Goal: Task Accomplishment & Management: Complete application form

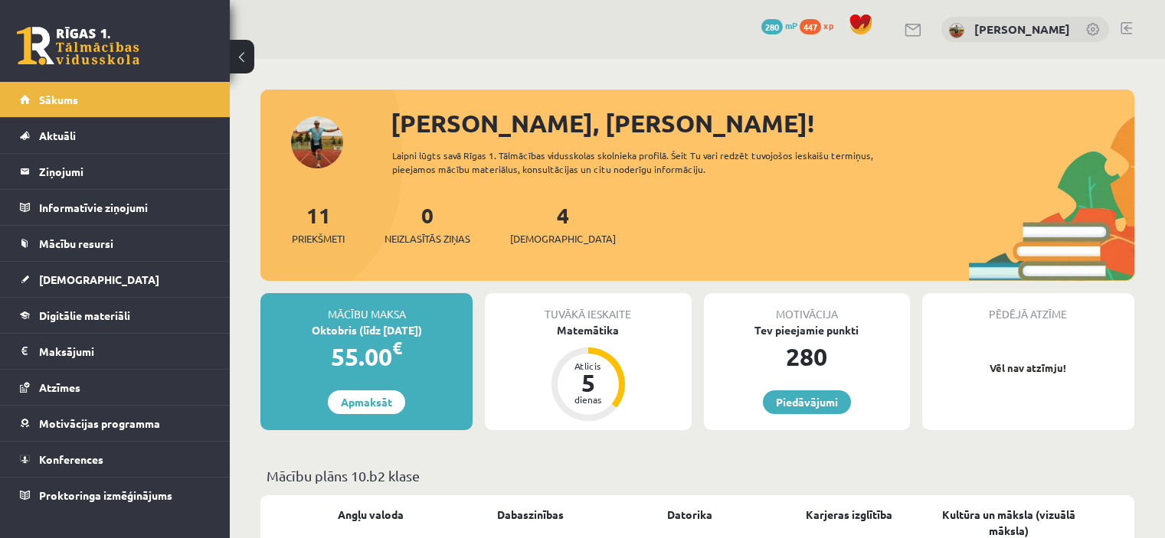
scroll to position [306, 0]
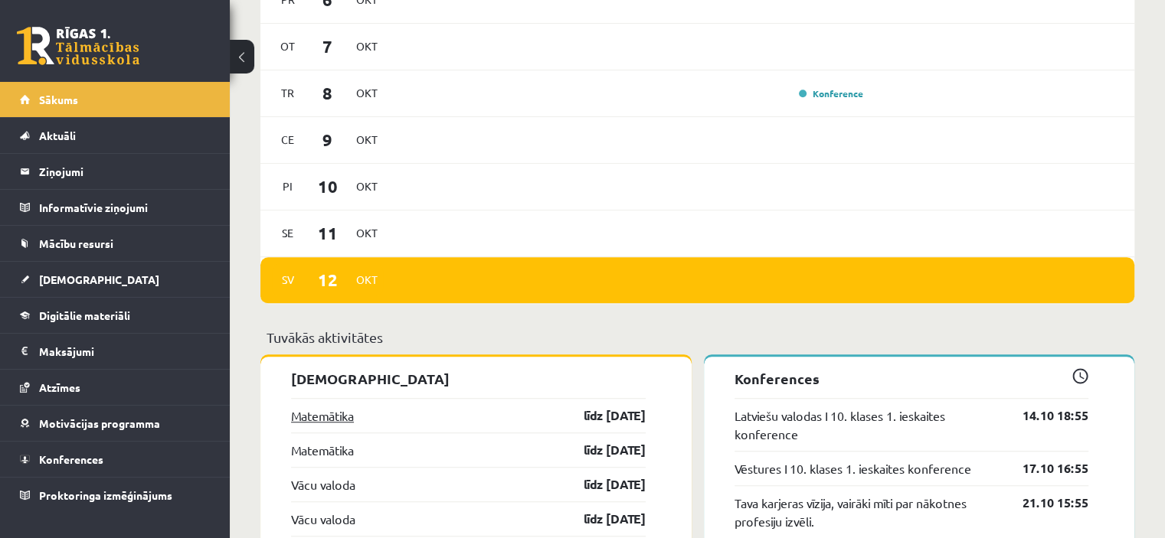
scroll to position [1133, 0]
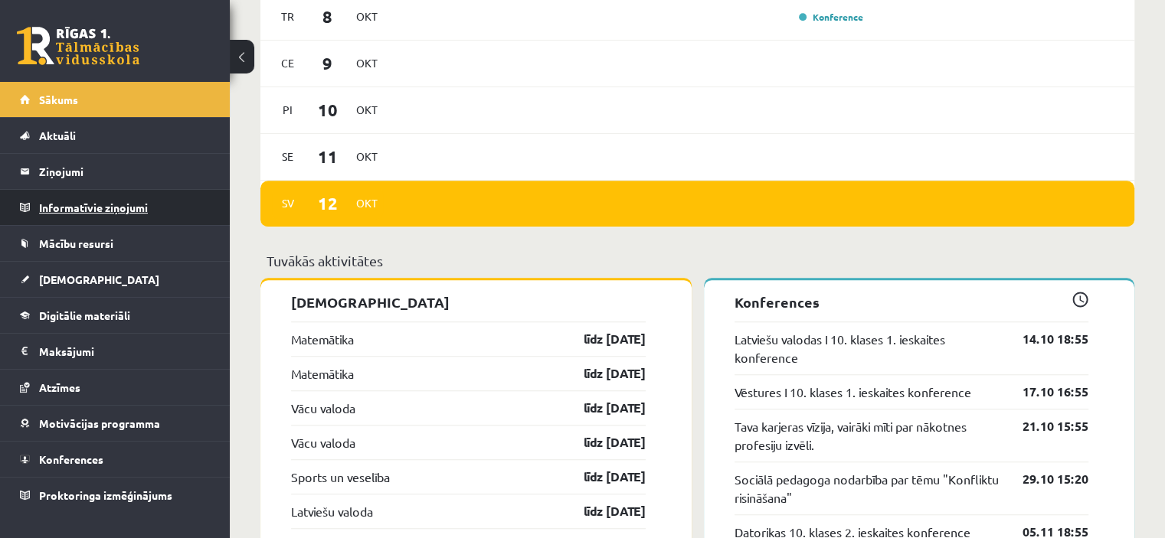
click at [142, 211] on legend "Informatīvie ziņojumi 0" at bounding box center [125, 207] width 172 height 35
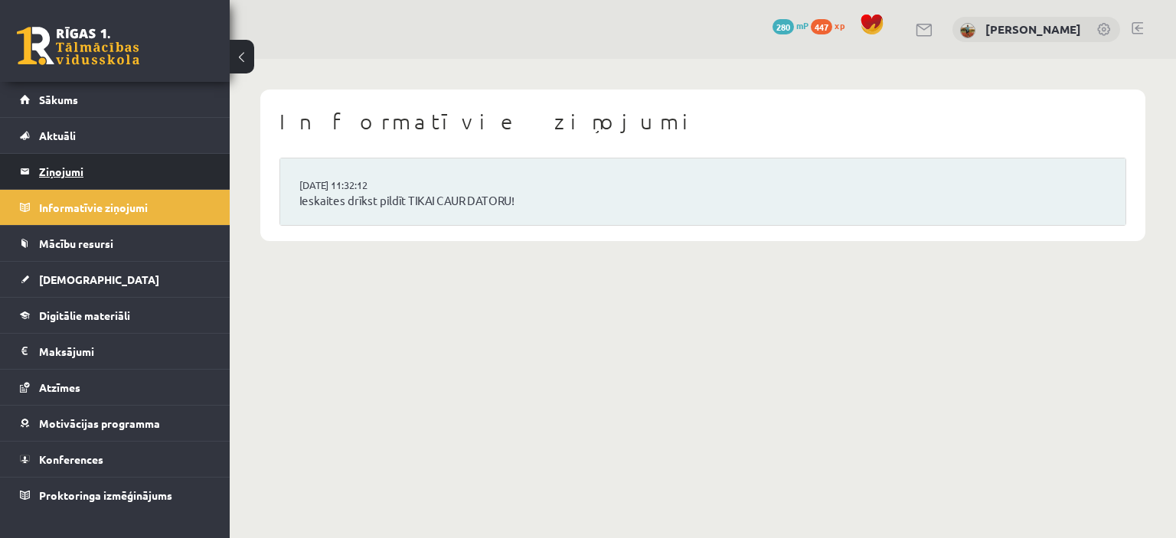
click at [68, 174] on legend "Ziņojumi 0" at bounding box center [125, 171] width 172 height 35
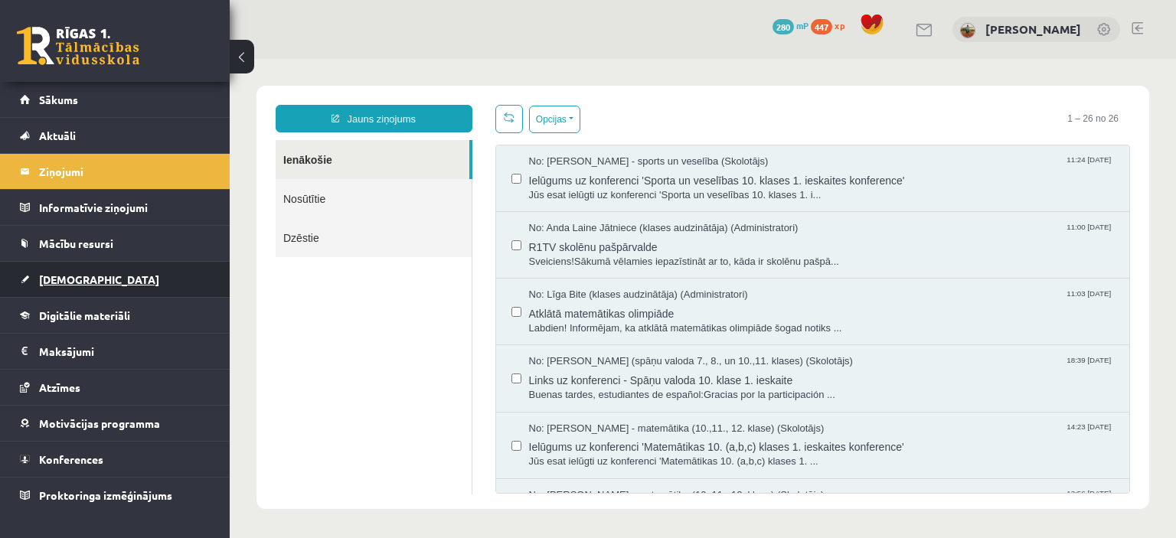
click at [67, 281] on span "[DEMOGRAPHIC_DATA]" at bounding box center [99, 280] width 120 height 14
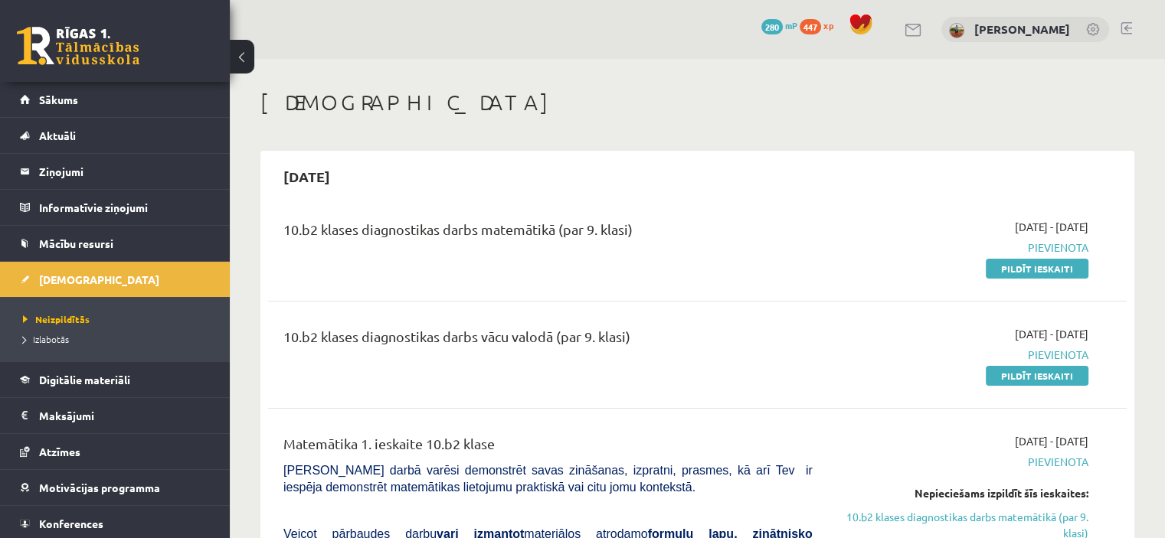
scroll to position [77, 0]
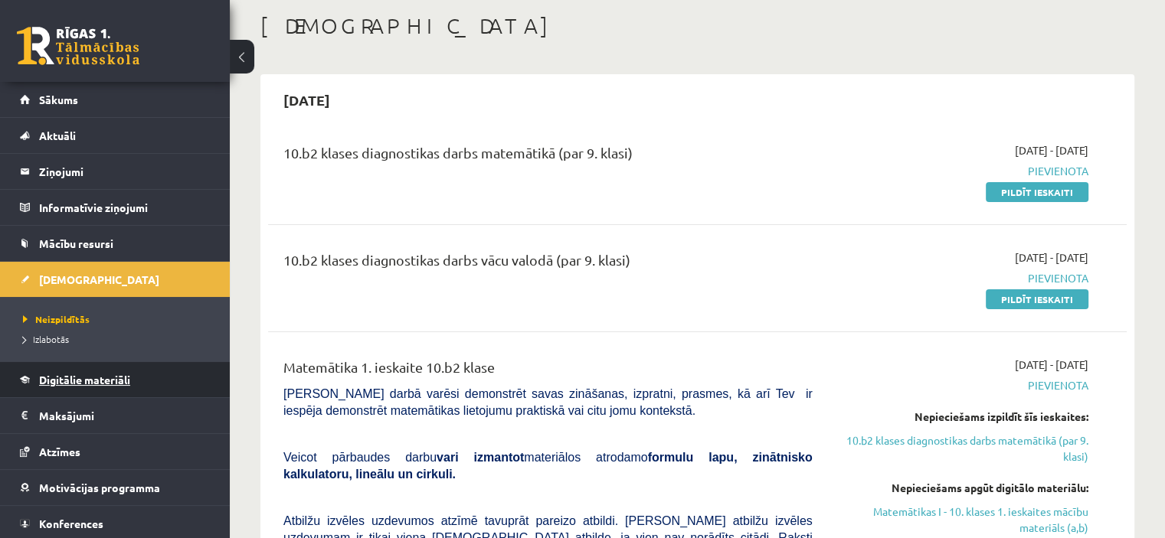
click at [80, 390] on link "Digitālie materiāli" at bounding box center [115, 379] width 191 height 35
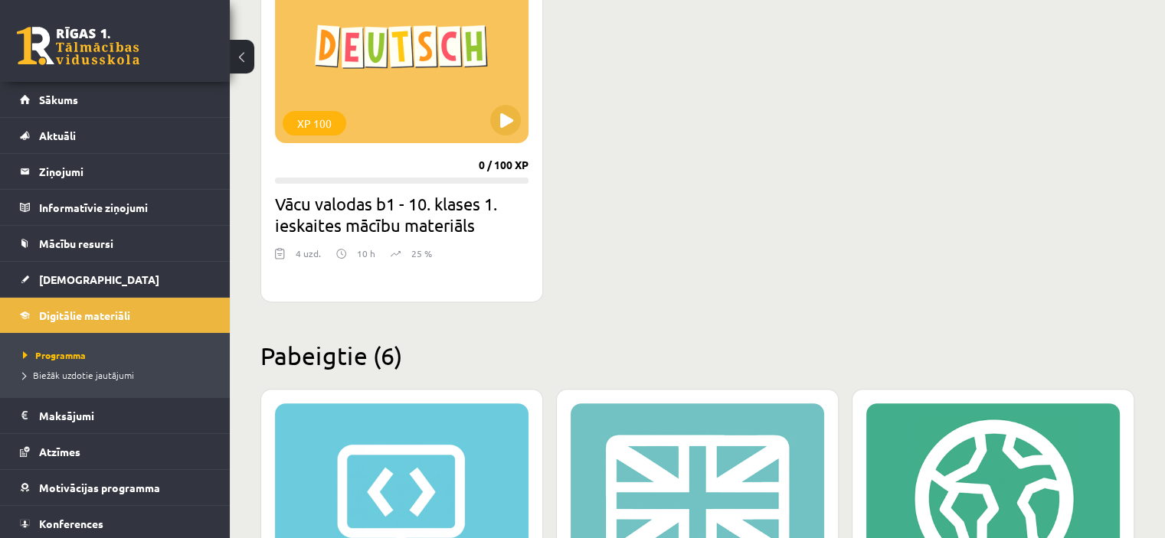
scroll to position [536, 0]
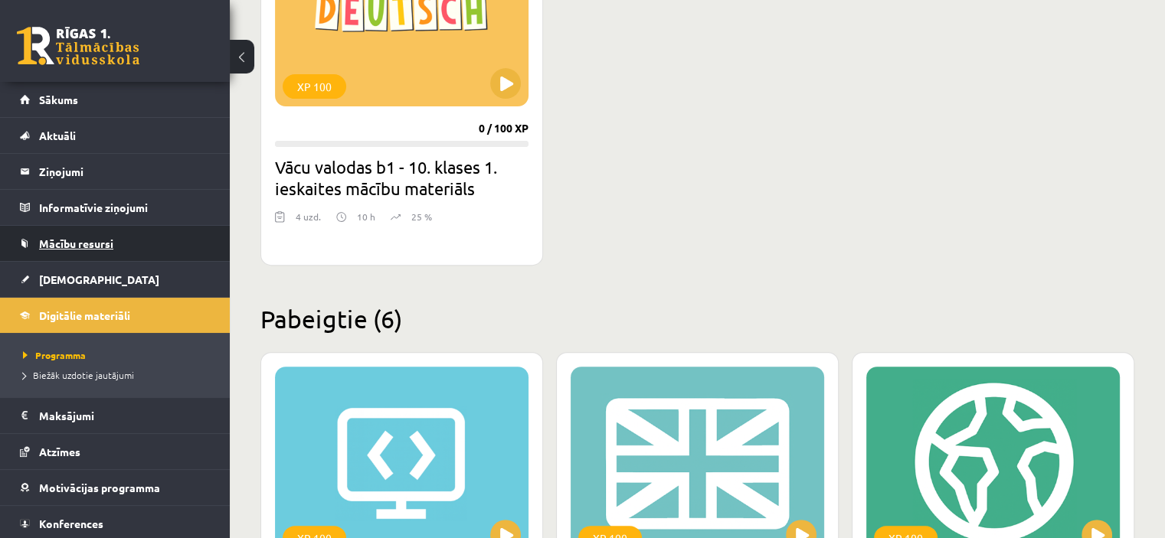
click at [87, 240] on span "Mācību resursi" at bounding box center [76, 244] width 74 height 14
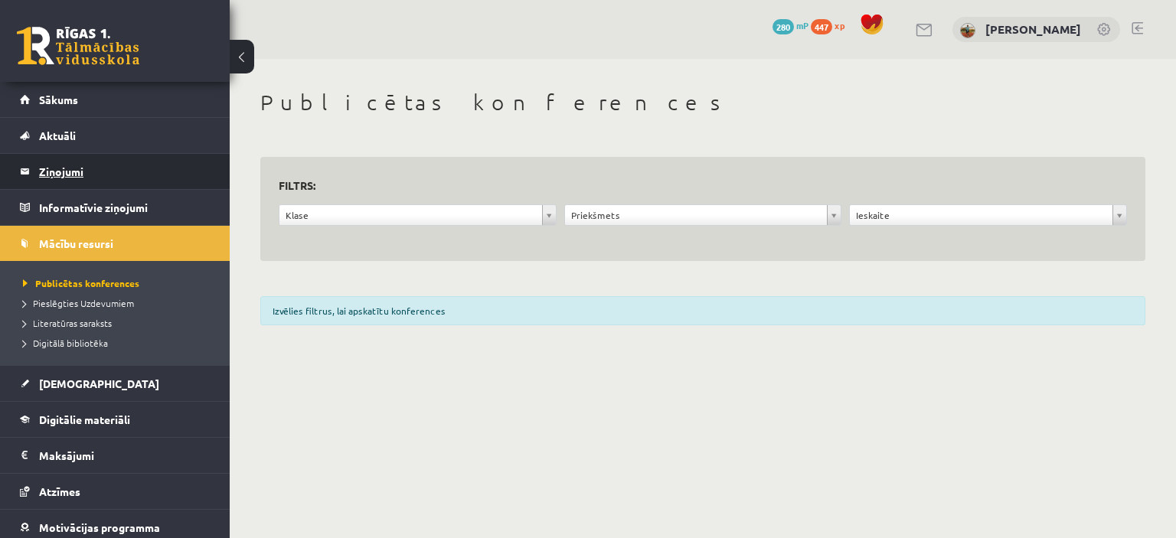
click at [74, 178] on legend "Ziņojumi 0" at bounding box center [125, 171] width 172 height 35
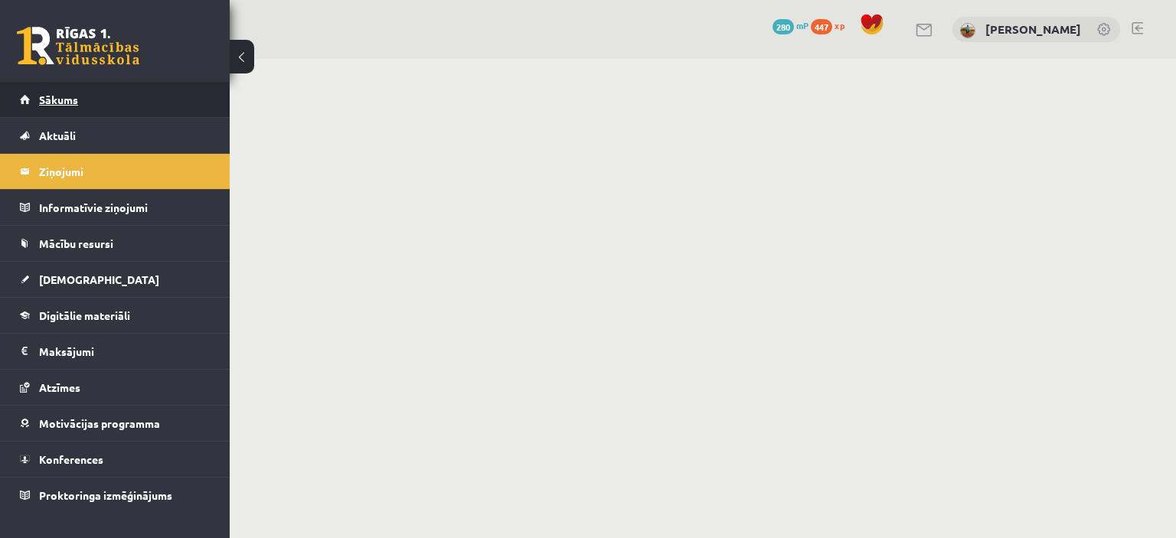
click at [65, 101] on span "Sākums" at bounding box center [58, 100] width 39 height 14
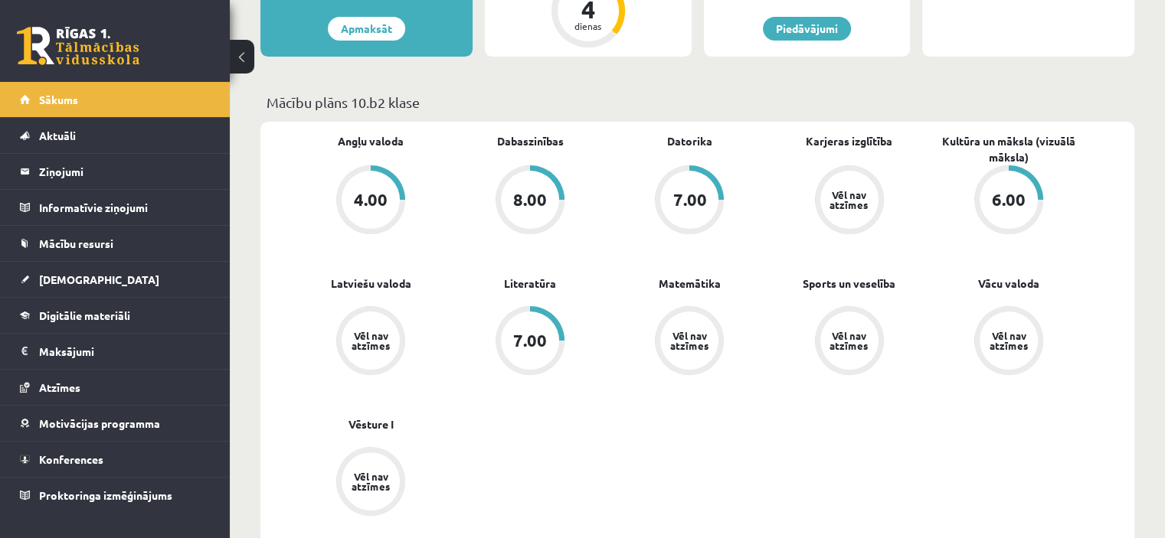
scroll to position [383, 0]
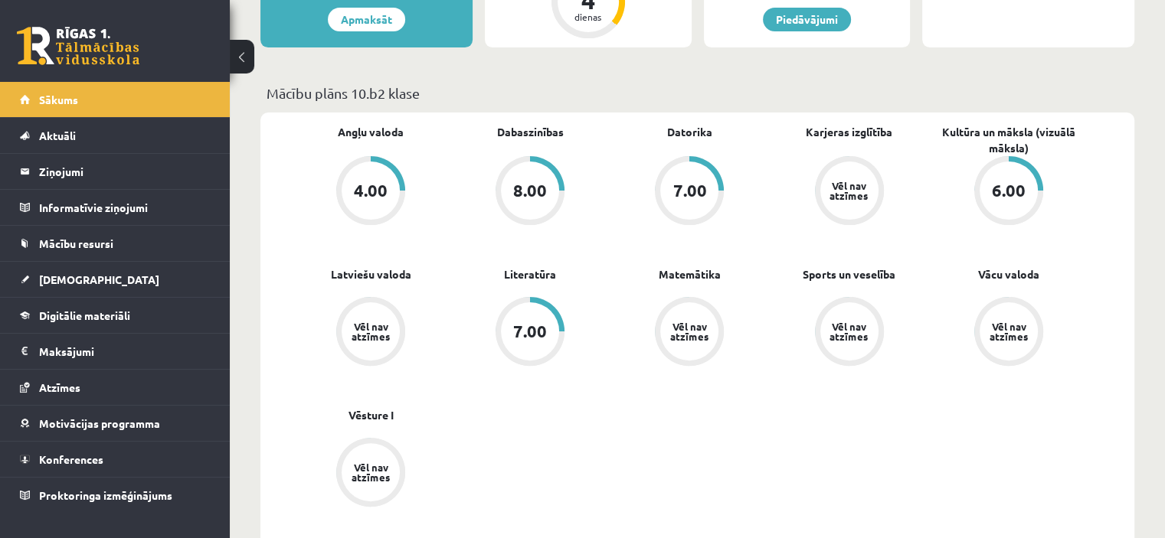
click at [1011, 321] on div "Vēl nav atzīmes" at bounding box center [1008, 331] width 58 height 58
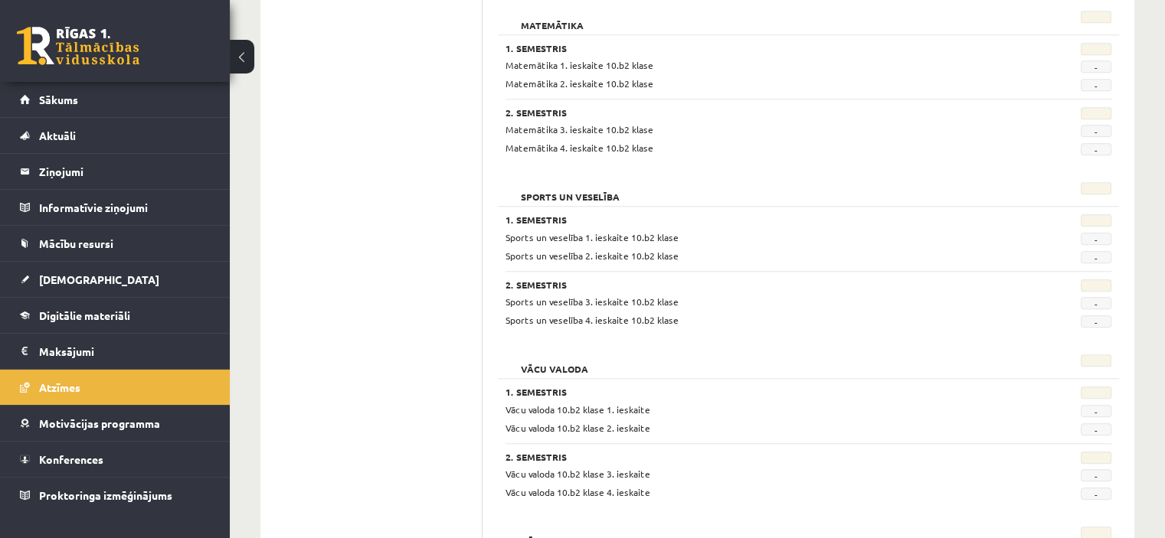
scroll to position [1302, 0]
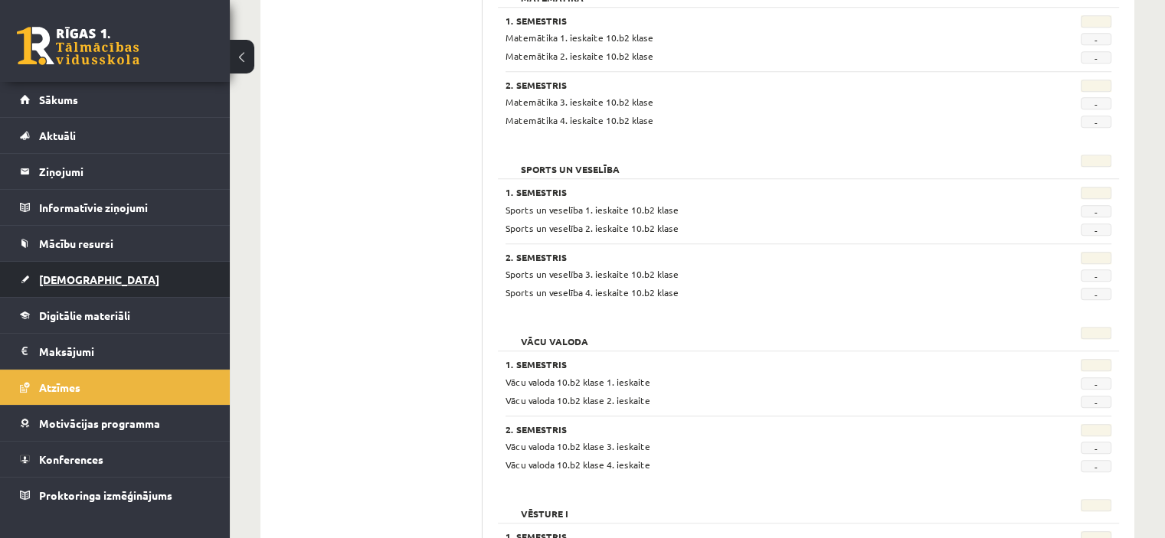
click at [60, 276] on span "[DEMOGRAPHIC_DATA]" at bounding box center [99, 280] width 120 height 14
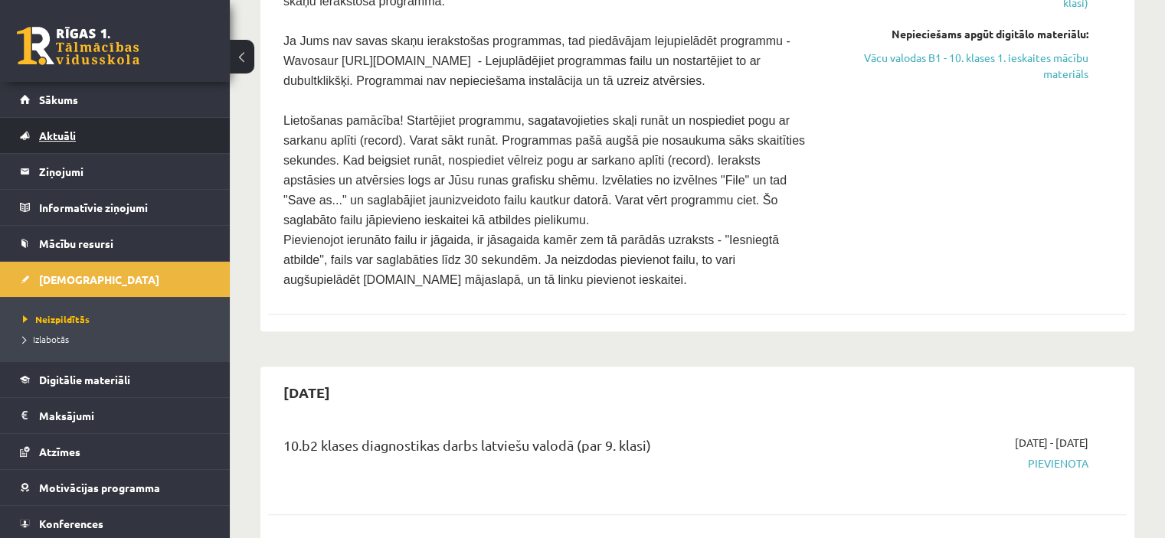
scroll to position [37, 0]
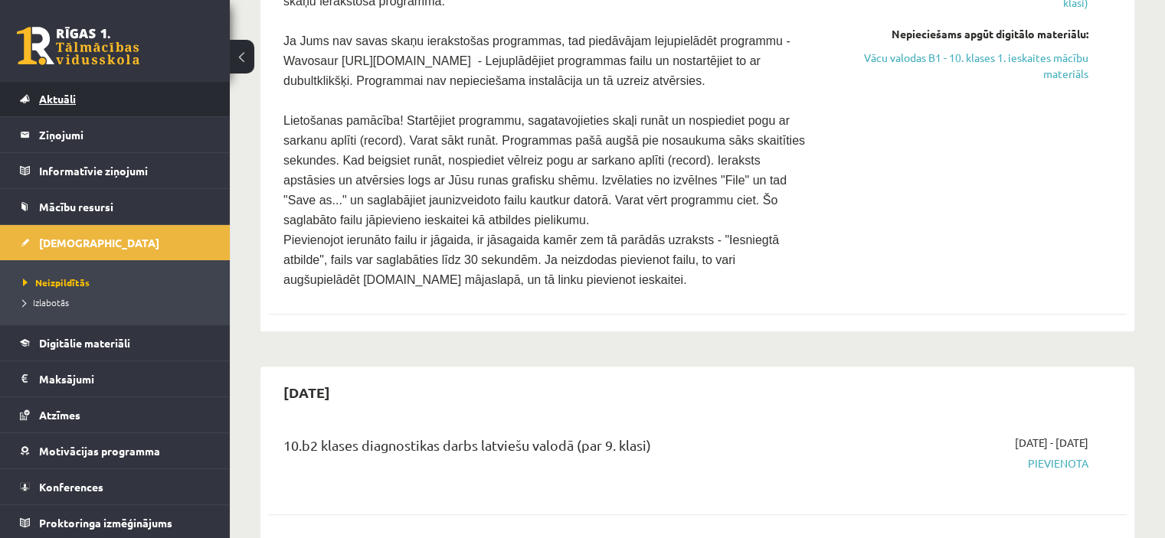
click at [80, 106] on link "Aktuāli" at bounding box center [115, 98] width 191 height 35
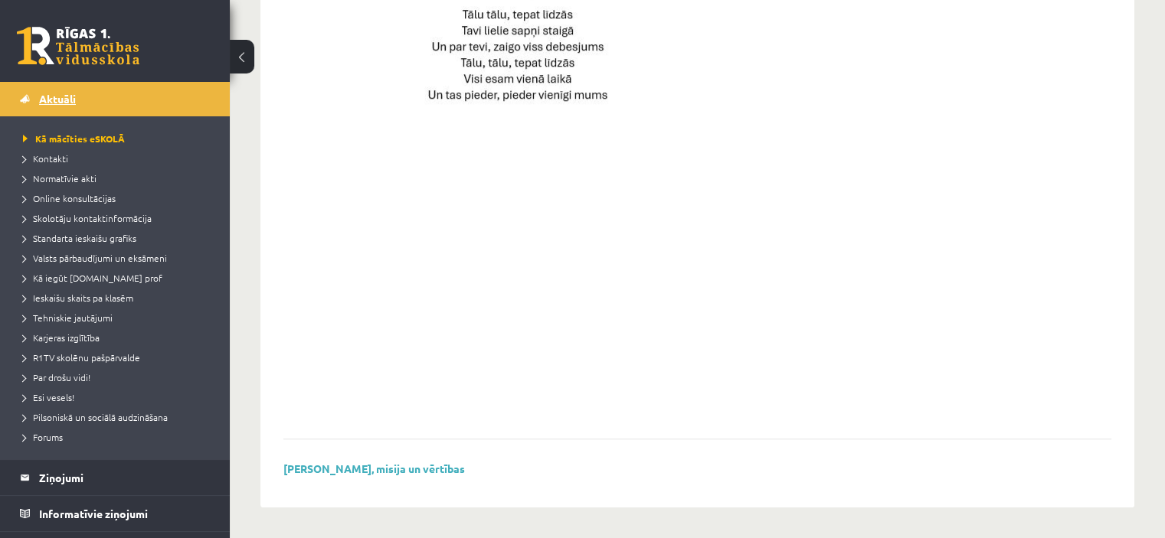
scroll to position [1130, 0]
click at [86, 214] on span "Skolotāju kontaktinformācija" at bounding box center [87, 218] width 129 height 12
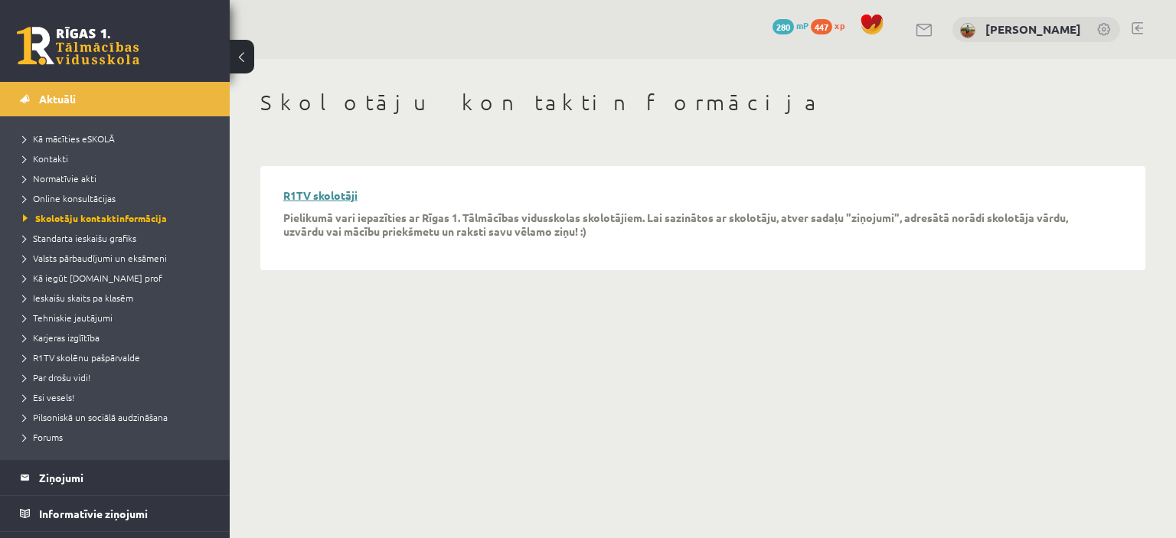
click at [330, 195] on link "R1TV skolotāji" at bounding box center [320, 195] width 74 height 14
click at [83, 247] on li "Standarta ieskaišu grafiks" at bounding box center [118, 238] width 191 height 20
click at [89, 236] on span "Standarta ieskaišu grafiks" at bounding box center [88, 238] width 130 height 12
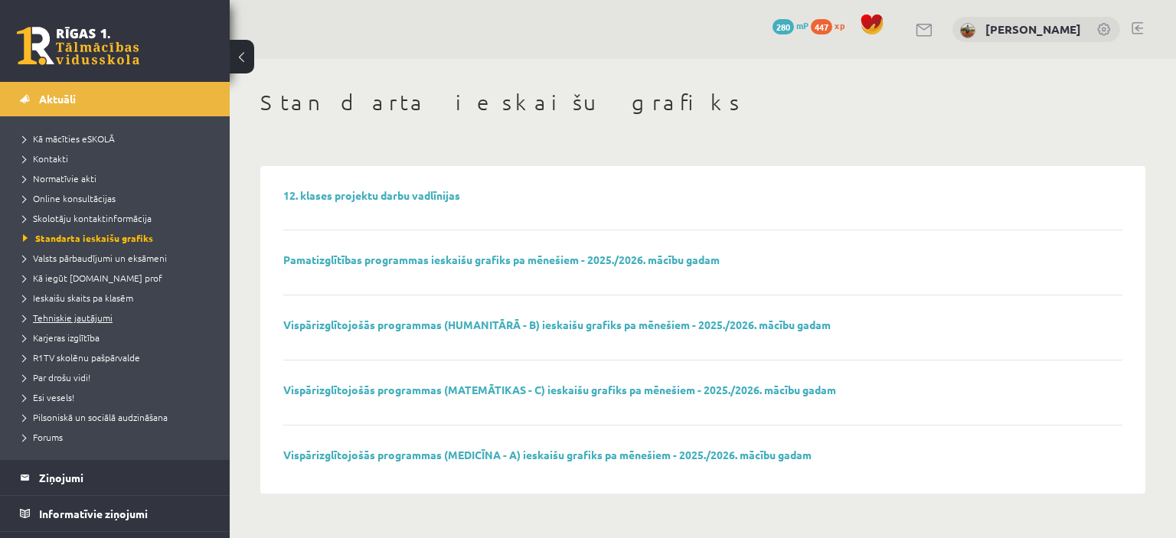
click at [100, 318] on span "Tehniskie jautājumi" at bounding box center [68, 318] width 90 height 12
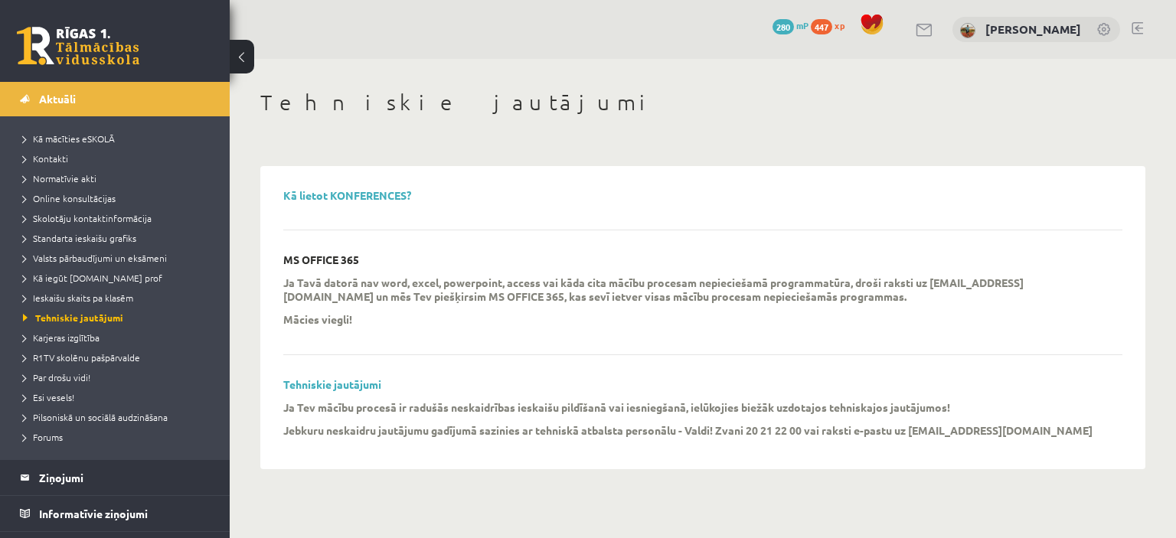
click at [544, 404] on p "Ja Tev mācību procesā ir radušās neskaidrības ieskaišu pildīšanā vai iesniegšan…" at bounding box center [616, 407] width 667 height 14
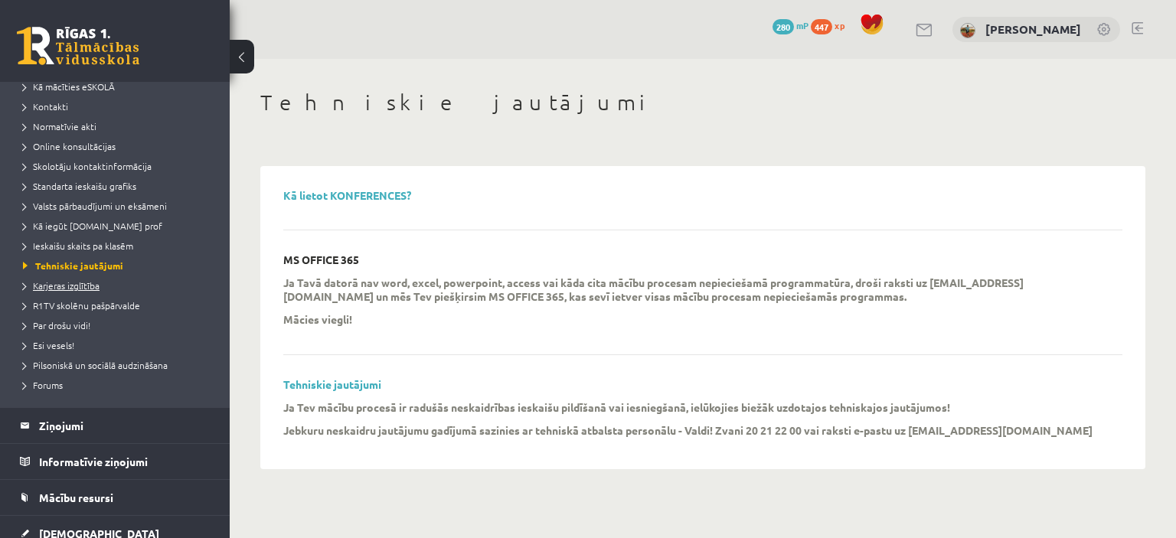
scroll to position [113, 0]
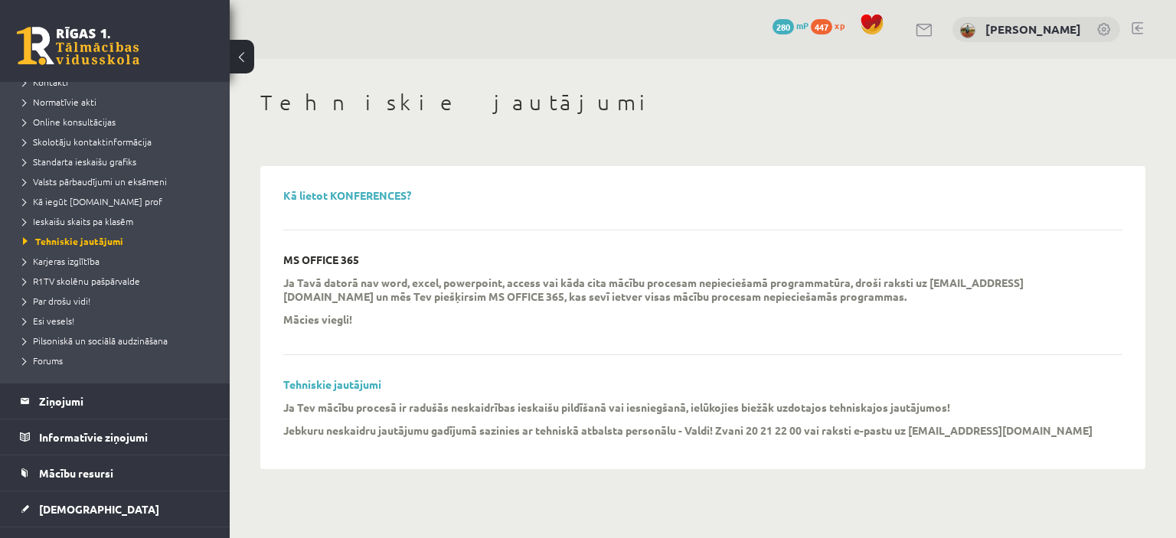
click at [934, 31] on link at bounding box center [925, 30] width 18 height 13
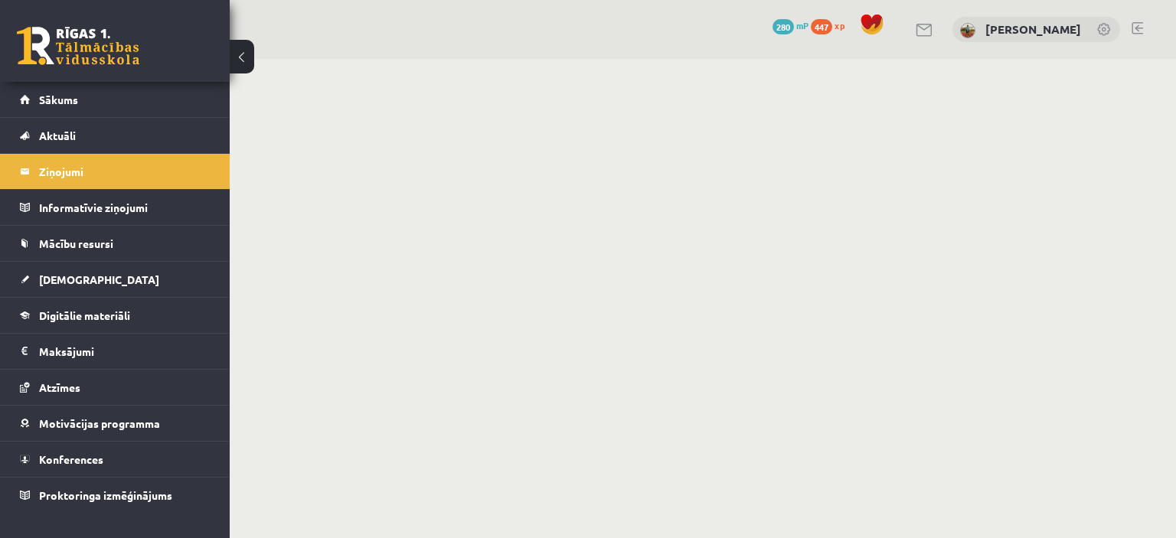
click at [934, 34] on link at bounding box center [925, 30] width 18 height 13
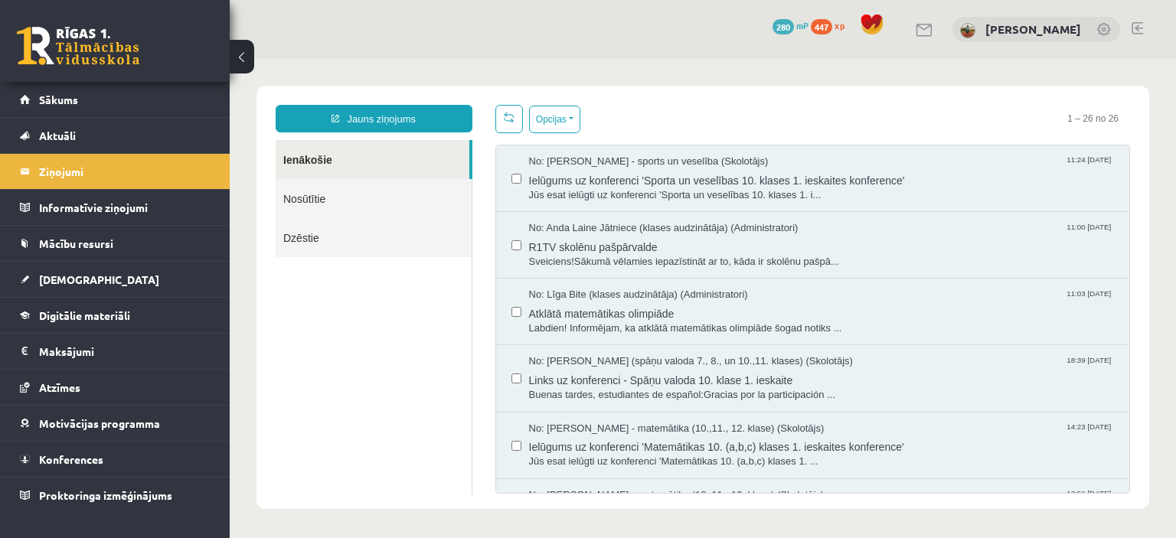
click at [1097, 34] on link at bounding box center [1104, 30] width 15 height 15
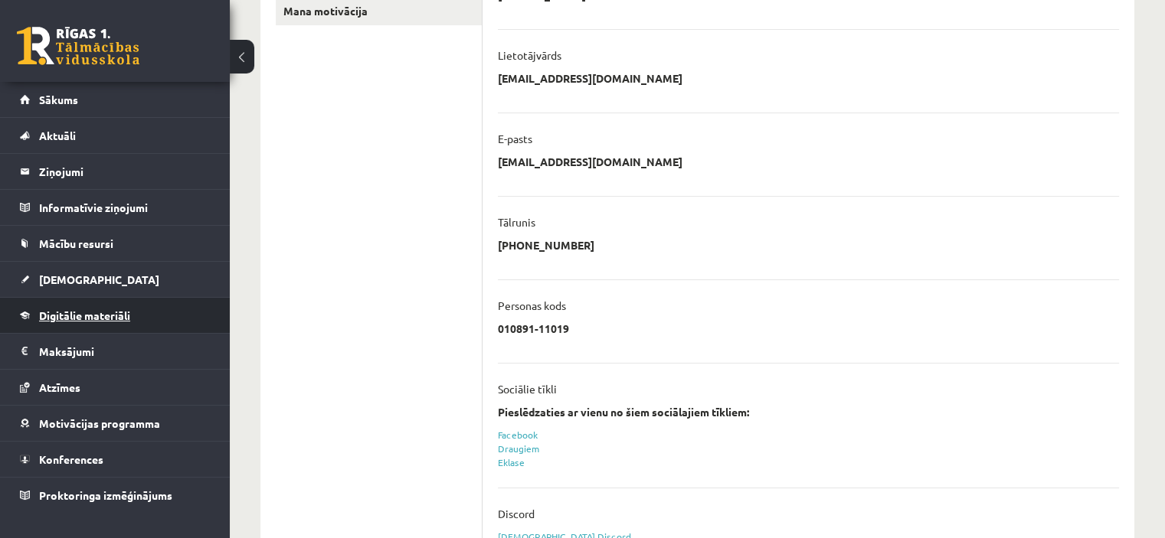
scroll to position [307, 0]
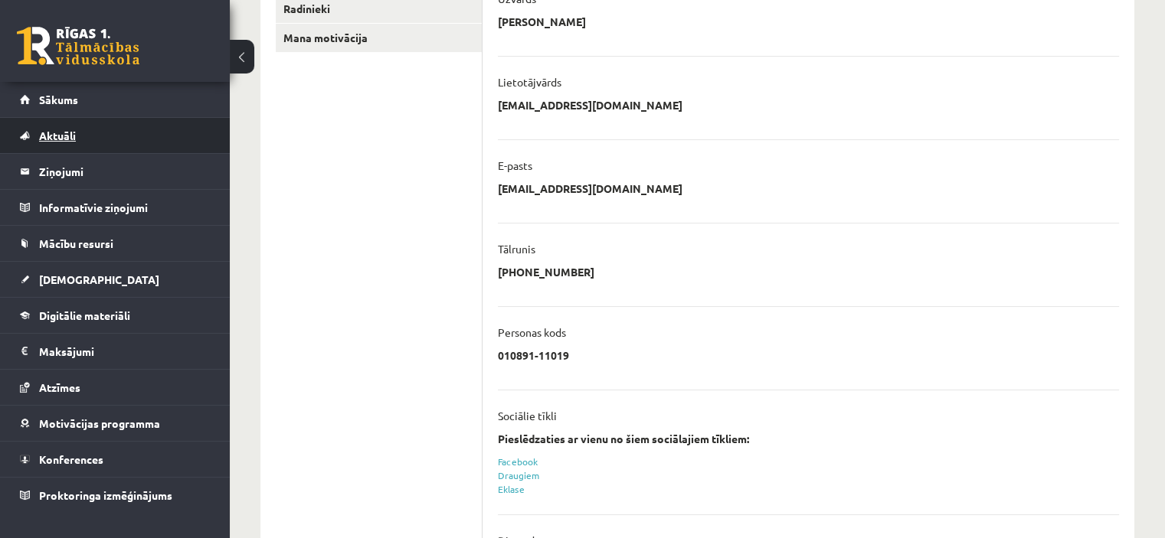
click at [93, 131] on link "Aktuāli" at bounding box center [115, 135] width 191 height 35
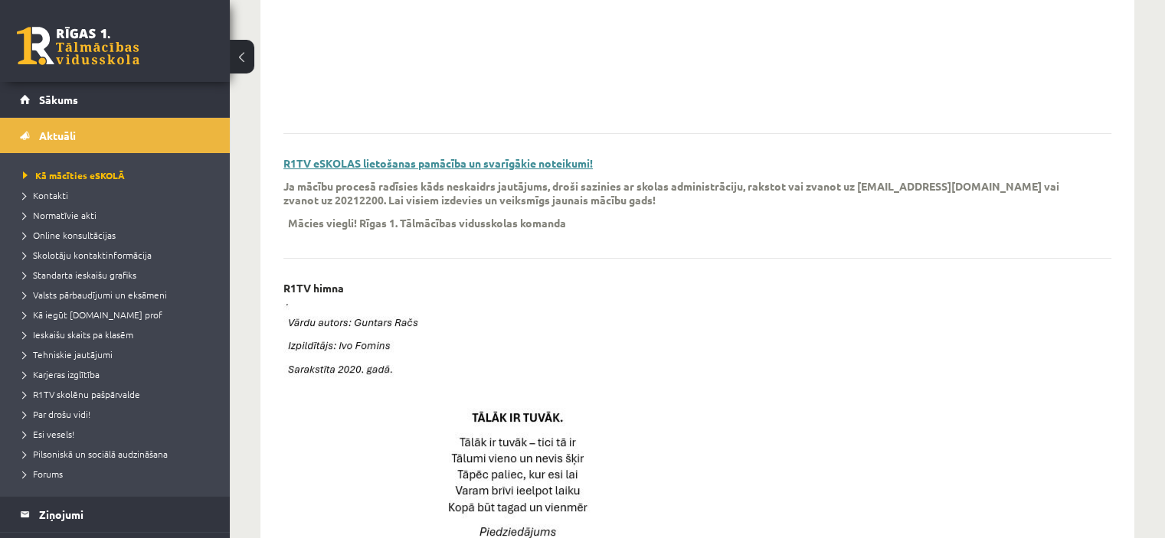
scroll to position [154, 0]
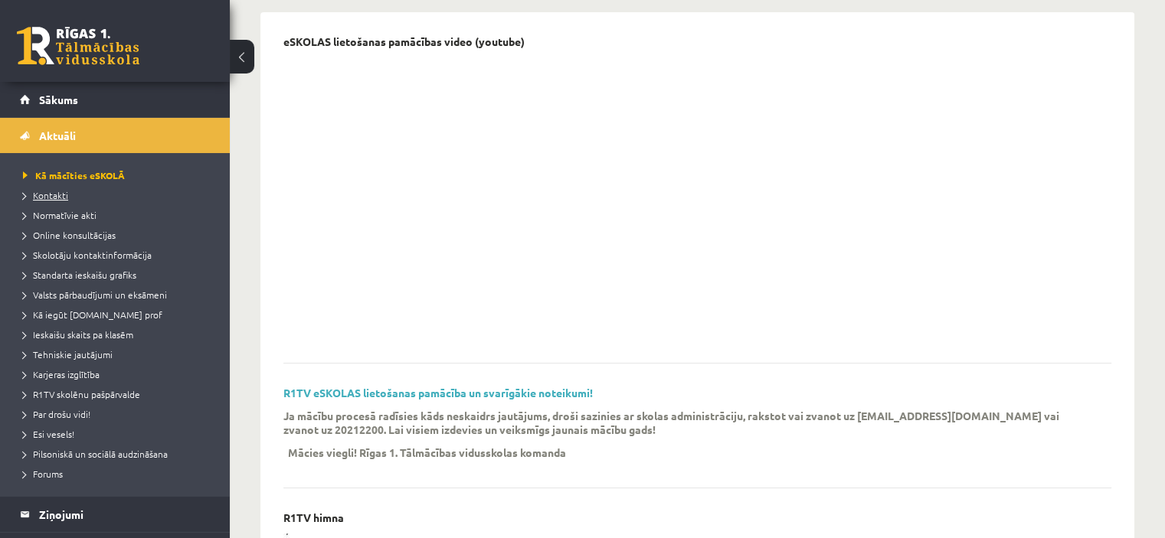
click at [51, 197] on span "Kontakti" at bounding box center [45, 195] width 45 height 12
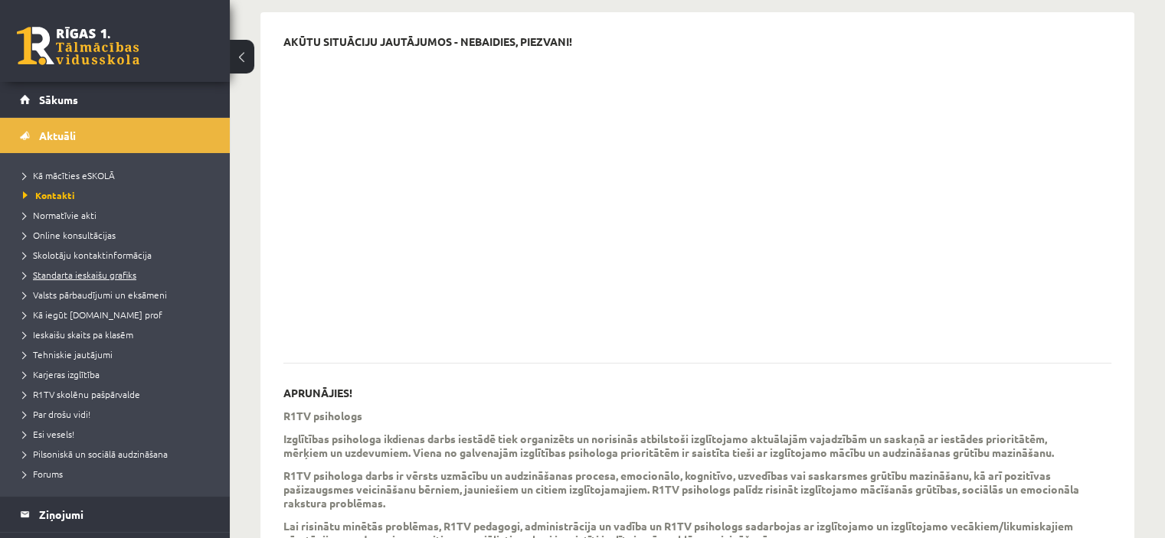
click at [61, 271] on span "Standarta ieskaišu grafiks" at bounding box center [79, 275] width 113 height 12
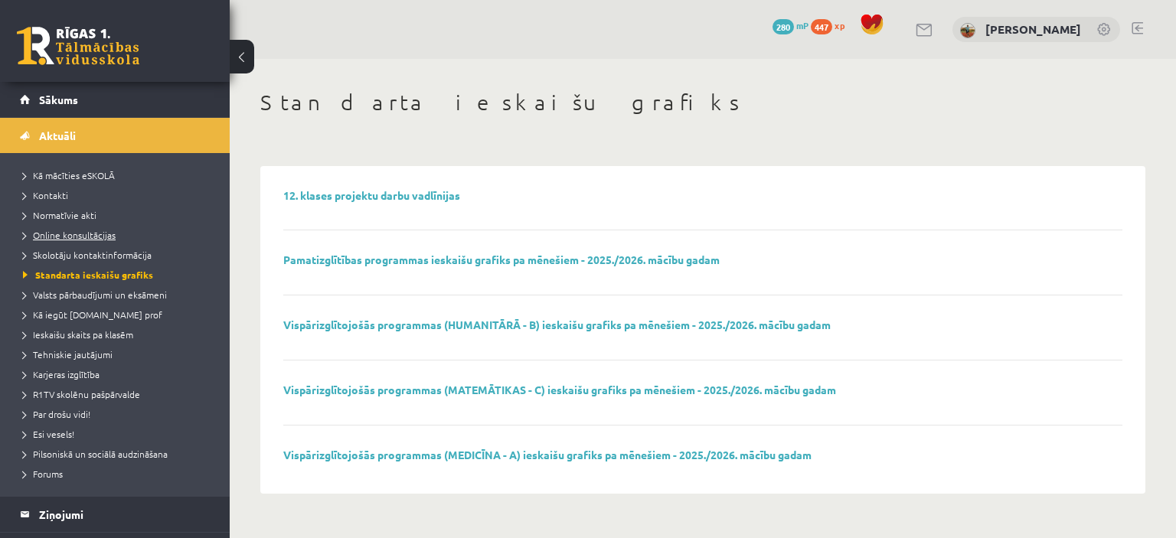
click at [73, 234] on span "Online konsultācijas" at bounding box center [69, 235] width 93 height 12
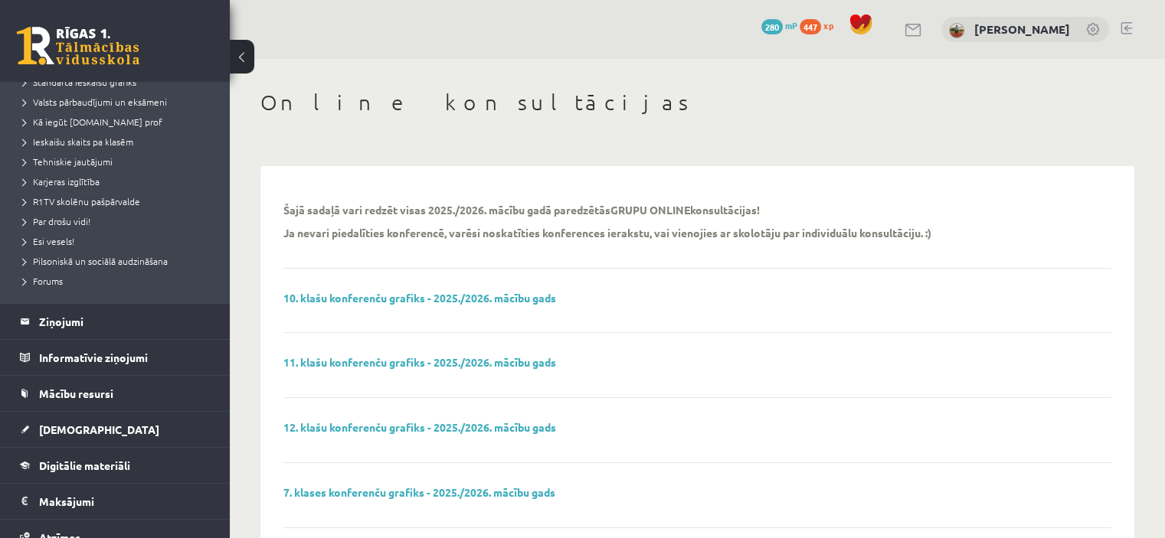
scroll to position [230, 0]
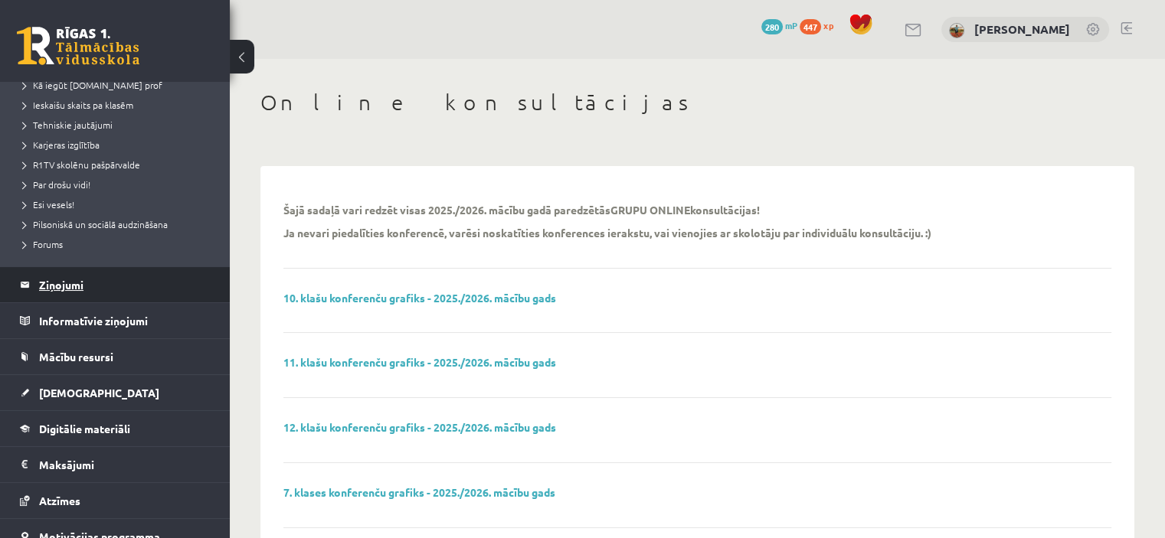
click at [49, 286] on legend "Ziņojumi 0" at bounding box center [125, 284] width 172 height 35
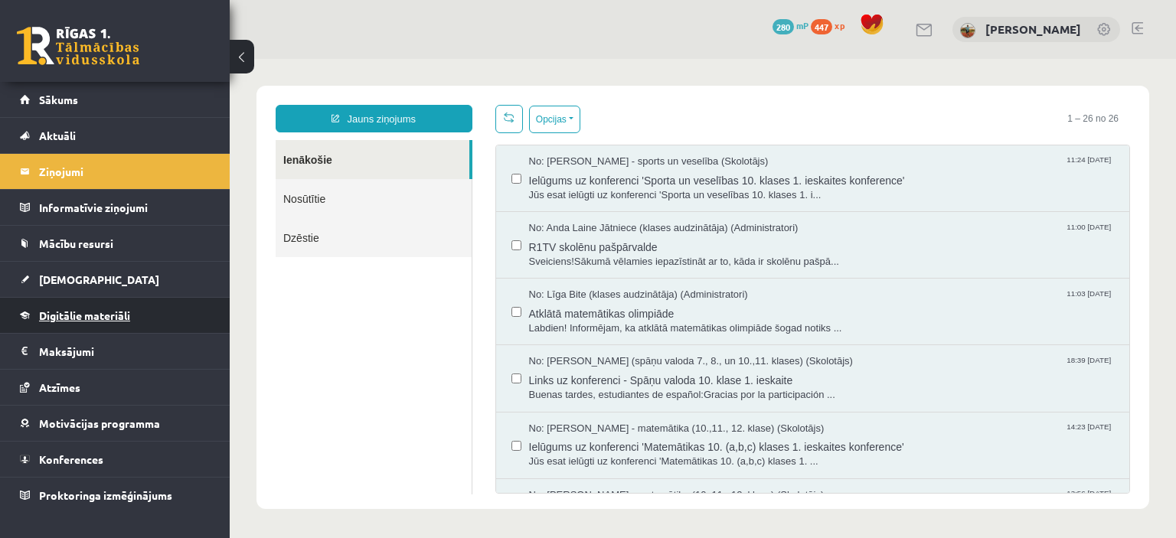
click at [116, 323] on link "Digitālie materiāli" at bounding box center [115, 315] width 191 height 35
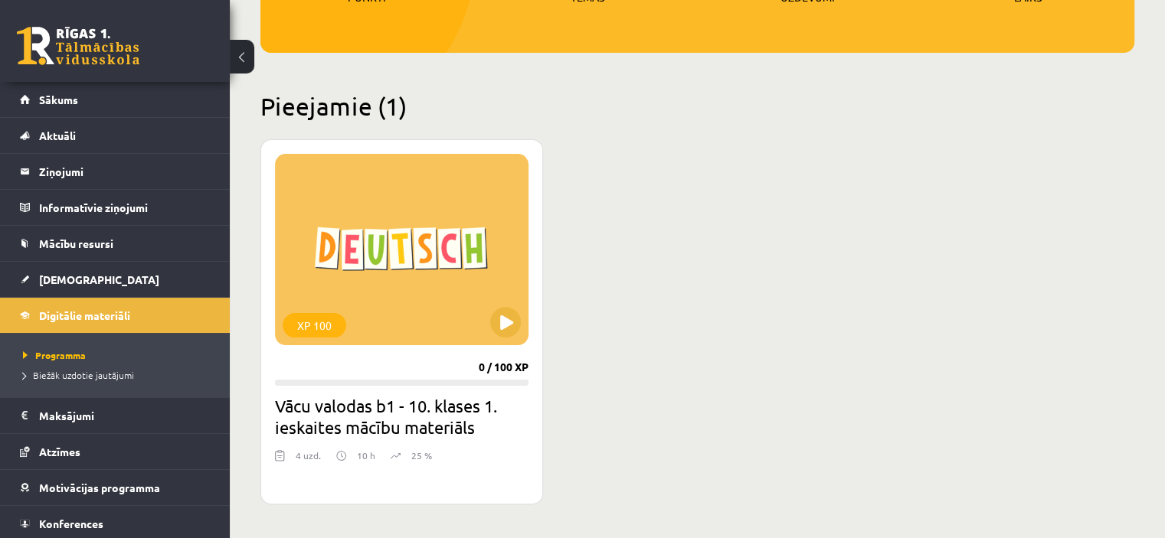
scroll to position [306, 0]
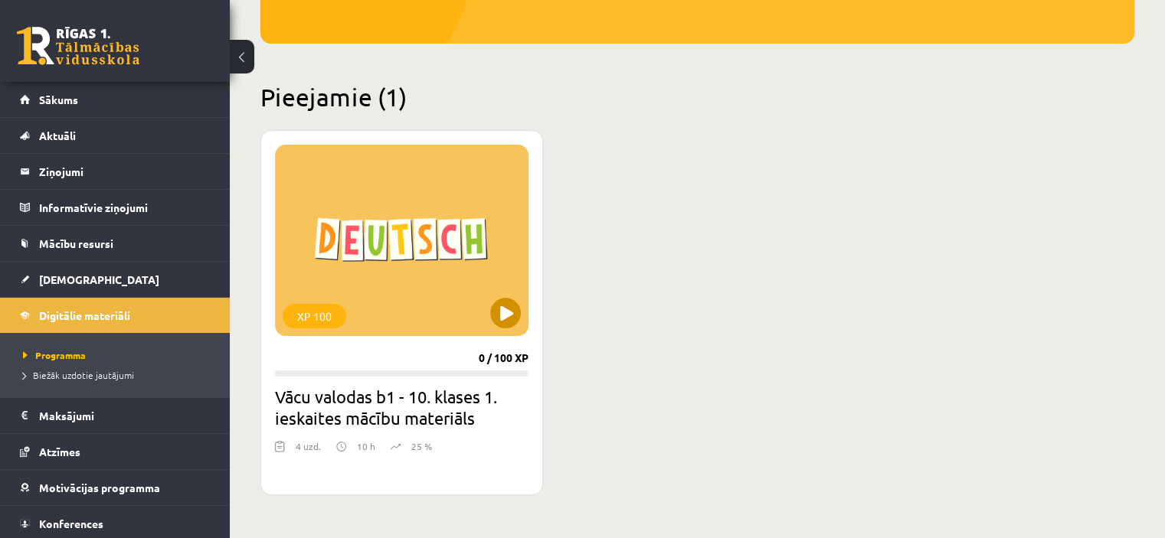
click at [362, 325] on div "XP 100" at bounding box center [401, 240] width 253 height 191
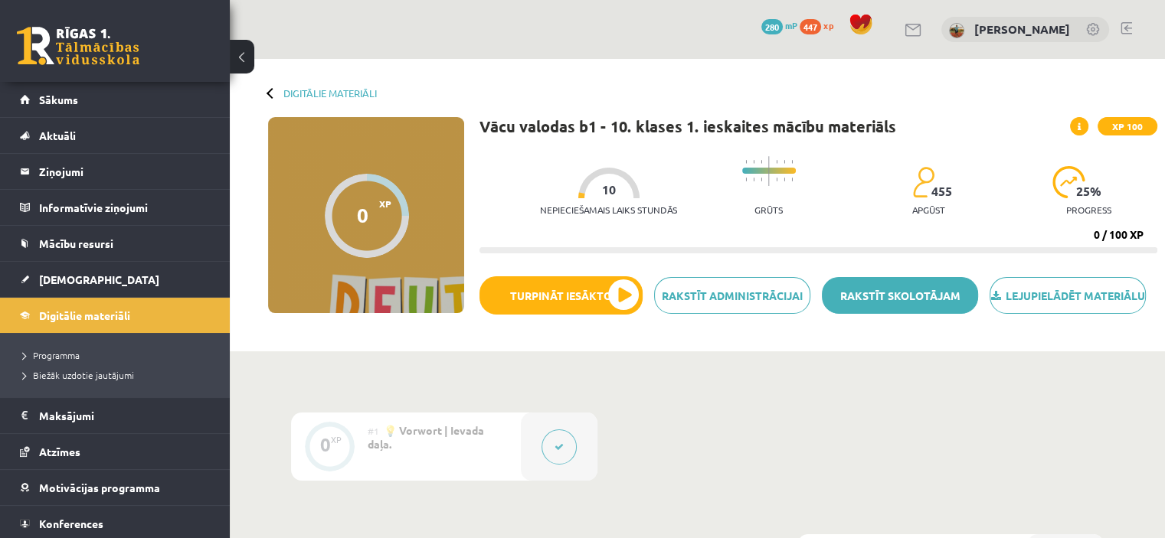
click at [867, 314] on link "Rakstīt skolotājam" at bounding box center [900, 295] width 156 height 37
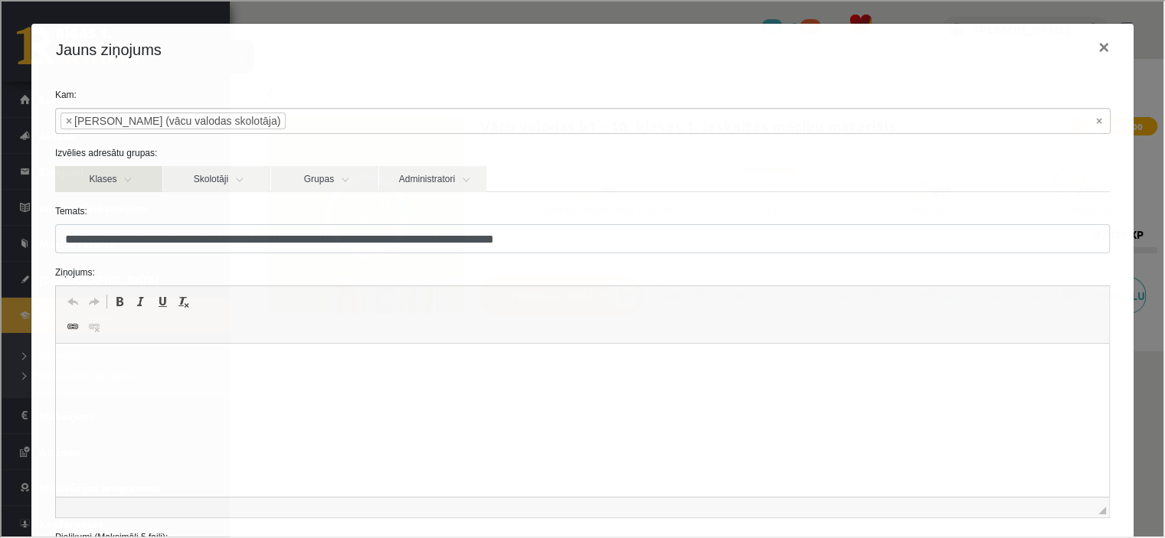
click at [132, 181] on link "Klases" at bounding box center [107, 178] width 107 height 26
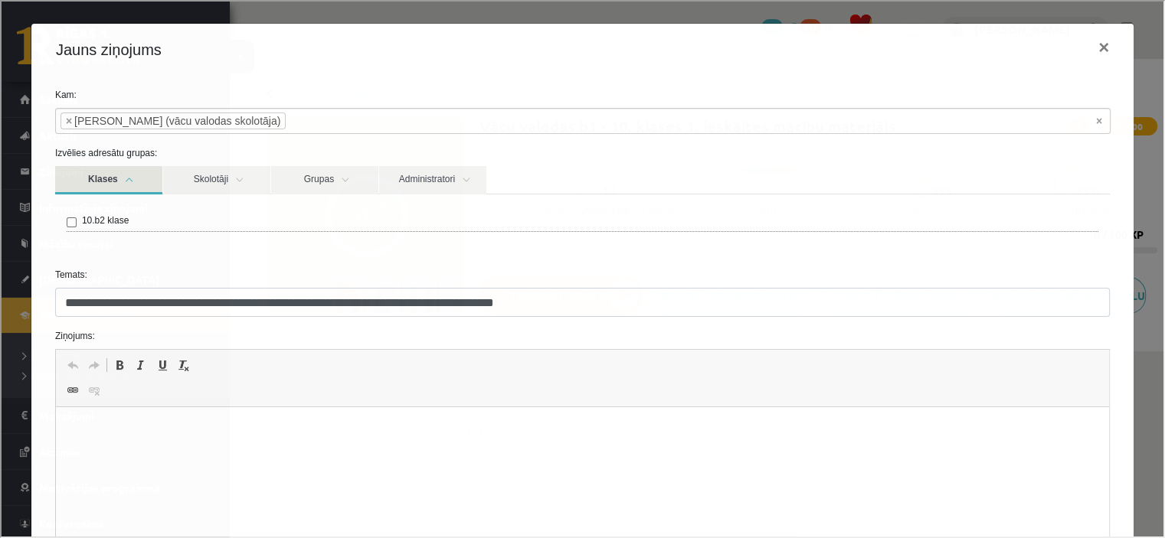
click at [132, 181] on link "Klases" at bounding box center [107, 179] width 107 height 28
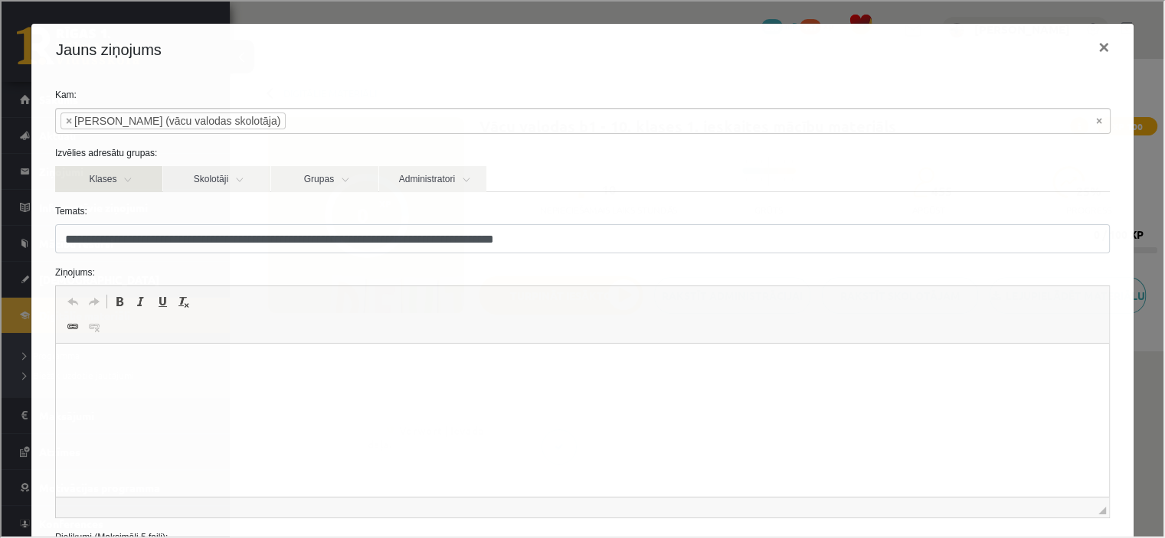
click at [132, 181] on link "Klases" at bounding box center [107, 178] width 107 height 26
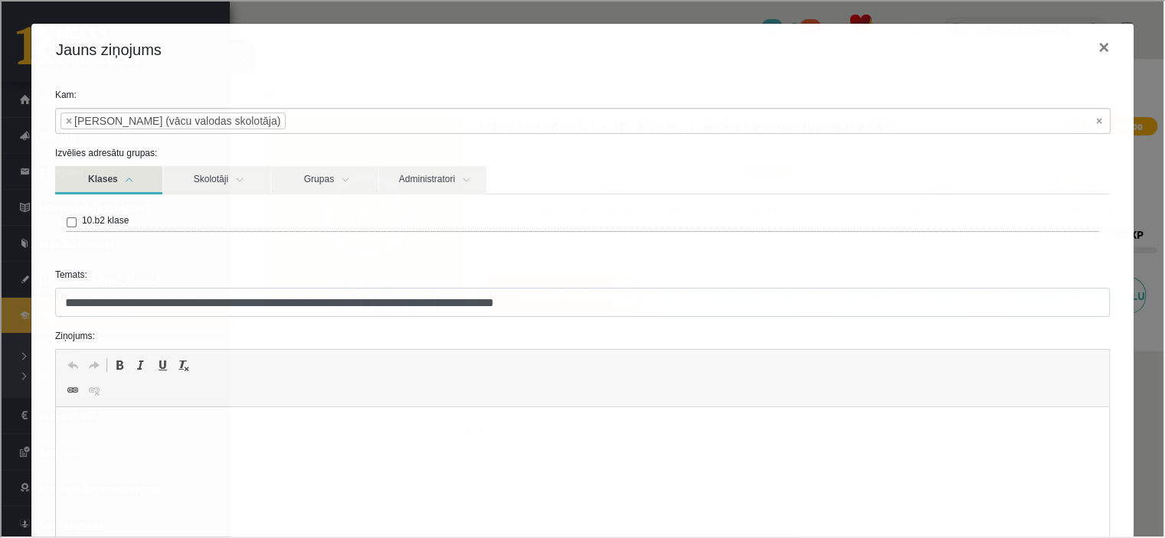
drag, startPoint x: 132, startPoint y: 181, endPoint x: 141, endPoint y: 181, distance: 8.4
click at [132, 181] on link "Klases" at bounding box center [107, 179] width 107 height 28
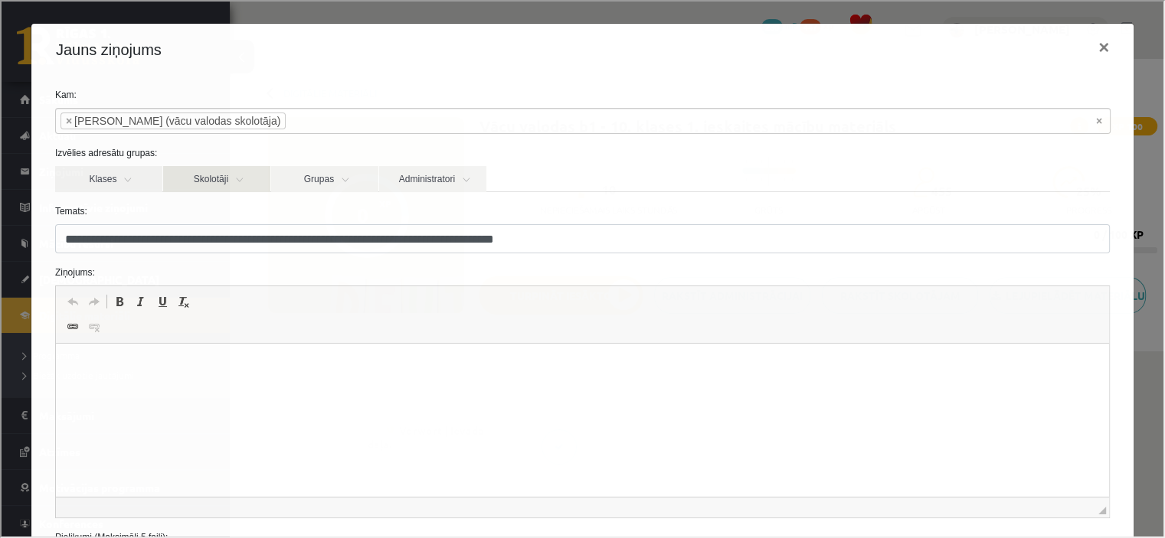
click at [235, 181] on link "Skolotāji" at bounding box center [215, 178] width 107 height 26
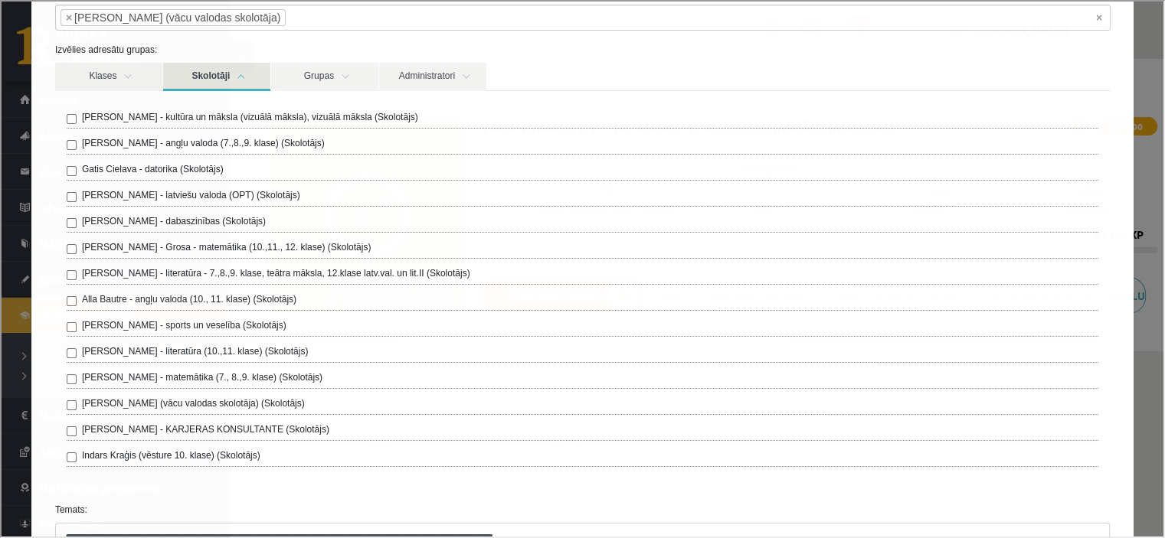
scroll to position [77, 0]
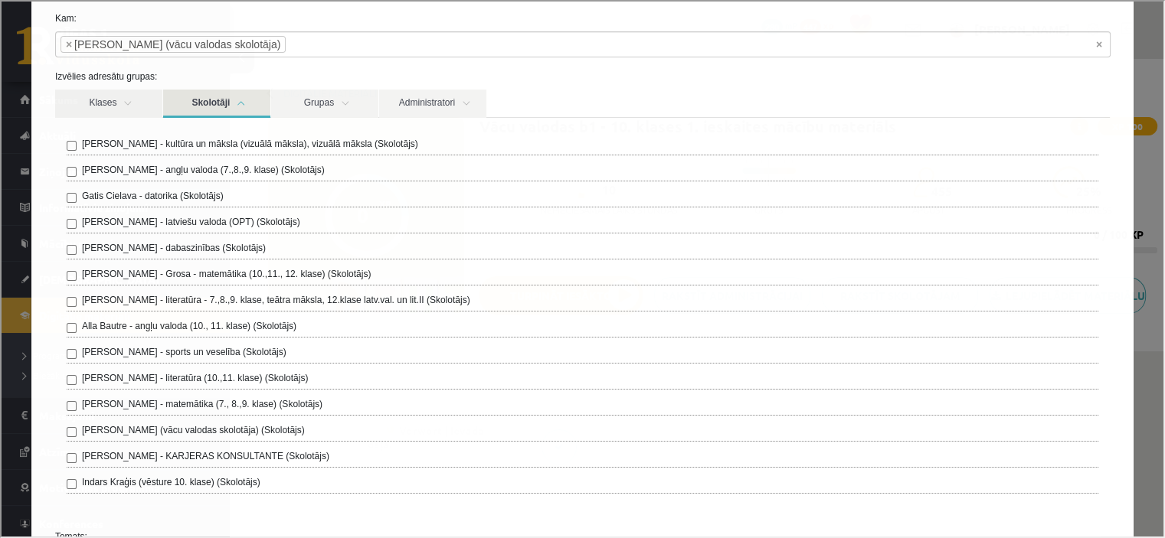
click at [242, 106] on link "Skolotāji" at bounding box center [215, 102] width 107 height 28
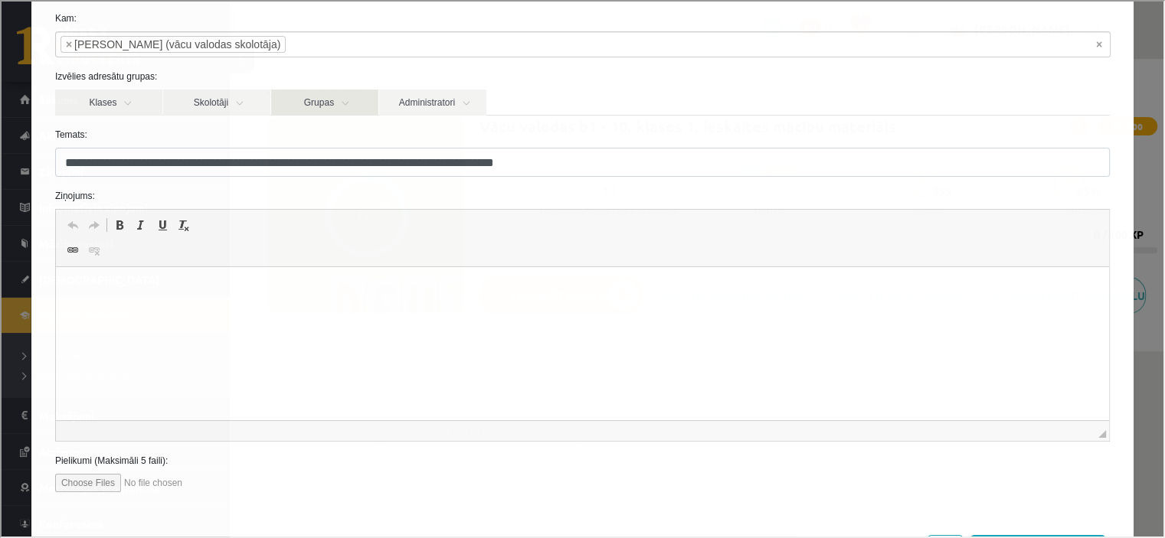
click at [341, 106] on link "Grupas" at bounding box center [323, 101] width 107 height 26
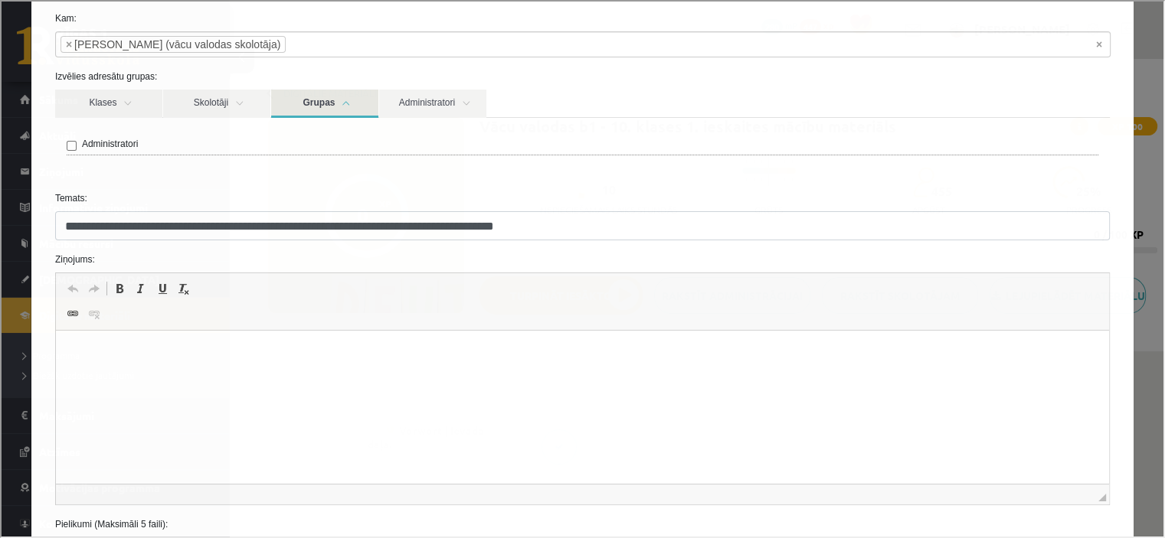
click at [341, 106] on link "Grupas" at bounding box center [323, 102] width 107 height 28
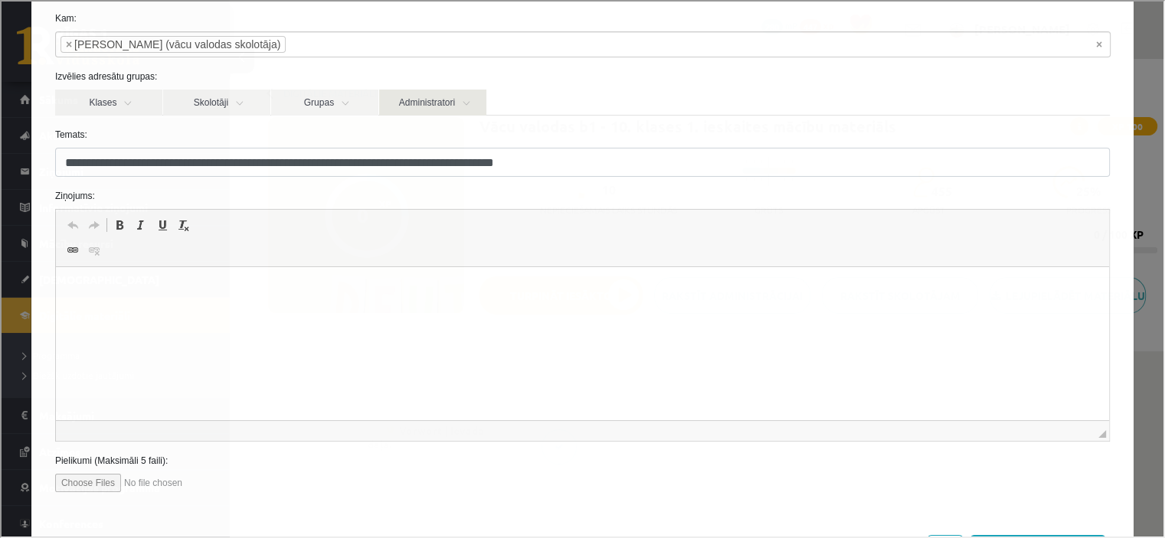
click at [475, 100] on link "Administratori" at bounding box center [430, 101] width 107 height 26
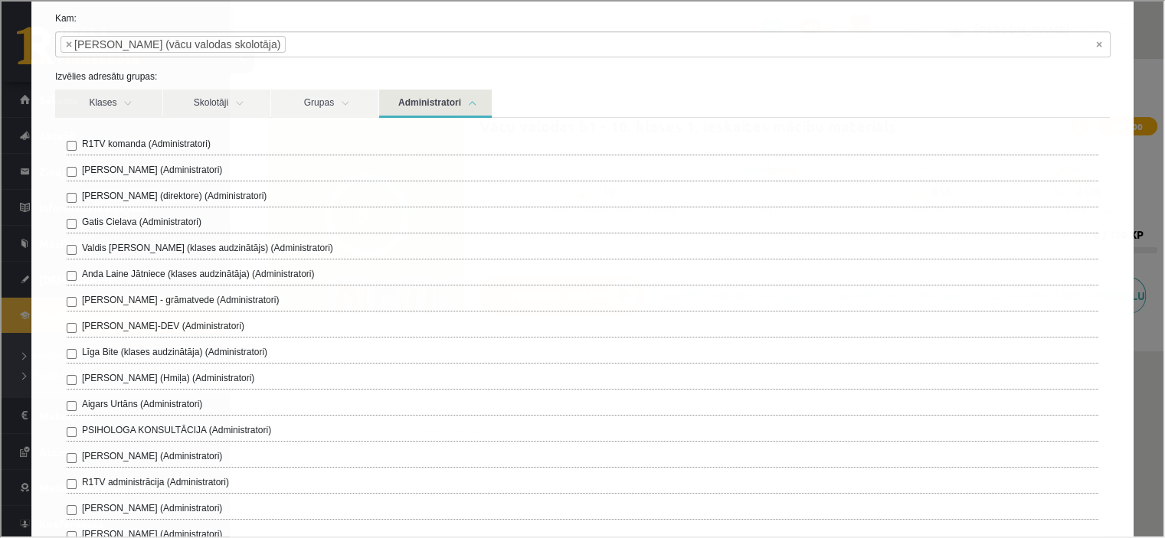
click at [468, 103] on link "Administratori" at bounding box center [433, 102] width 113 height 28
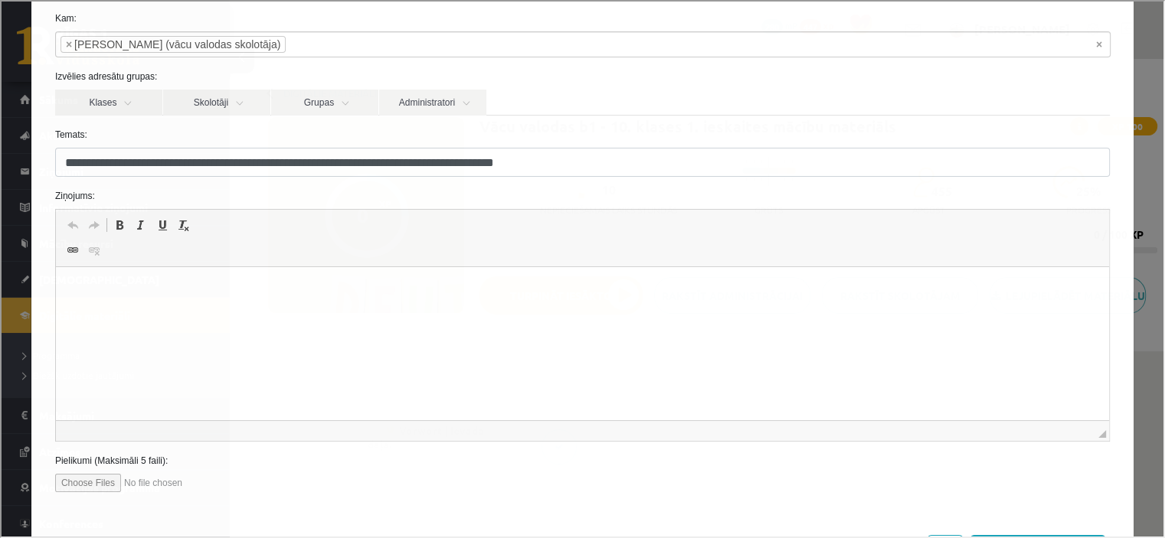
scroll to position [0, 0]
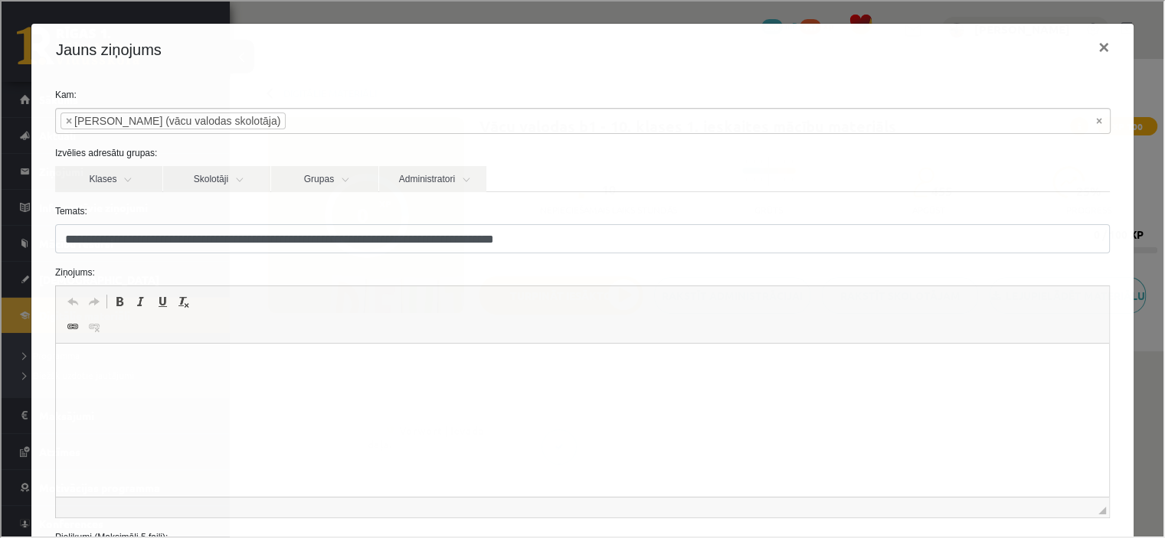
drag, startPoint x: 278, startPoint y: 379, endPoint x: 290, endPoint y: 379, distance: 12.3
click at [279, 378] on html at bounding box center [581, 367] width 1053 height 47
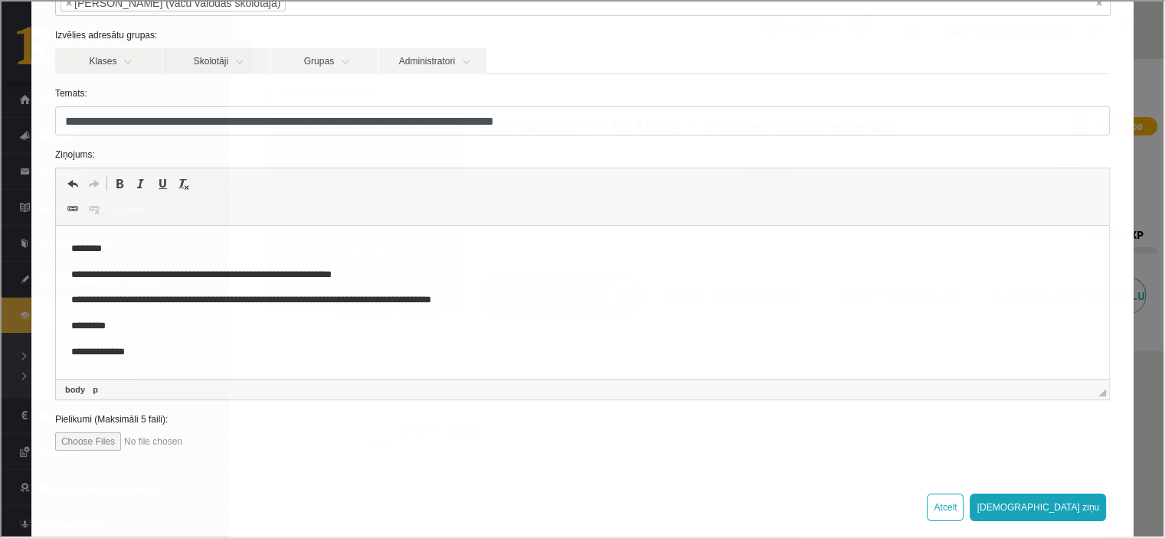
scroll to position [139, 0]
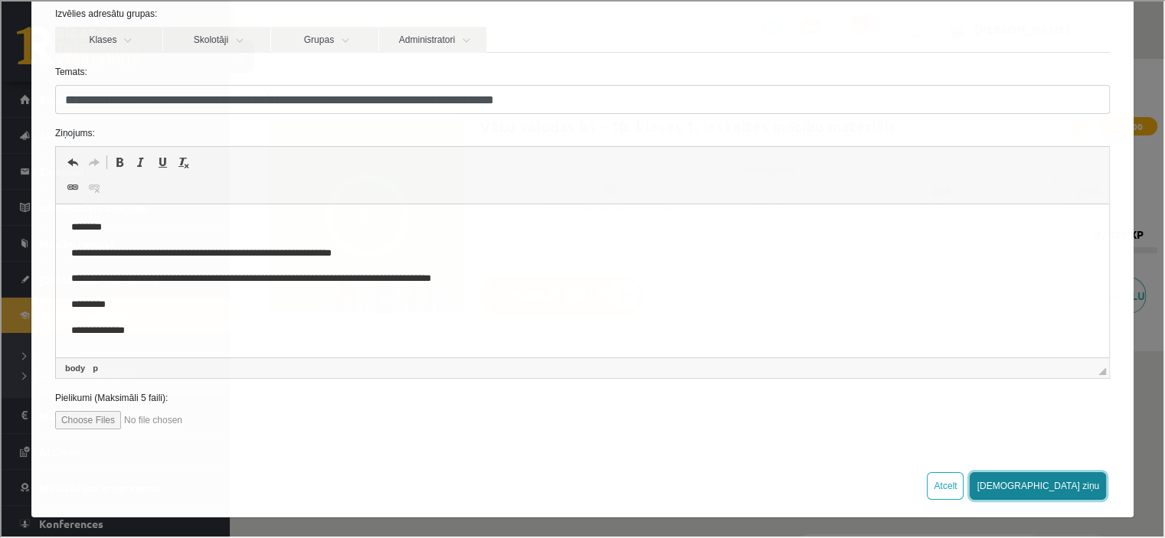
click at [1073, 489] on button "[DEMOGRAPHIC_DATA] ziņu" at bounding box center [1036, 485] width 136 height 28
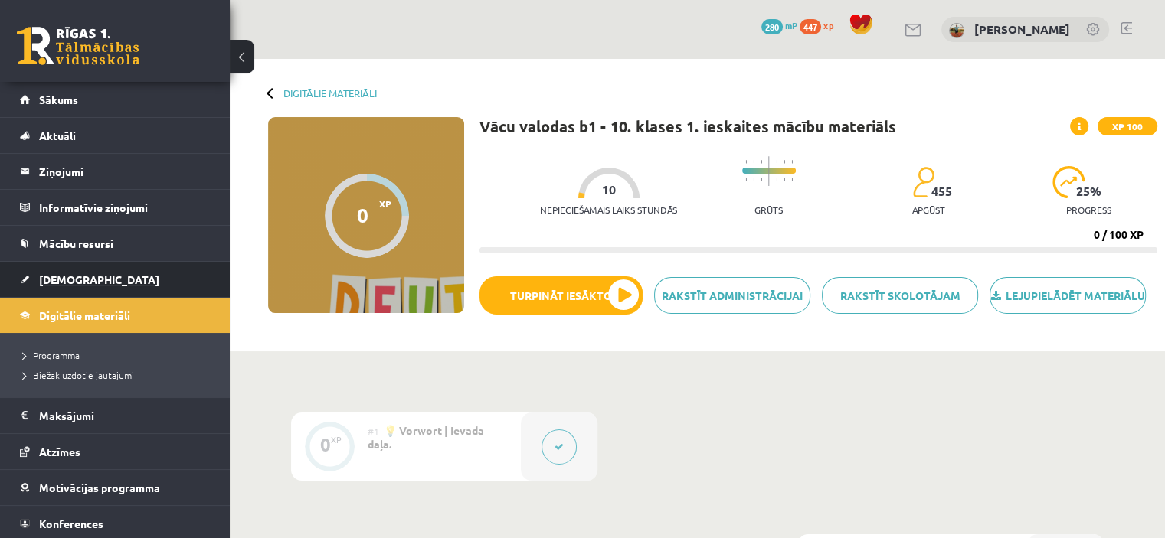
click at [78, 275] on span "[DEMOGRAPHIC_DATA]" at bounding box center [99, 280] width 120 height 14
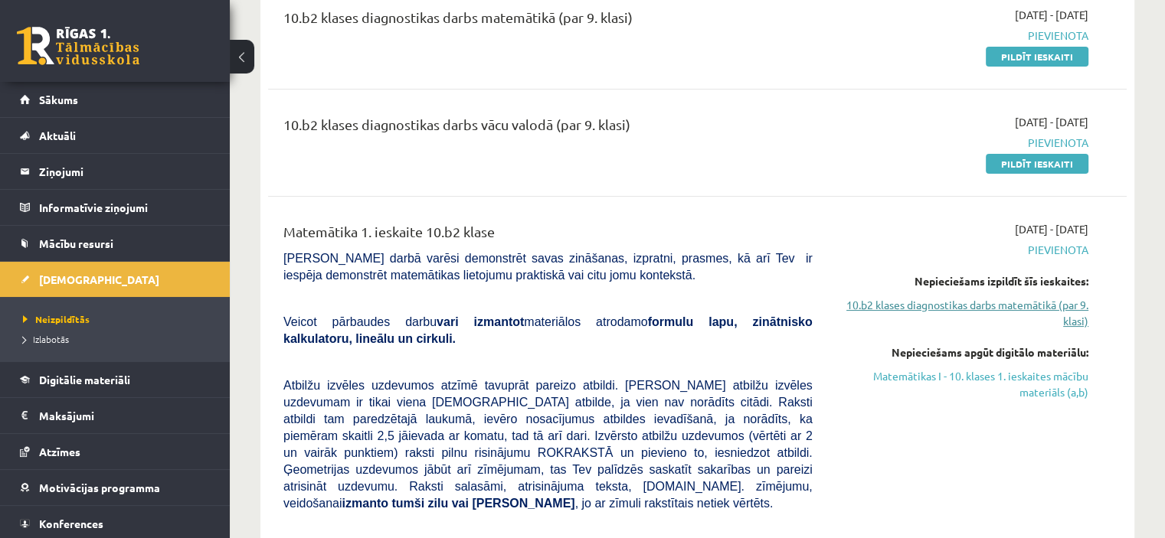
scroll to position [230, 0]
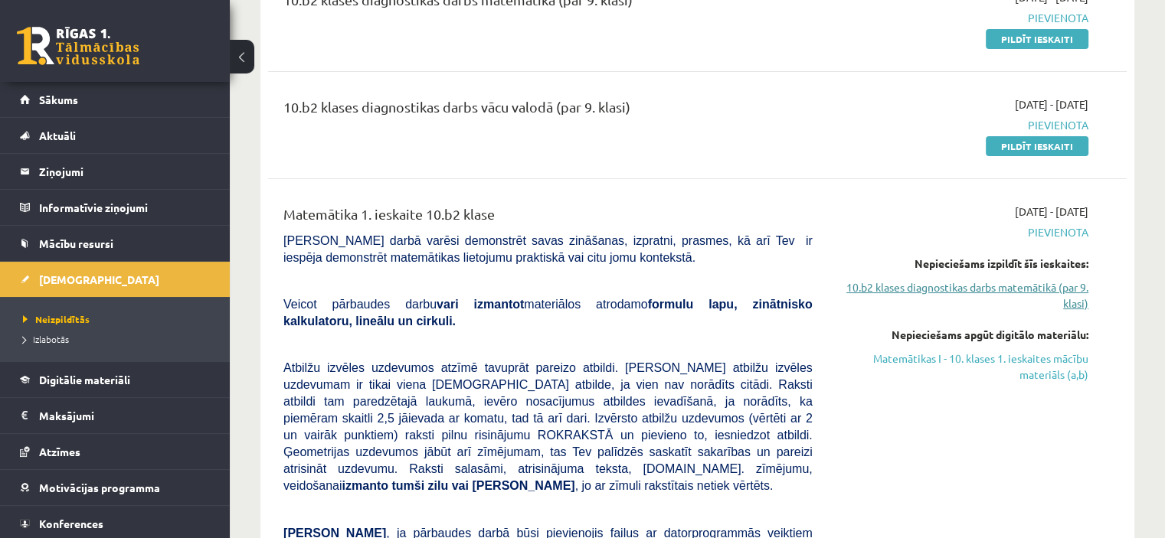
click at [1048, 297] on link "10.b2 klases diagnostikas darbs matemātikā (par 9. klasi)" at bounding box center [961, 295] width 253 height 32
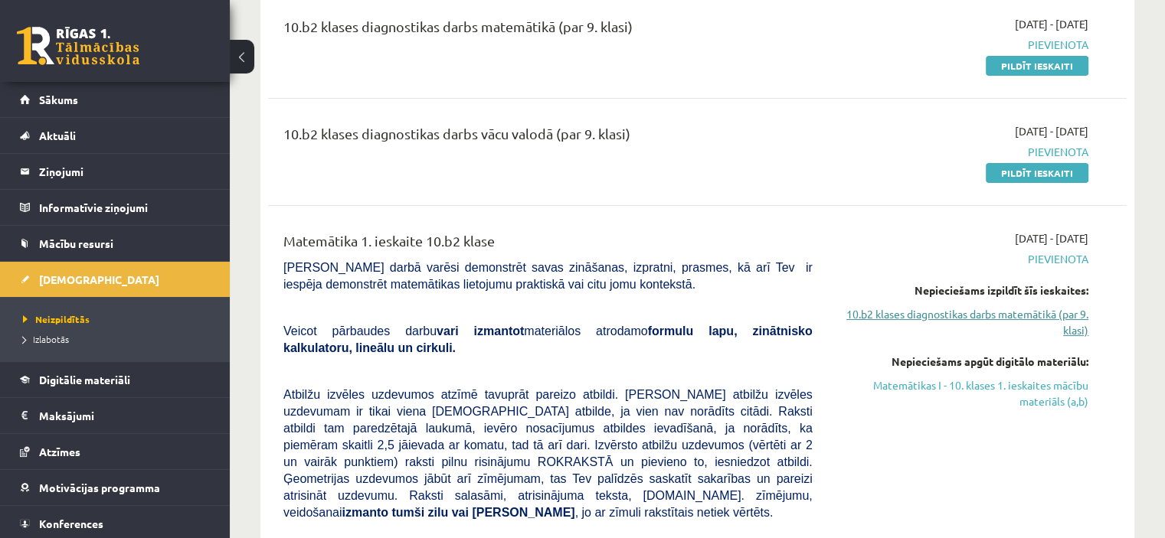
click at [1005, 321] on link "10.b2 klases diagnostikas darbs matemātikā (par 9. klasi)" at bounding box center [961, 322] width 253 height 32
click at [992, 391] on link "Matemātikas I - 10. klases 1. ieskaites mācību materiāls (a,b)" at bounding box center [961, 393] width 253 height 32
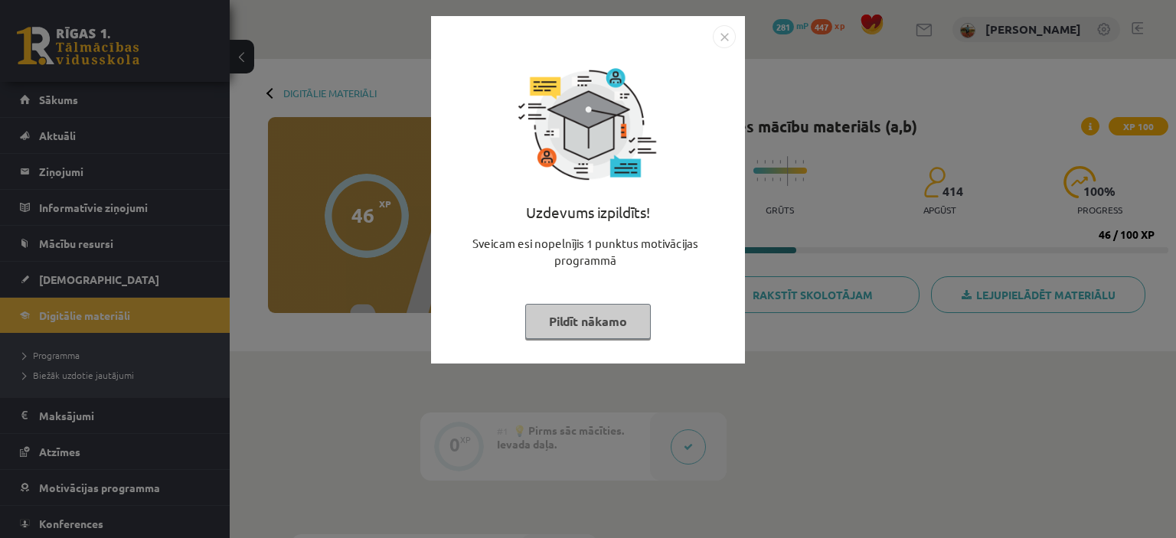
click at [724, 38] on img "Close" at bounding box center [724, 36] width 23 height 23
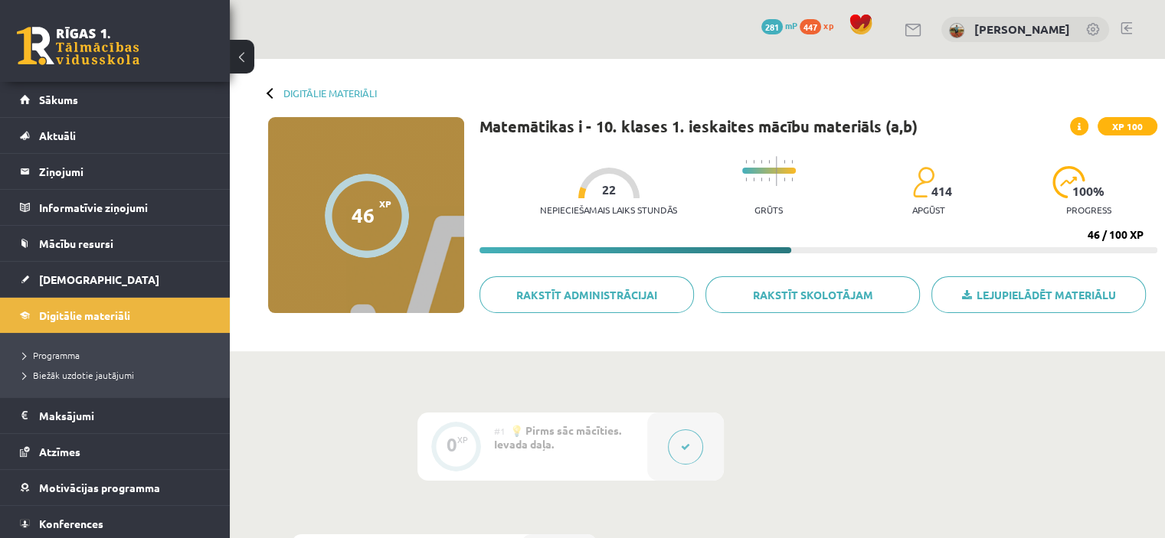
click at [585, 444] on div "#1 💡 Pirms sāc mācīties. Ievada daļa." at bounding box center [570, 447] width 153 height 68
click at [651, 456] on div at bounding box center [685, 447] width 77 height 68
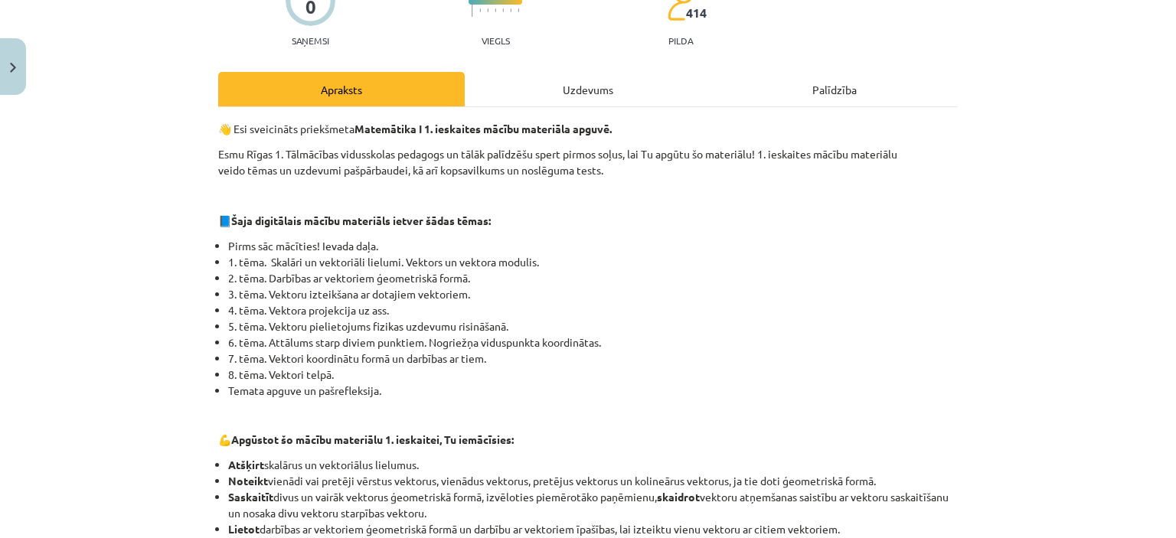
click at [561, 103] on div "Uzdevums" at bounding box center [588, 89] width 247 height 34
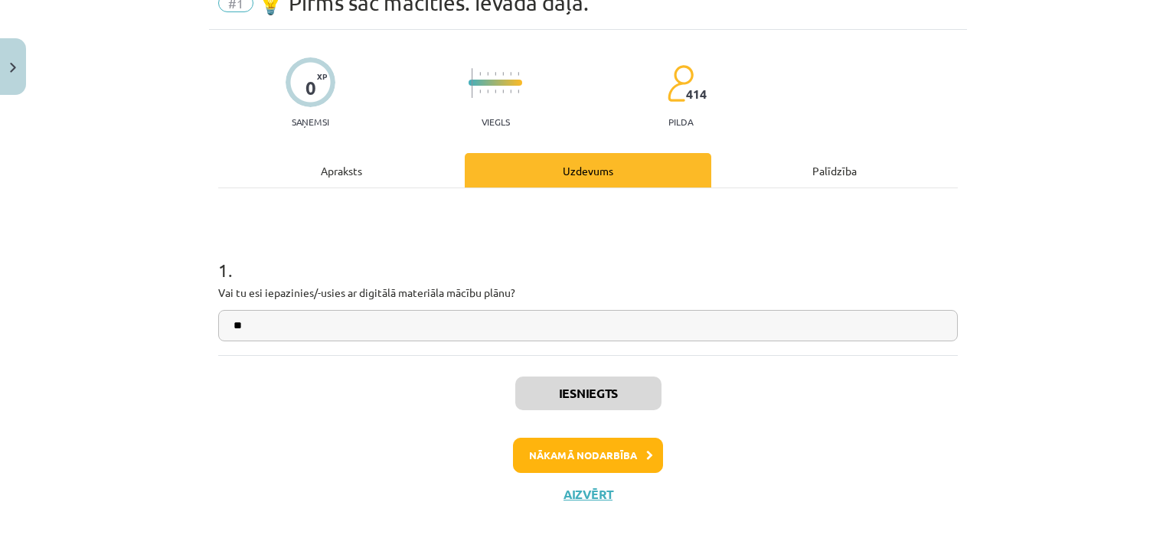
scroll to position [91, 0]
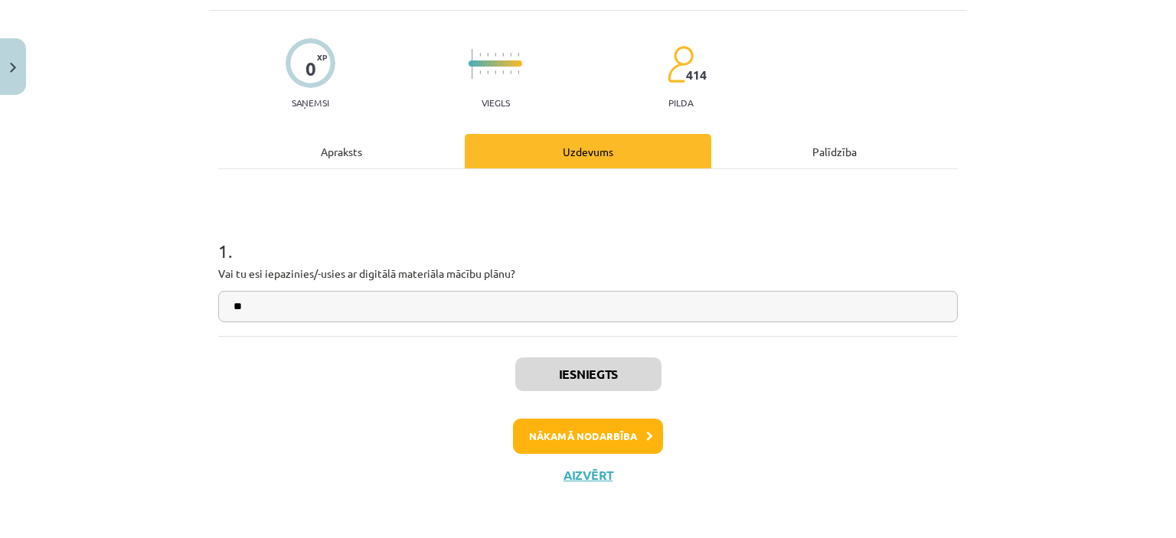
click at [337, 156] on div "Apraksts" at bounding box center [341, 151] width 247 height 34
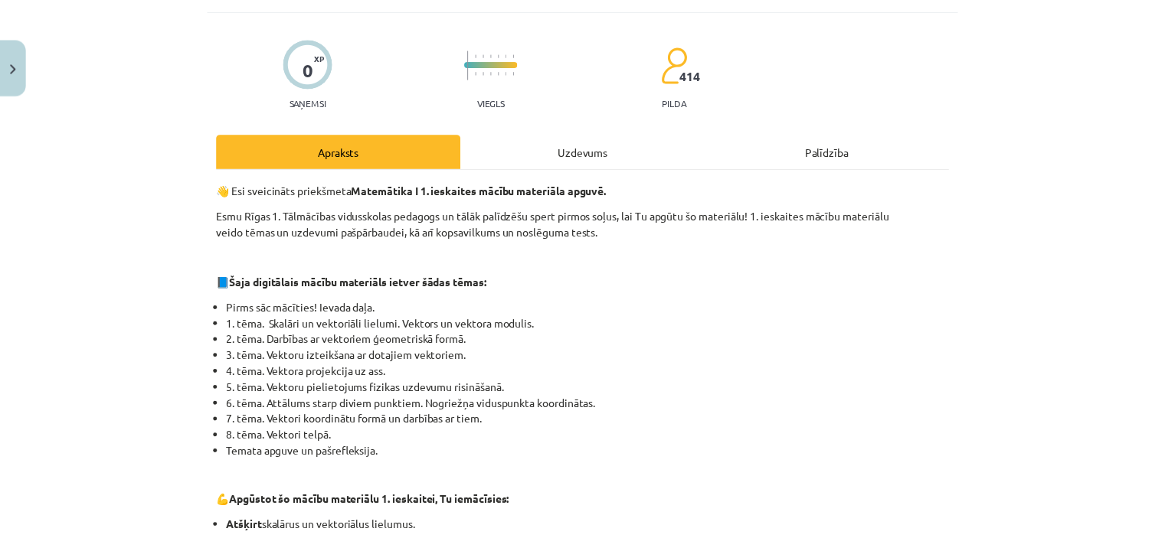
scroll to position [38, 0]
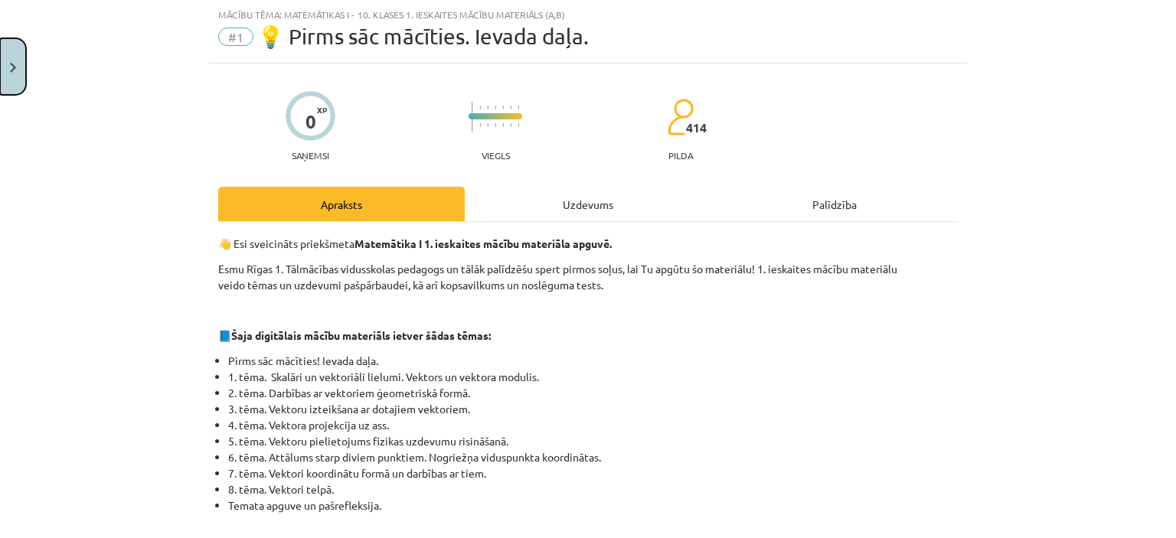
click at [10, 67] on img "Close" at bounding box center [13, 68] width 6 height 10
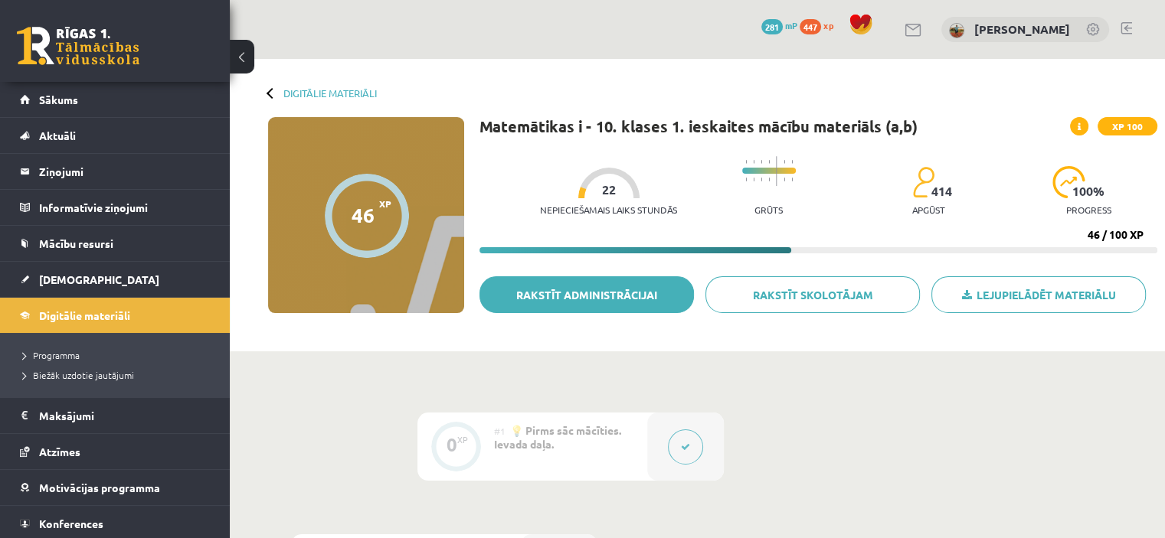
click at [688, 305] on link "Rakstīt administrācijai" at bounding box center [586, 294] width 214 height 37
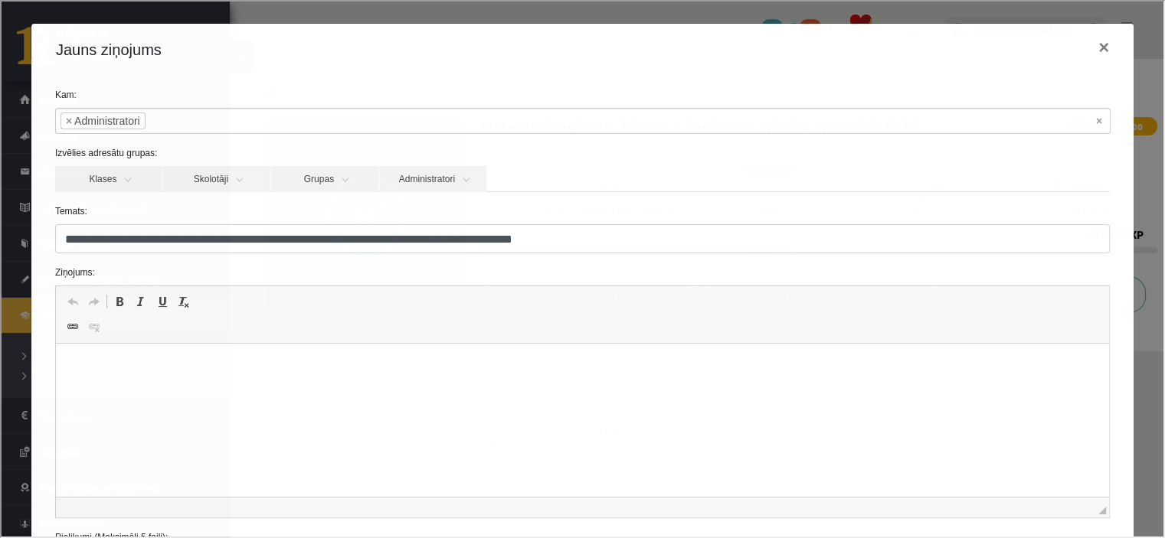
scroll to position [0, 0]
click at [204, 384] on html at bounding box center [581, 367] width 1053 height 47
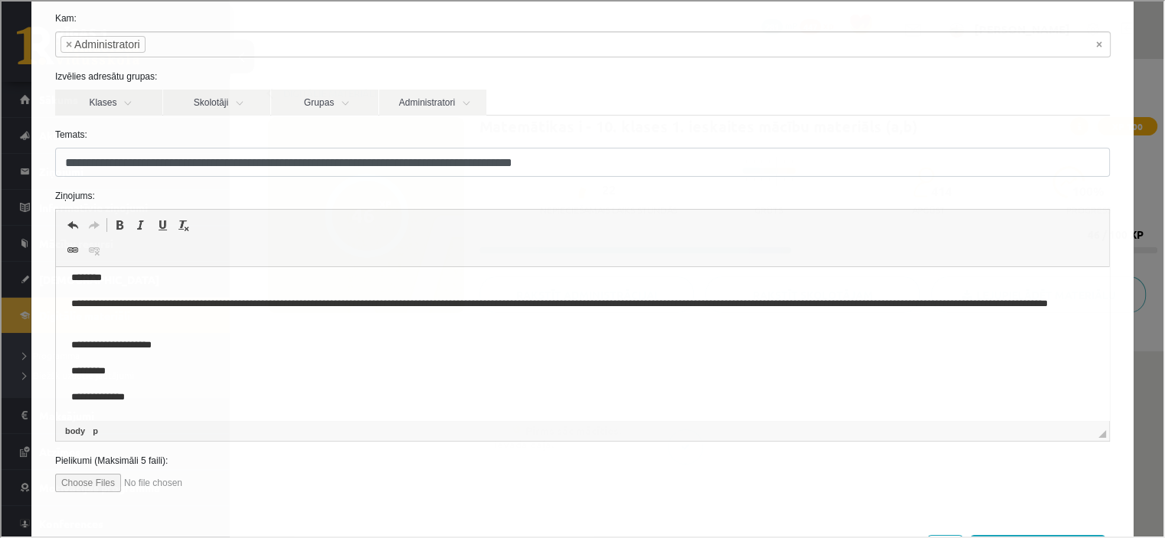
scroll to position [139, 0]
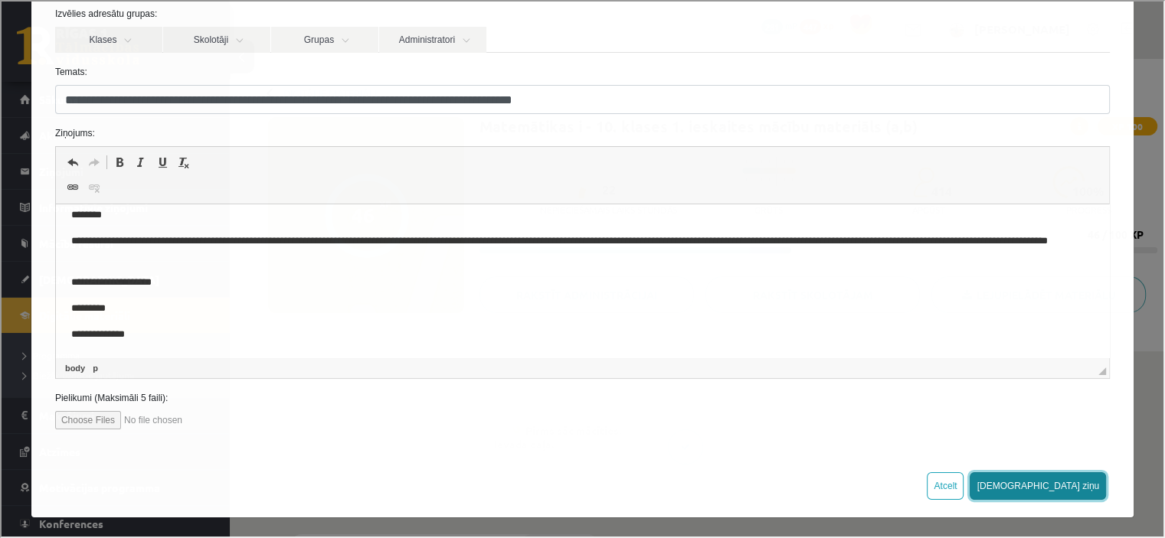
click at [1070, 486] on button "Sūtīt ziņu" at bounding box center [1036, 485] width 136 height 28
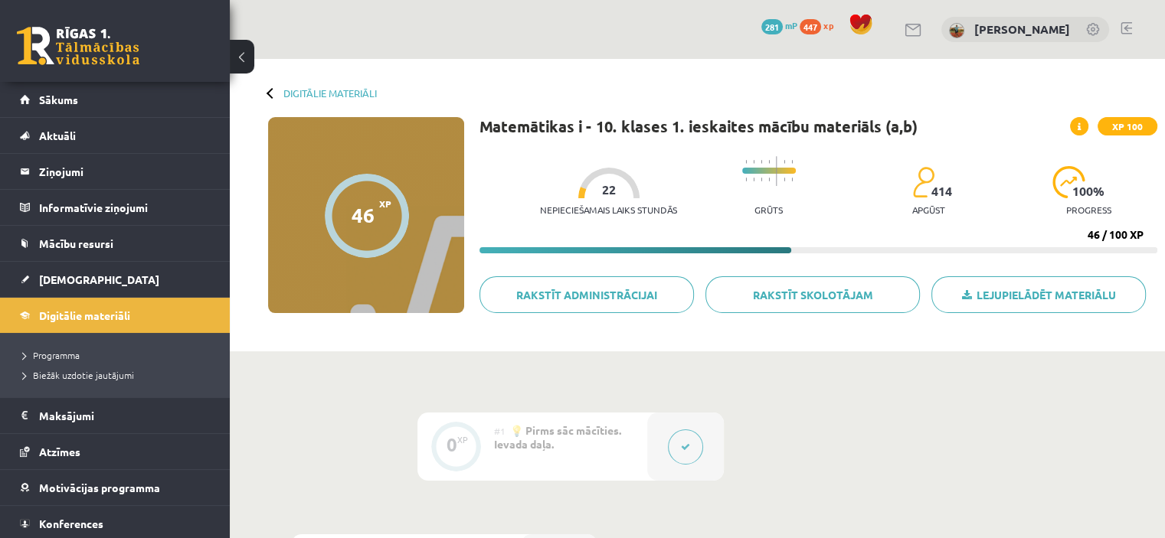
click at [103, 38] on link at bounding box center [78, 46] width 123 height 38
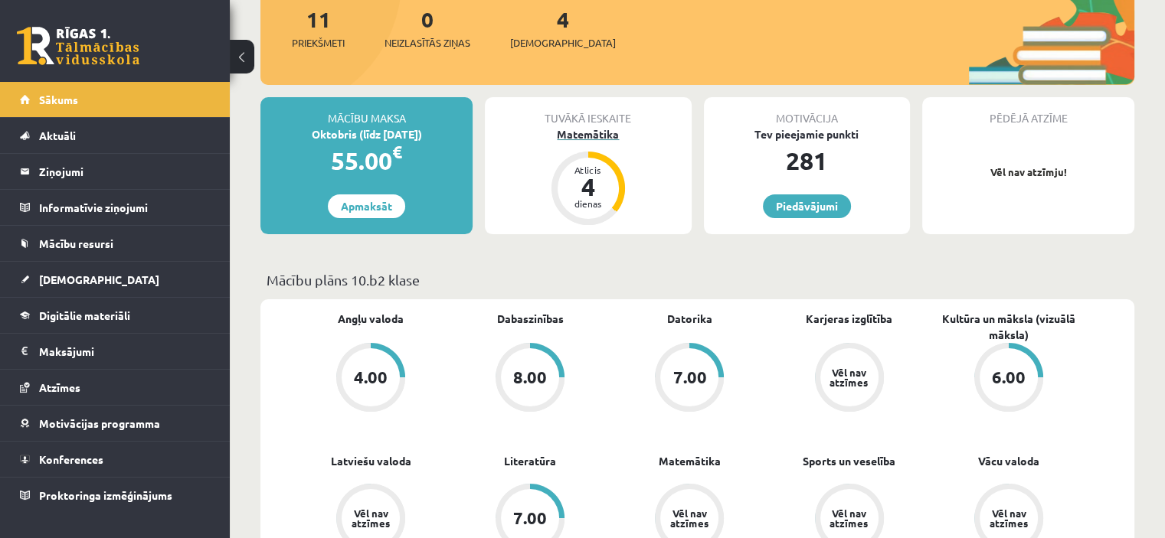
scroll to position [230, 0]
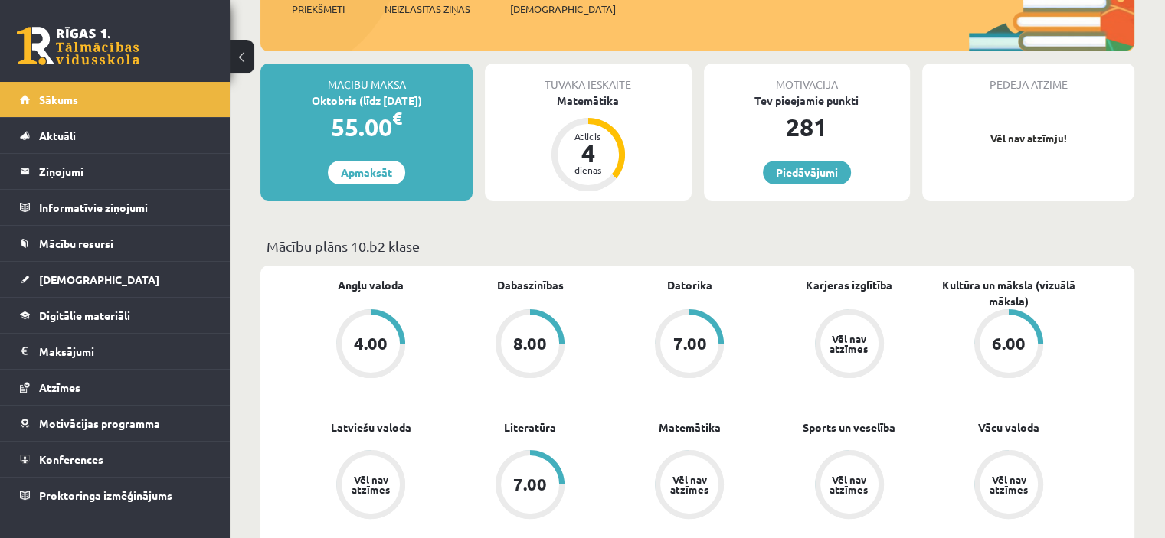
click at [686, 469] on div "Vēl nav atzīmes" at bounding box center [689, 485] width 58 height 58
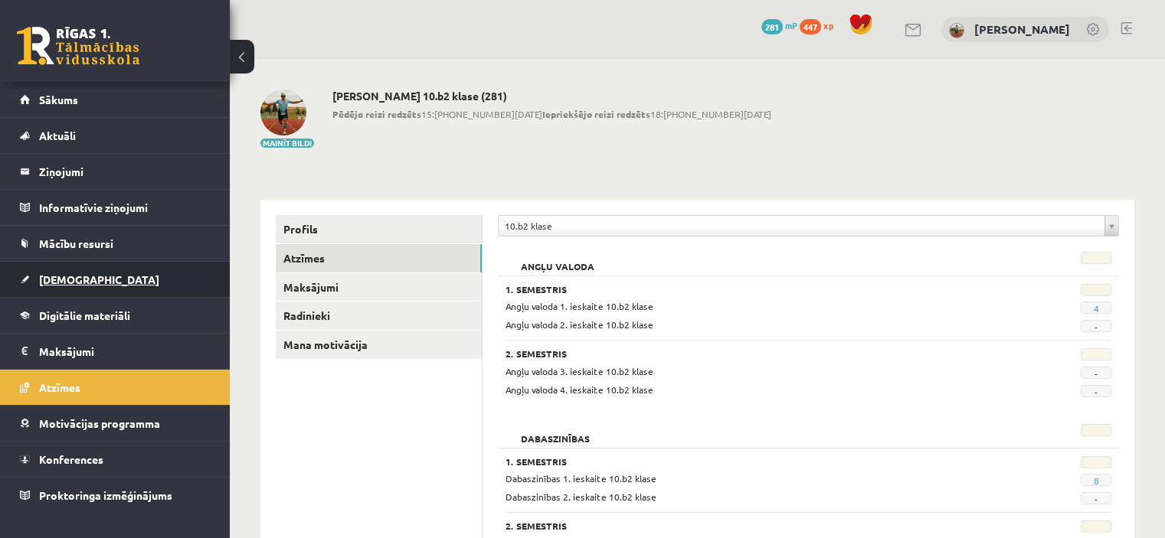
click at [67, 268] on link "[DEMOGRAPHIC_DATA]" at bounding box center [115, 279] width 191 height 35
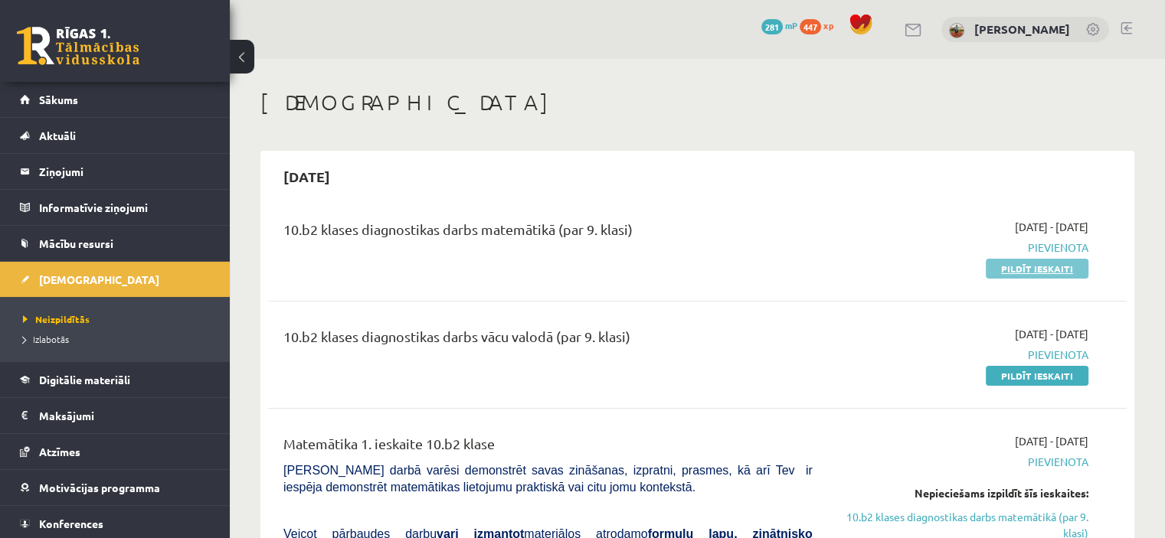
drag, startPoint x: 1015, startPoint y: 274, endPoint x: 729, endPoint y: 55, distance: 359.9
click at [1014, 273] on link "Pildīt ieskaiti" at bounding box center [1036, 269] width 103 height 20
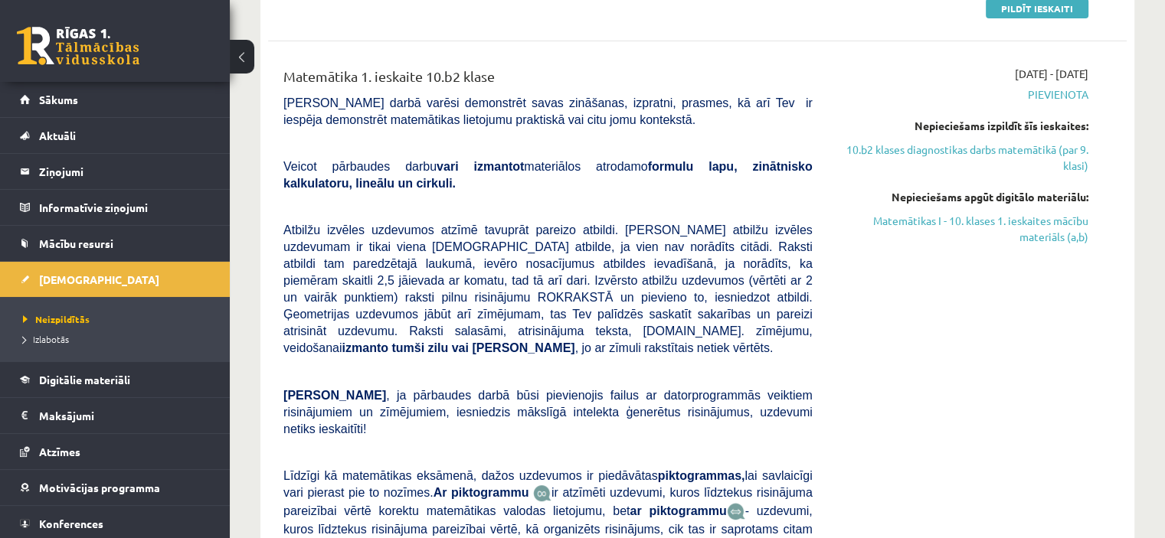
scroll to position [362, 0]
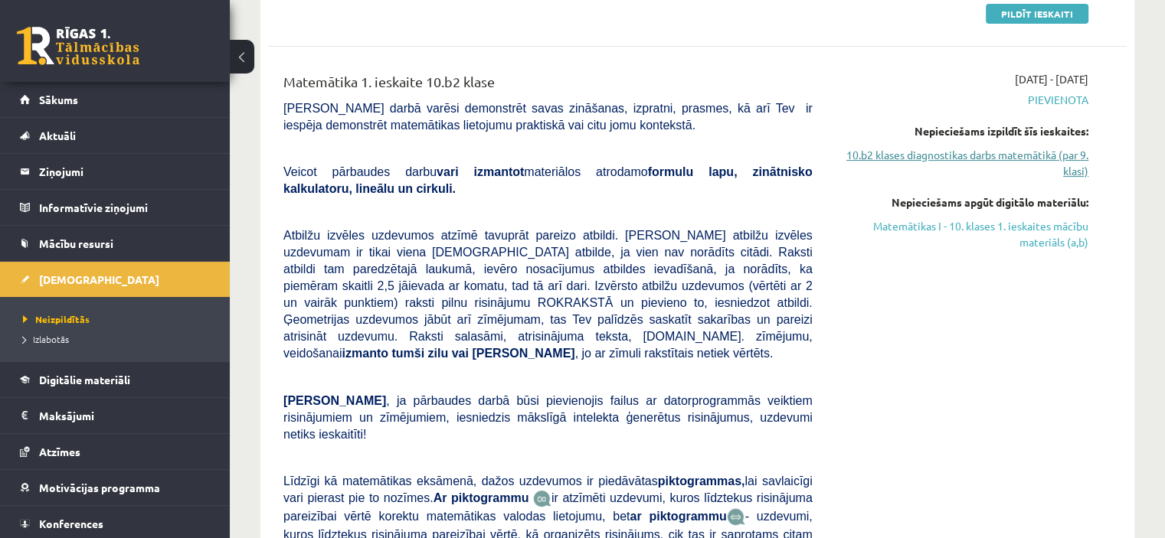
click at [894, 155] on link "10.b2 klases diagnostikas darbs matemātikā (par 9. klasi)" at bounding box center [961, 163] width 253 height 32
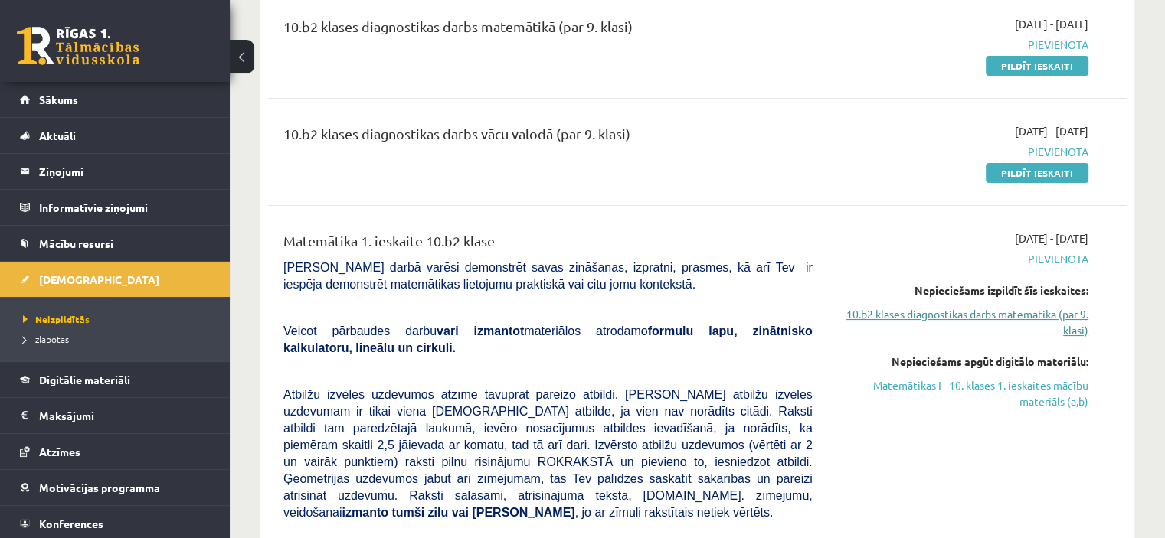
click at [982, 318] on link "10.b2 klases diagnostikas darbs matemātikā (par 9. klasi)" at bounding box center [961, 322] width 253 height 32
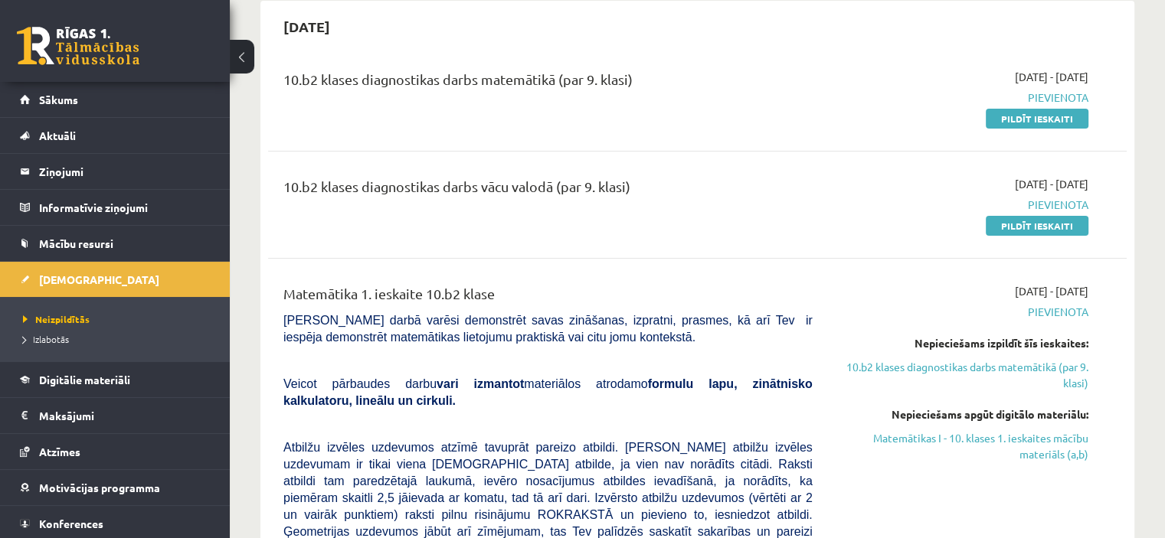
scroll to position [126, 0]
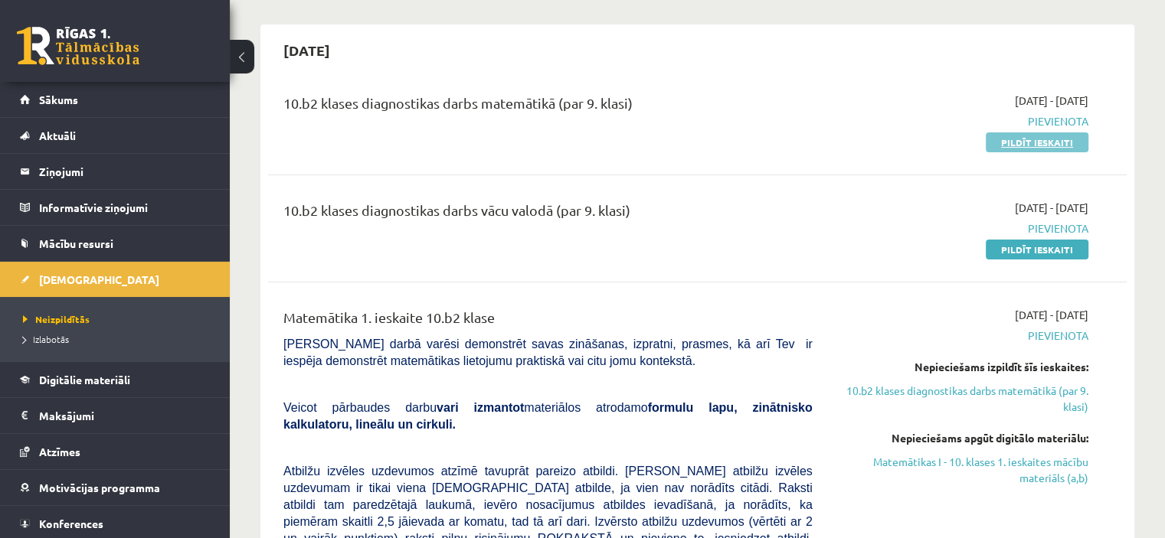
click at [1012, 141] on link "Pildīt ieskaiti" at bounding box center [1036, 142] width 103 height 20
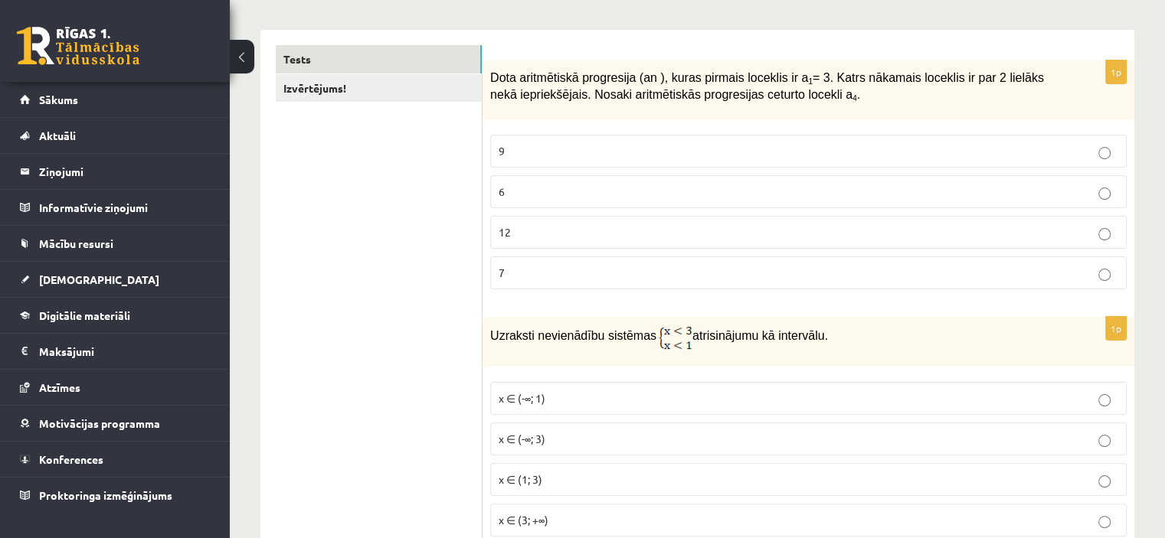
scroll to position [153, 0]
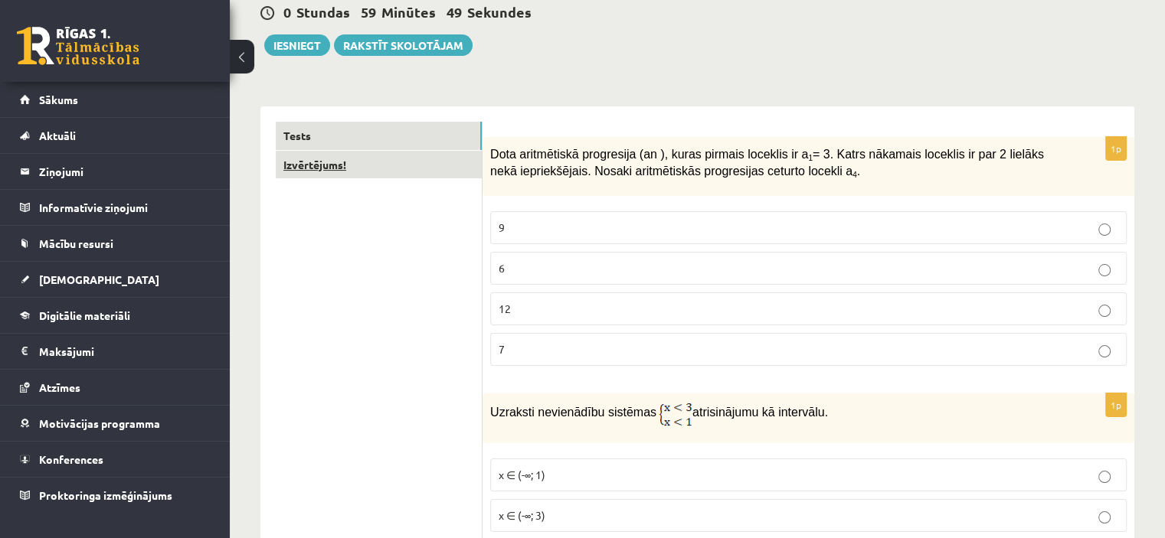
click at [353, 177] on link "Izvērtējums!" at bounding box center [379, 165] width 206 height 28
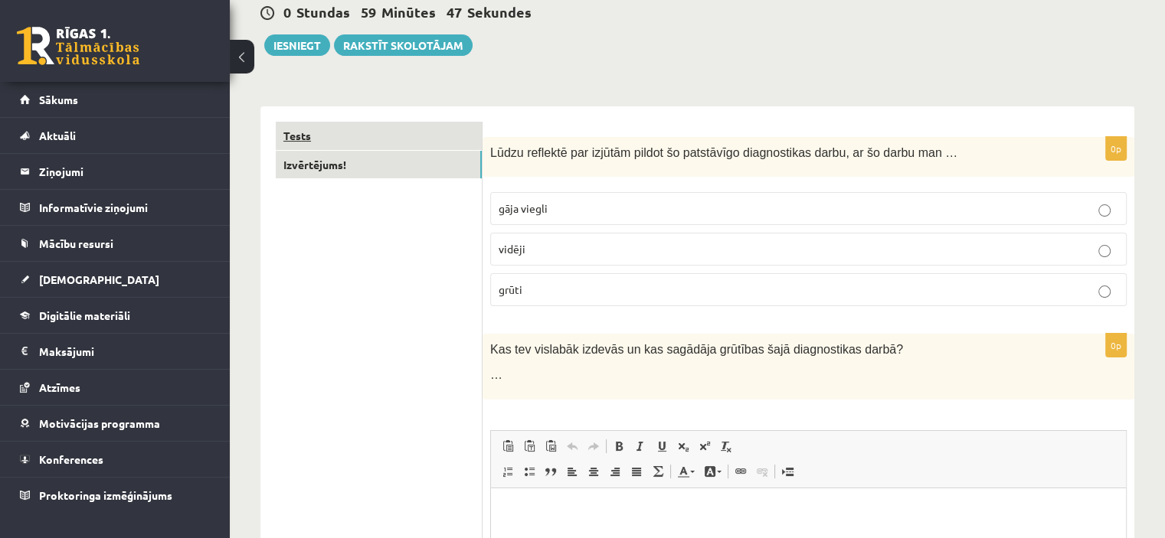
scroll to position [0, 0]
click at [359, 130] on link "Tests" at bounding box center [379, 136] width 206 height 28
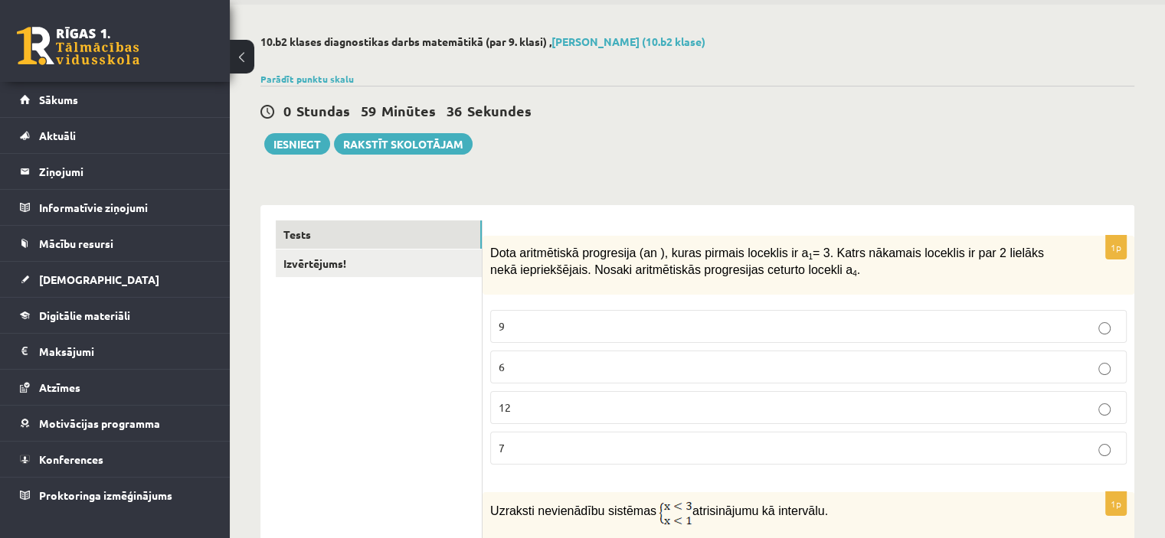
scroll to position [131, 0]
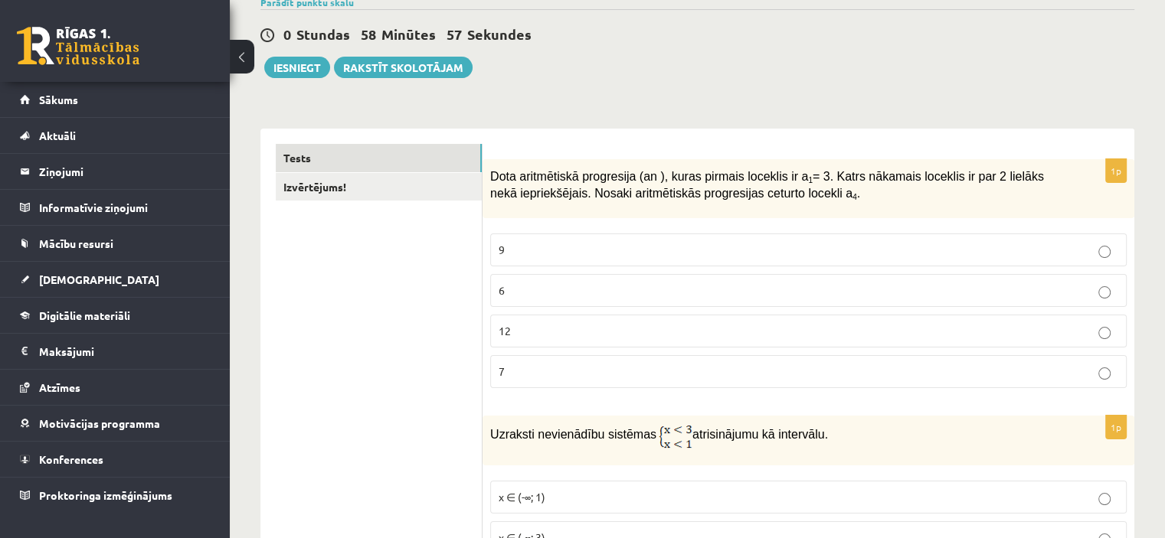
click at [643, 254] on p "9" at bounding box center [807, 250] width 619 height 16
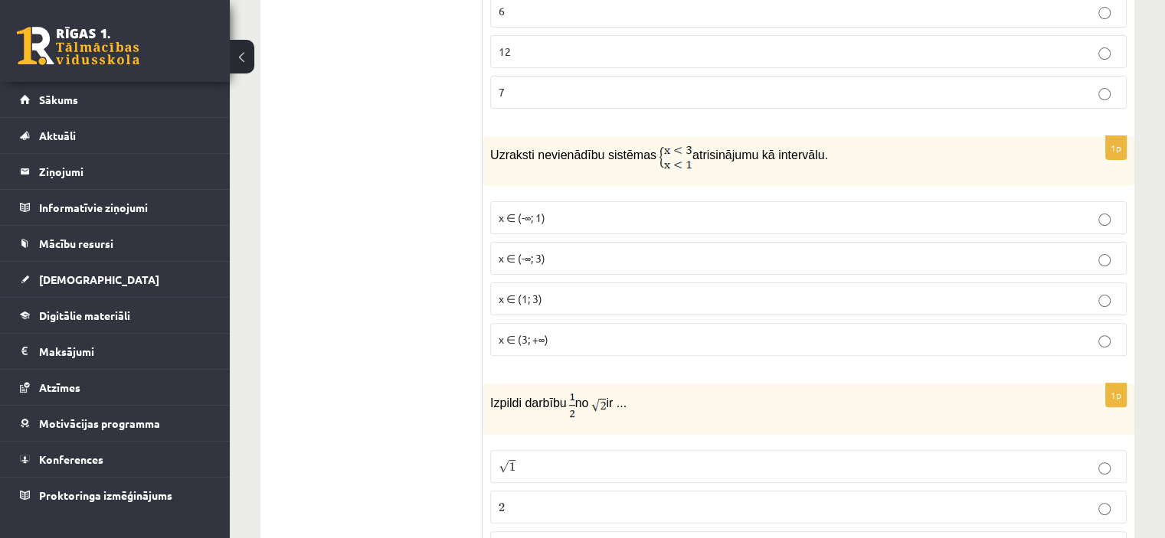
scroll to position [437, 0]
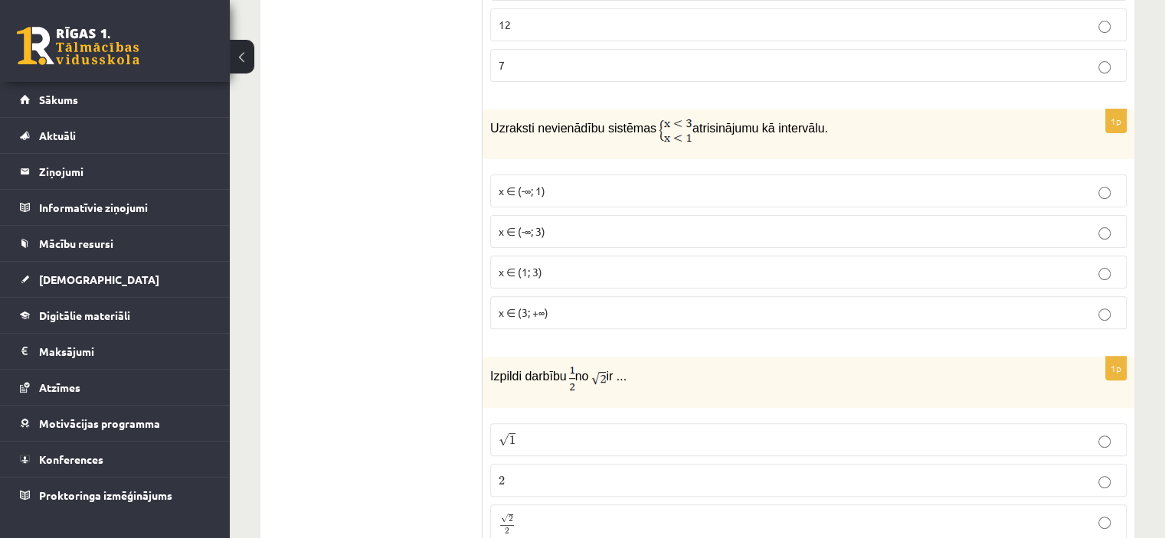
click at [509, 275] on span "x ∈ (1; 3)" at bounding box center [520, 272] width 44 height 14
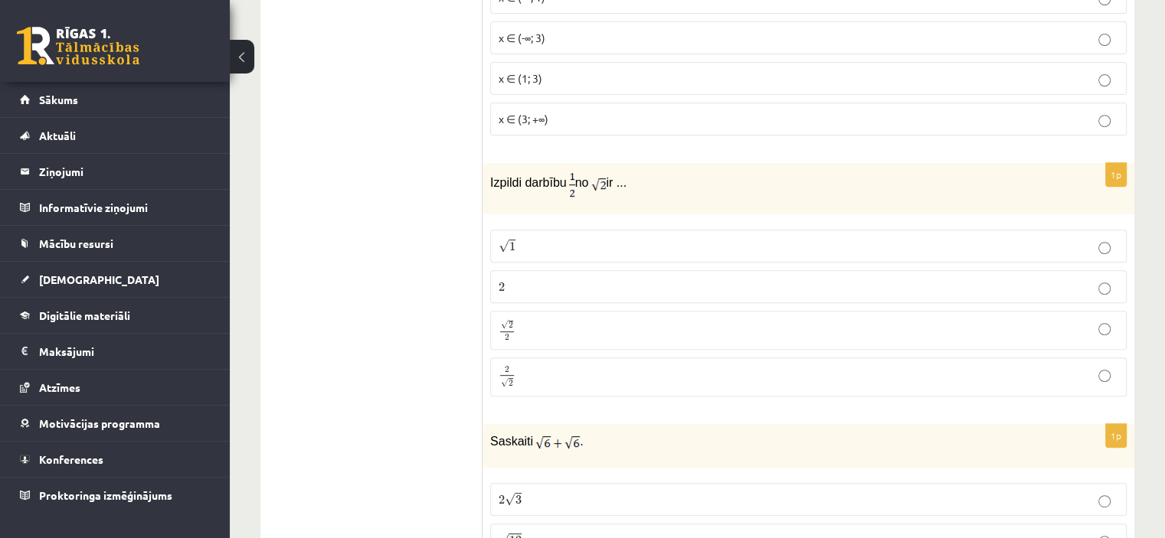
scroll to position [667, 0]
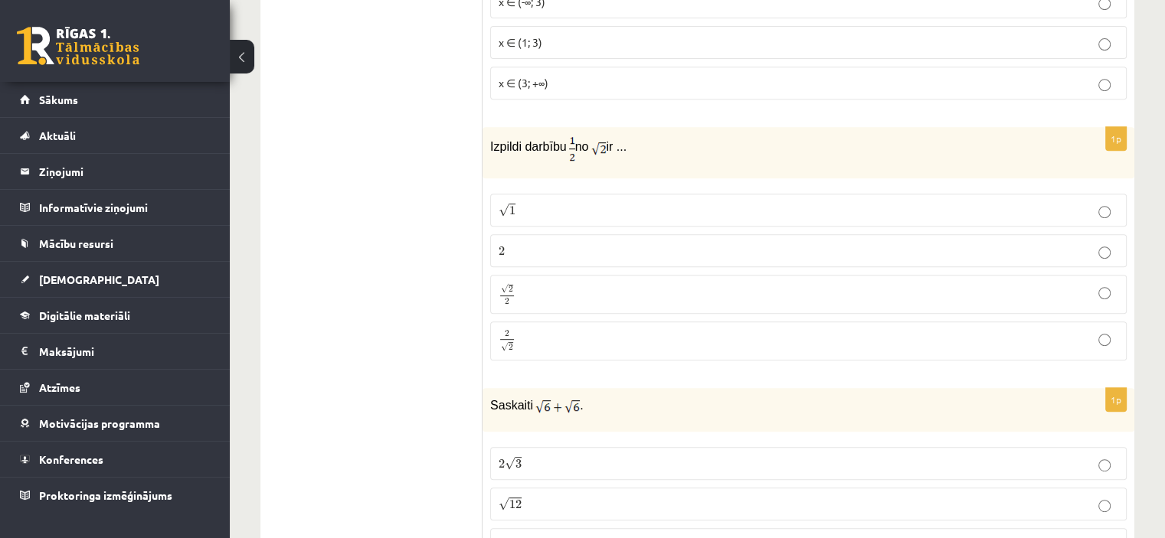
click at [538, 286] on p "√ 2 2 2 2" at bounding box center [807, 294] width 619 height 22
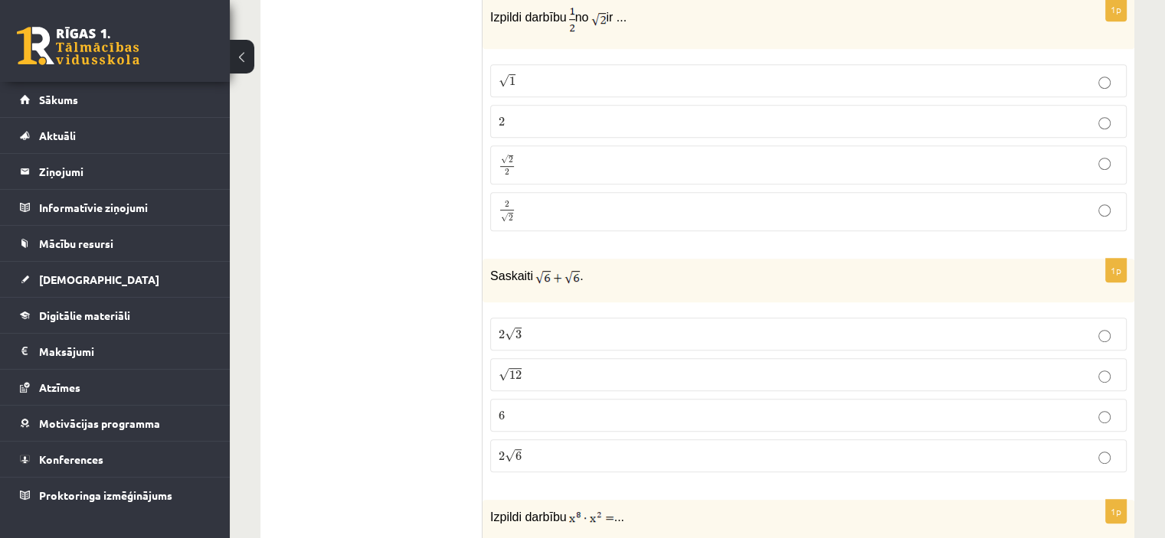
scroll to position [820, 0]
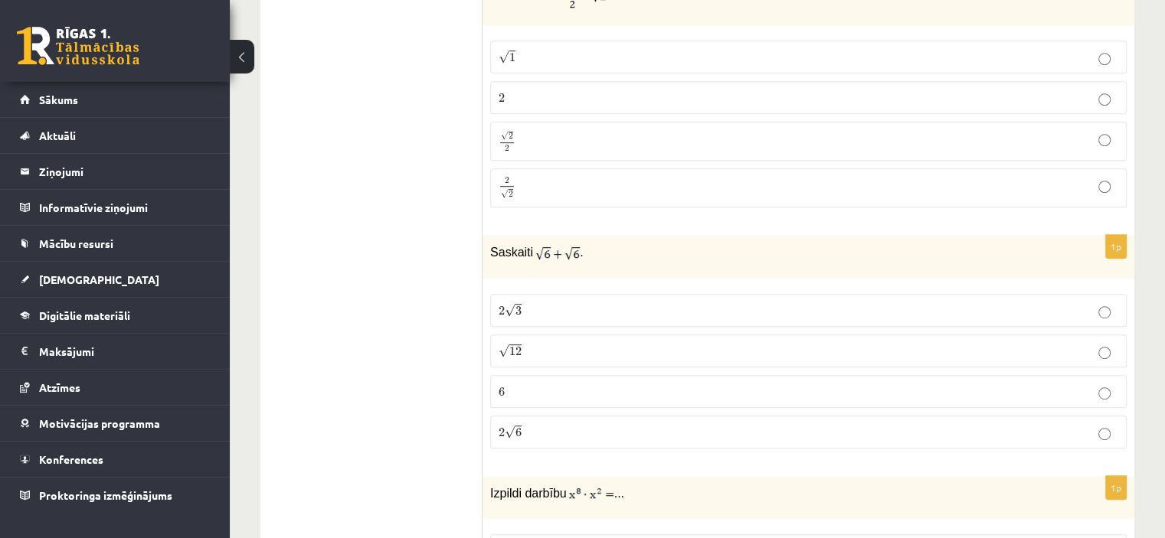
click at [600, 312] on p "2 √ 3 2 3" at bounding box center [807, 310] width 619 height 16
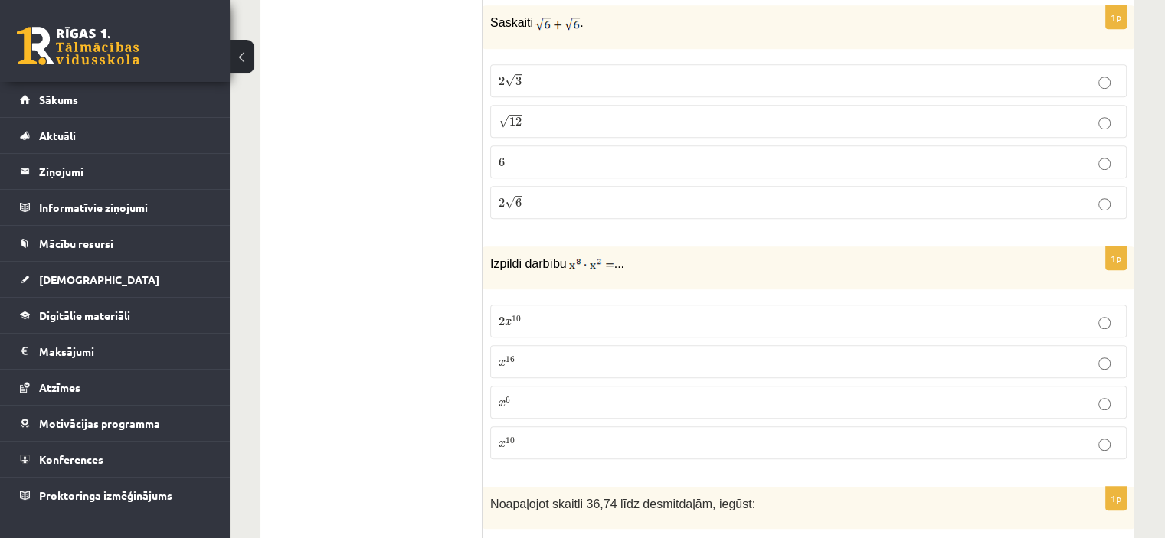
scroll to position [1126, 0]
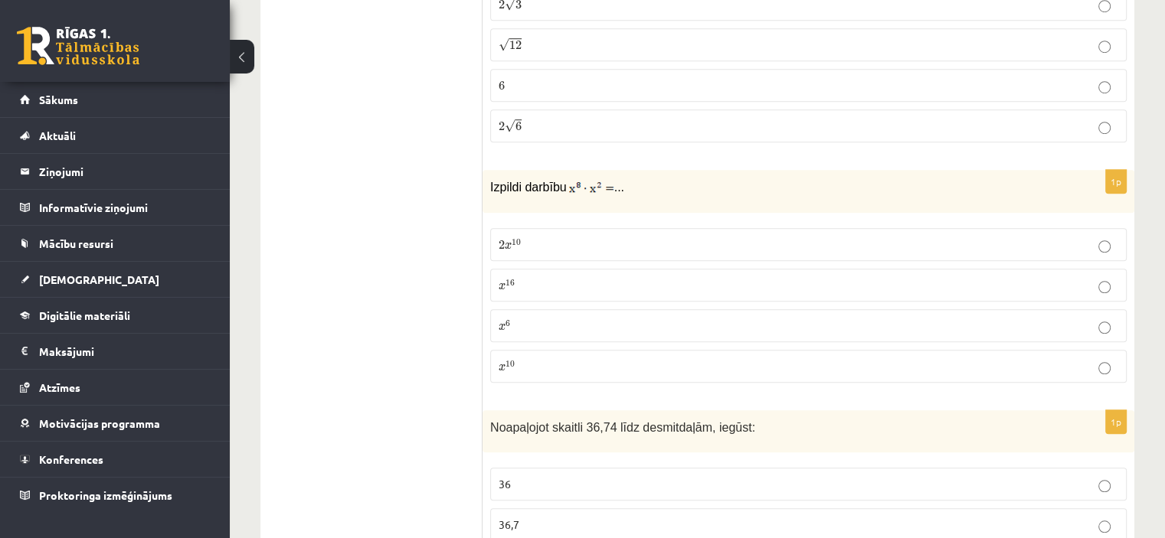
click at [515, 361] on p "x 10 x 10" at bounding box center [807, 366] width 619 height 16
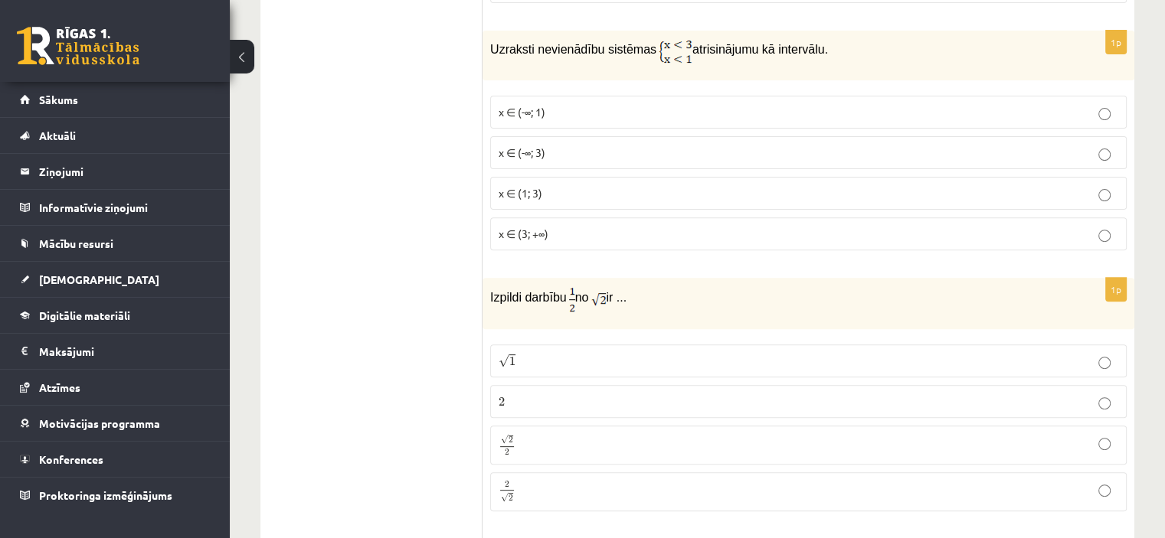
scroll to position [514, 0]
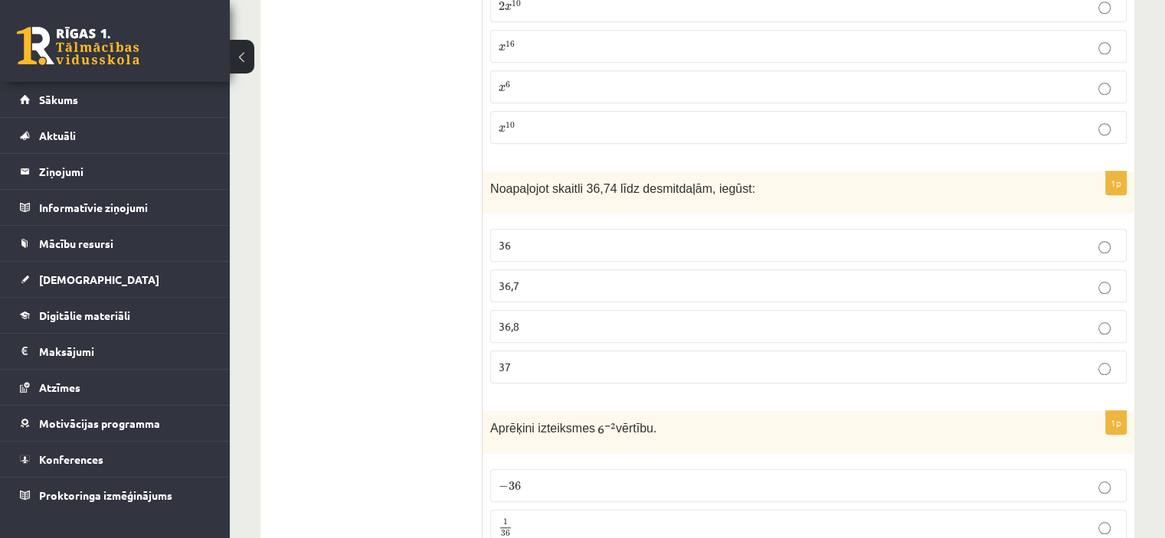
scroll to position [1455, 0]
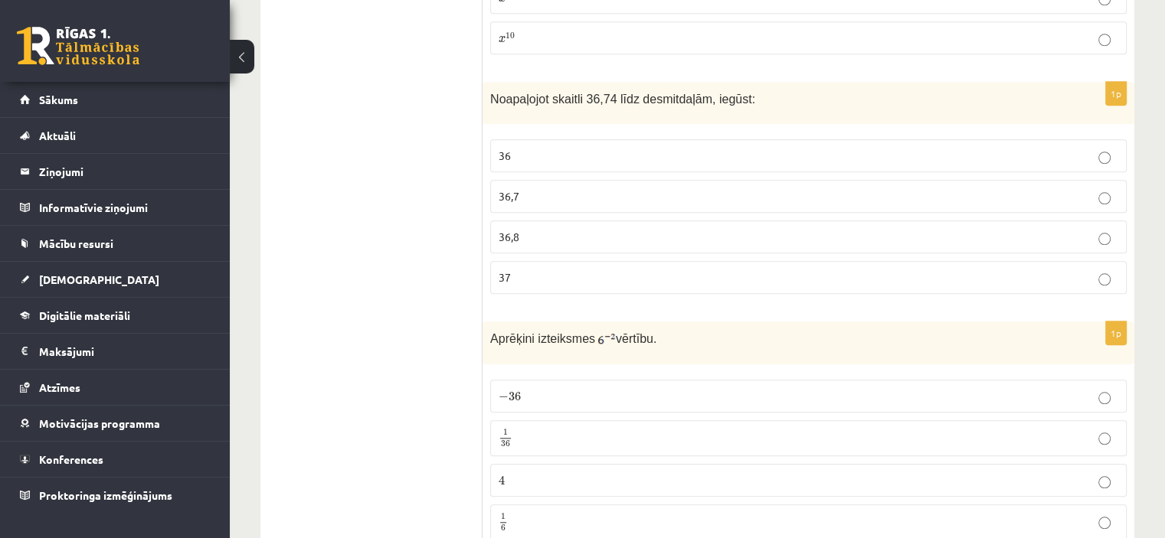
click at [551, 233] on p "36,8" at bounding box center [807, 237] width 619 height 16
click at [551, 188] on p "36,7" at bounding box center [807, 196] width 619 height 16
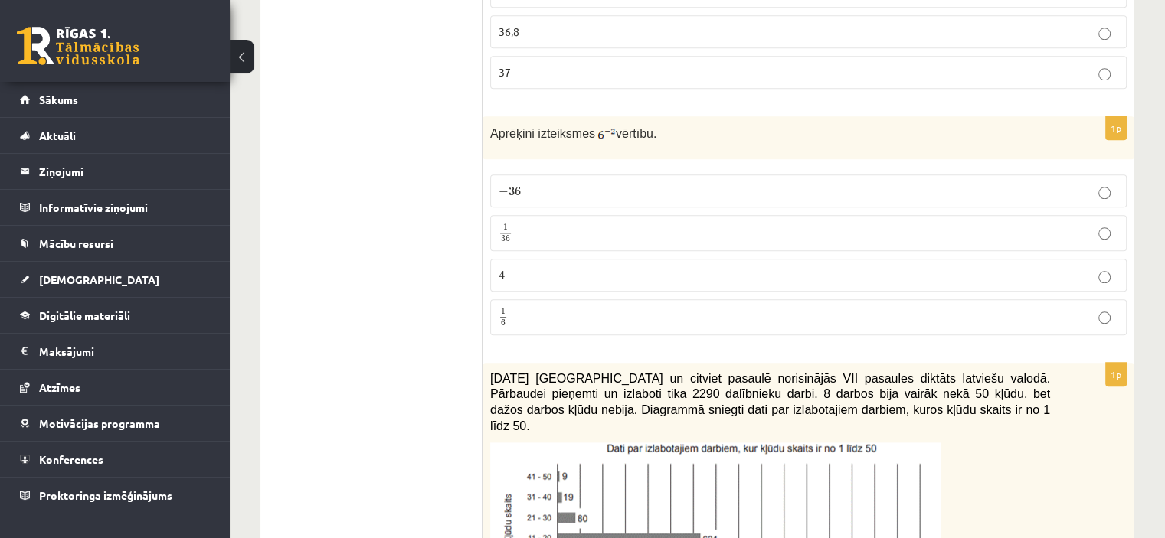
scroll to position [1685, 0]
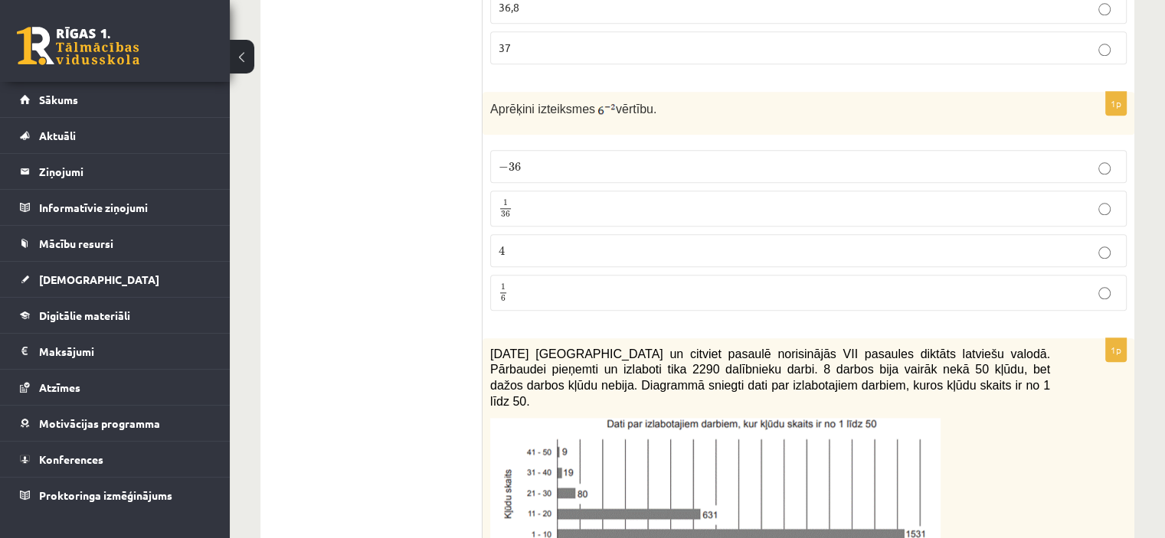
click at [533, 199] on p "1 36 1 36" at bounding box center [807, 208] width 619 height 19
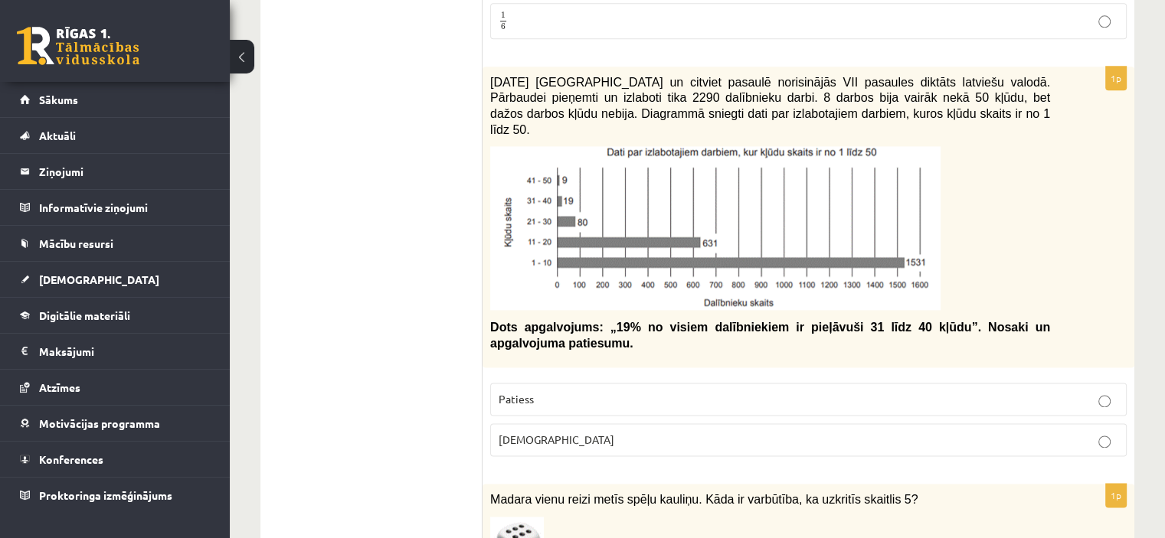
scroll to position [1991, 0]
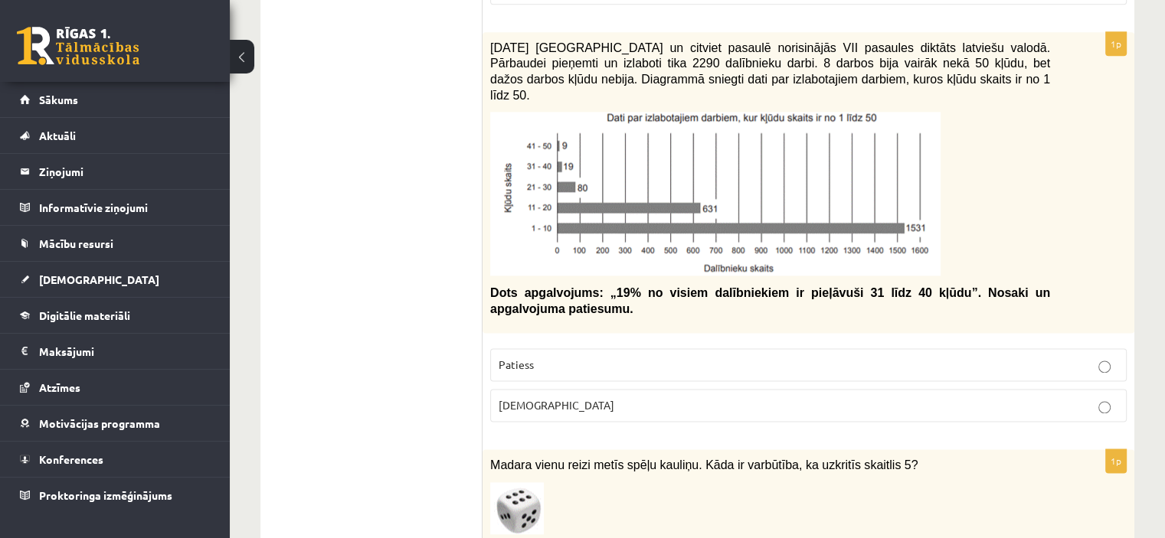
click at [557, 357] on p "Patiess" at bounding box center [807, 365] width 619 height 16
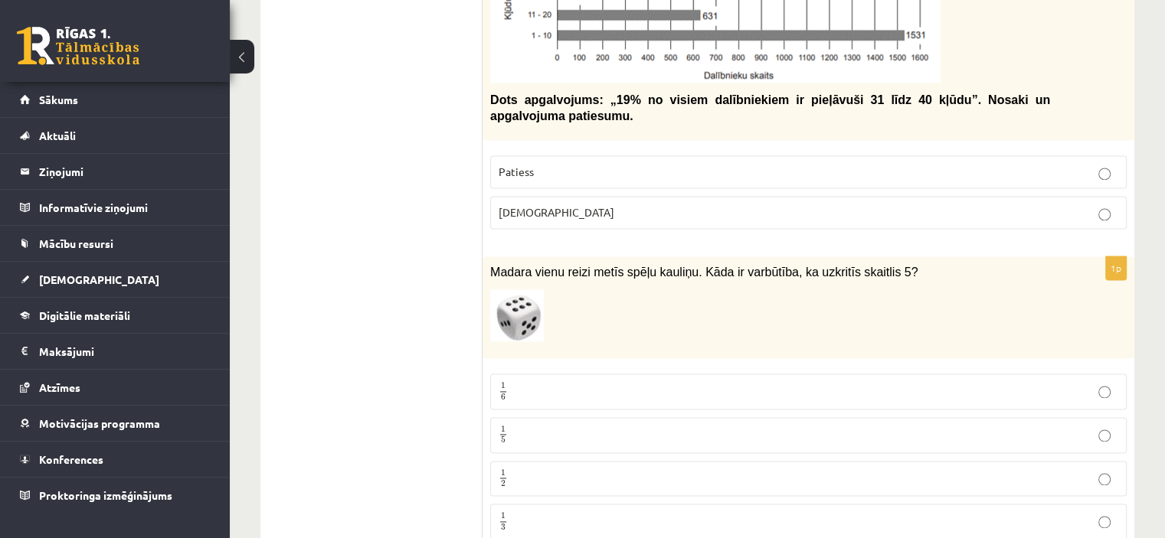
scroll to position [2221, 0]
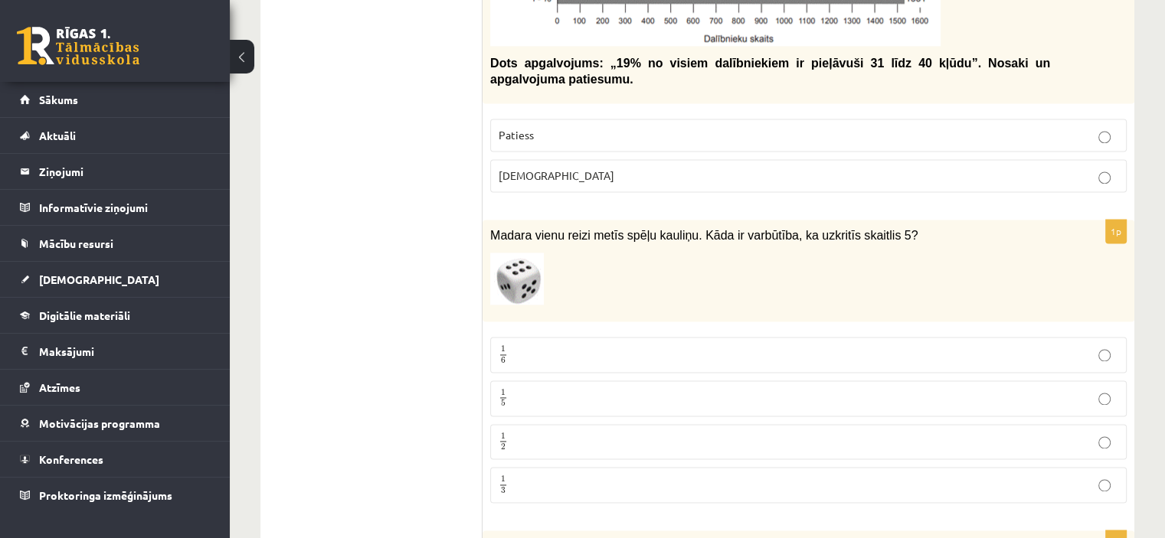
click at [530, 345] on p "1 6 1 6" at bounding box center [807, 354] width 619 height 19
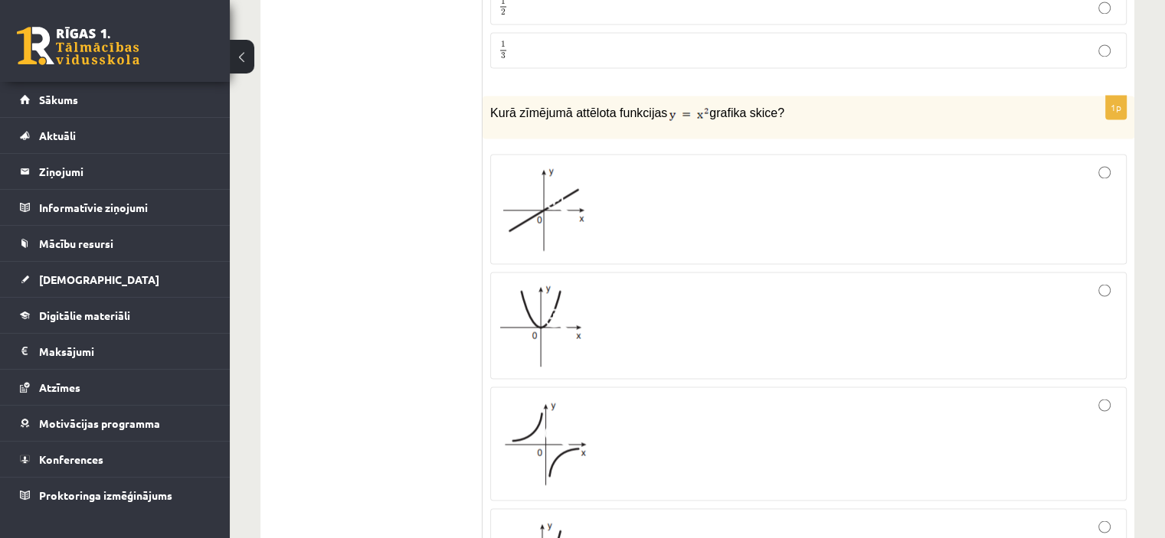
scroll to position [2603, 0]
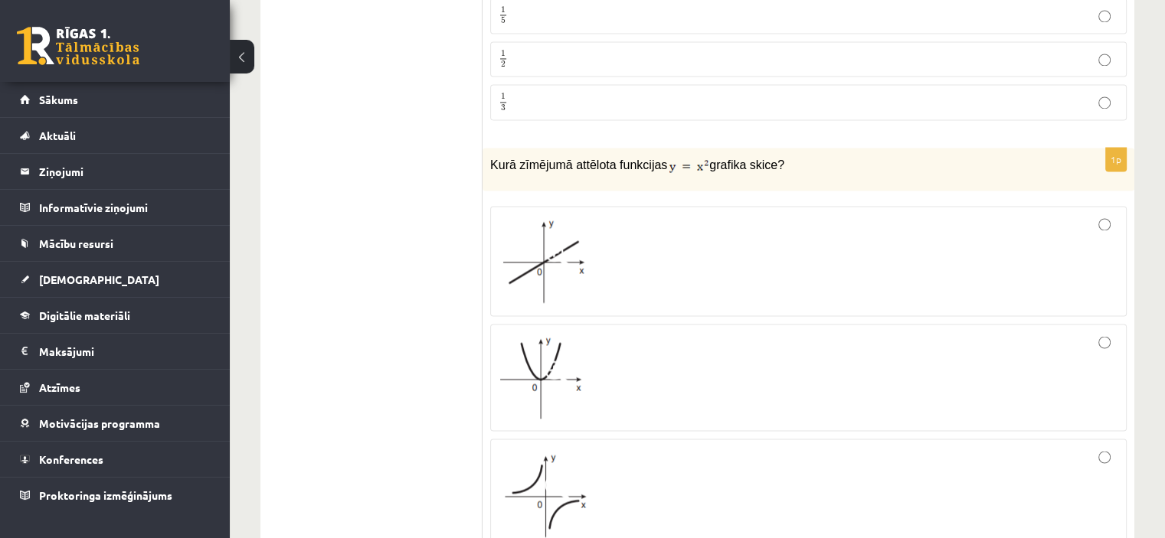
click at [760, 332] on div at bounding box center [807, 377] width 619 height 90
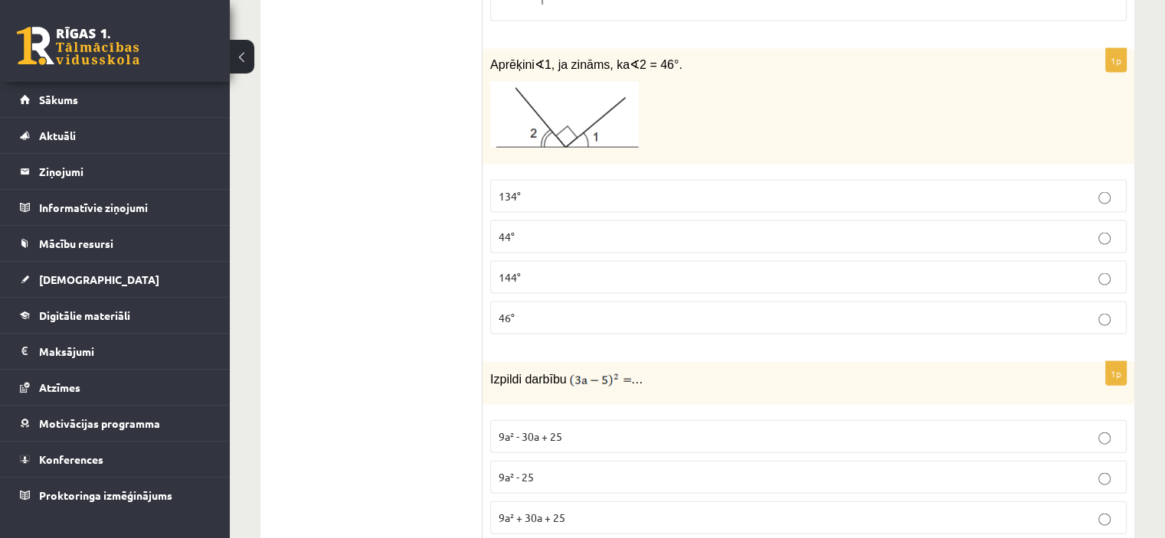
scroll to position [3206, 0]
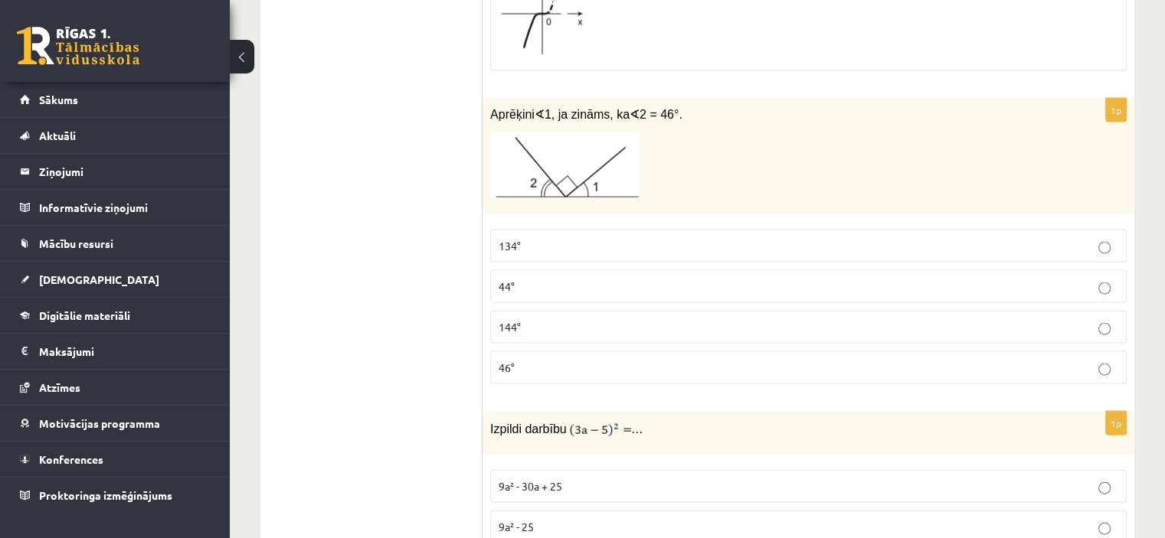
click at [525, 279] on p "44°" at bounding box center [807, 287] width 619 height 16
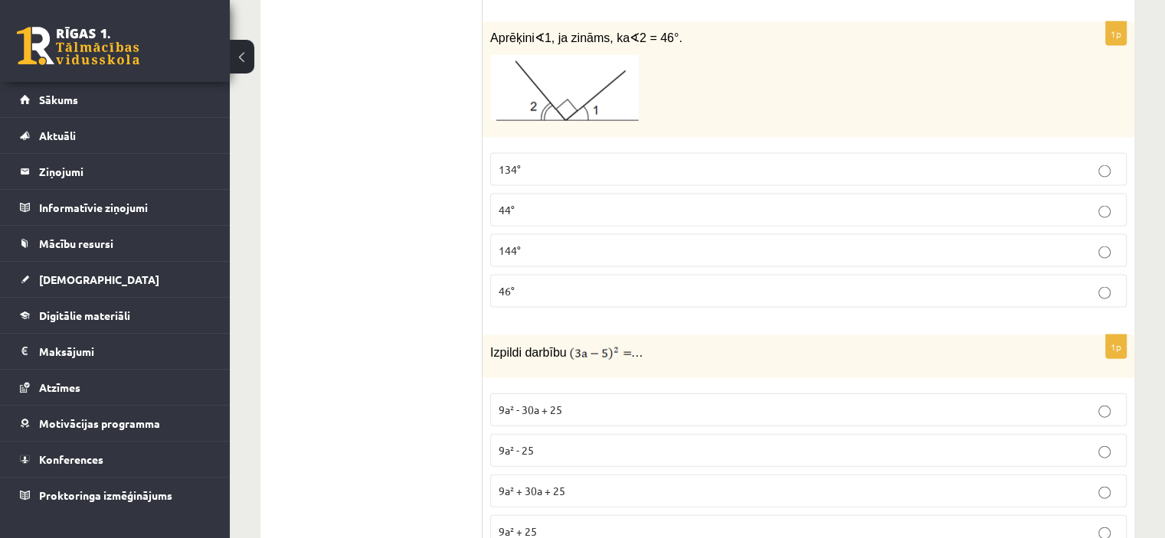
scroll to position [3359, 0]
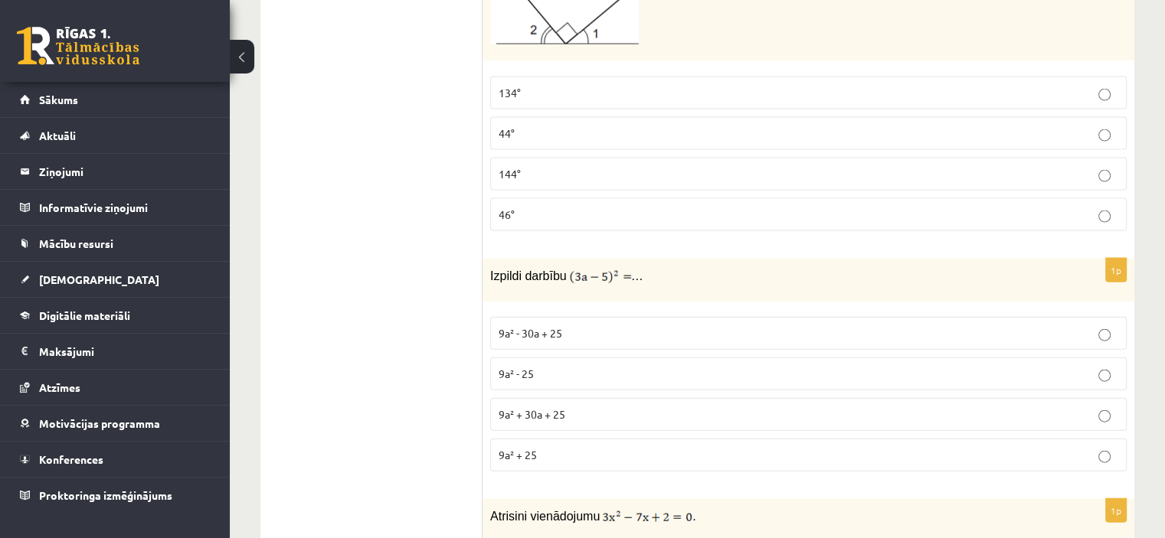
click at [909, 325] on p "9a² - 30a + 25" at bounding box center [807, 333] width 619 height 16
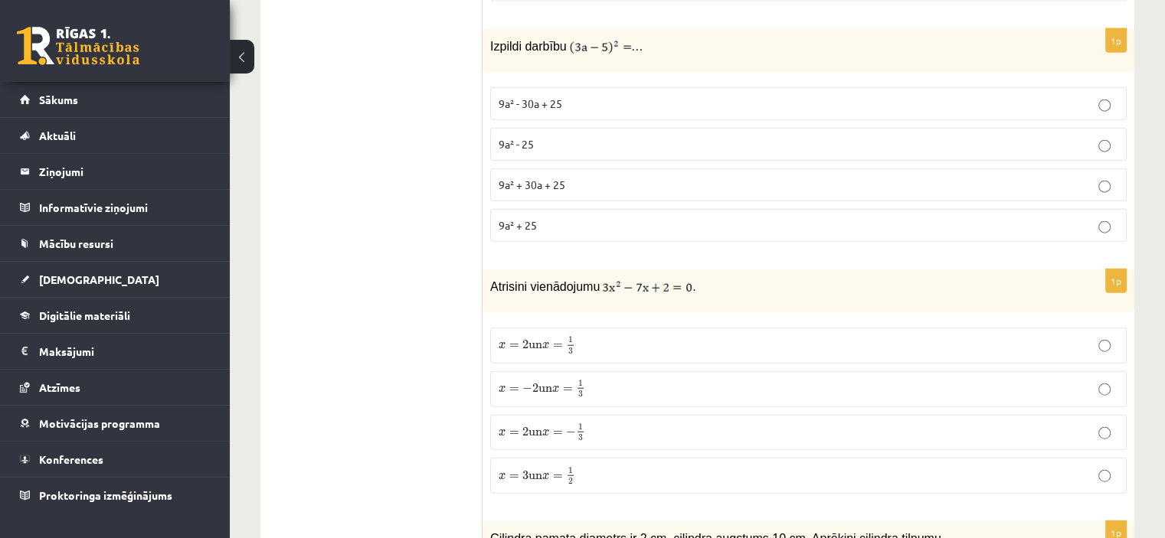
scroll to position [3665, 0]
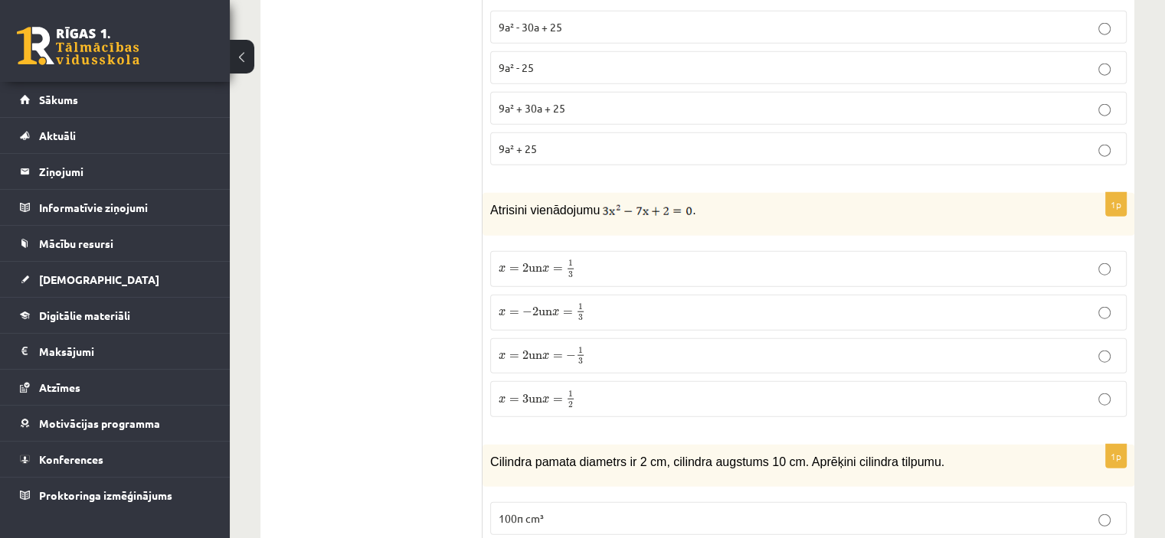
click at [560, 398] on span "=" at bounding box center [558, 400] width 10 height 5
click at [573, 311] on span "=" at bounding box center [568, 313] width 10 height 5
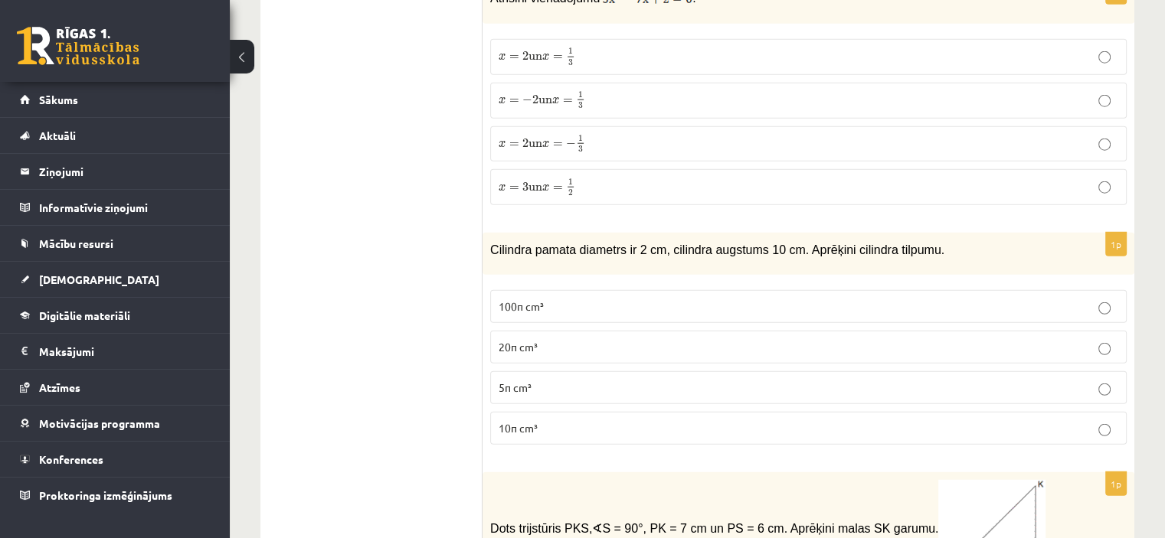
scroll to position [3895, 0]
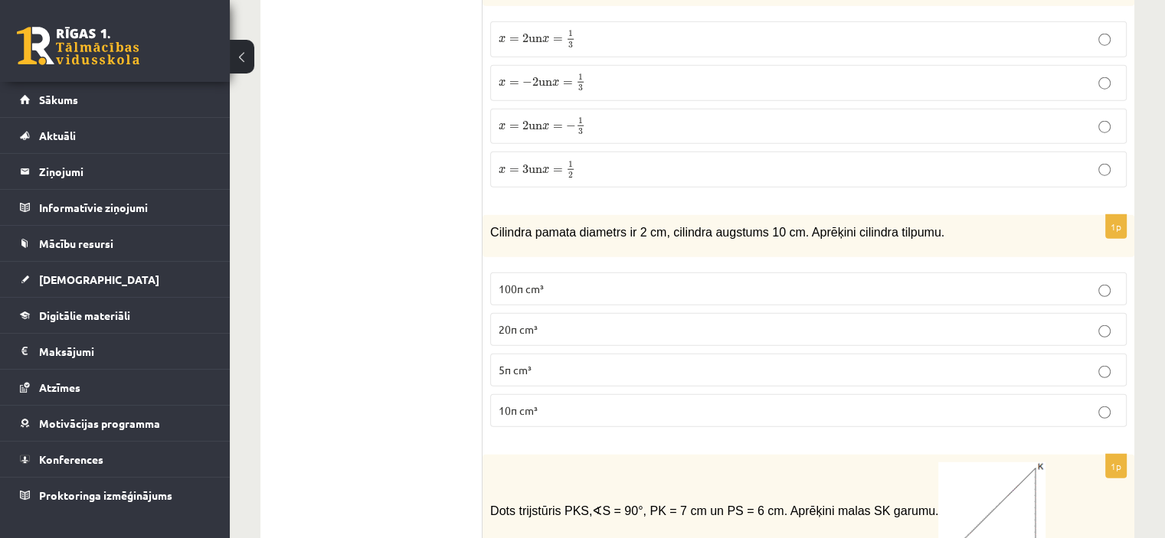
click at [560, 322] on p "20π cm³" at bounding box center [807, 330] width 619 height 16
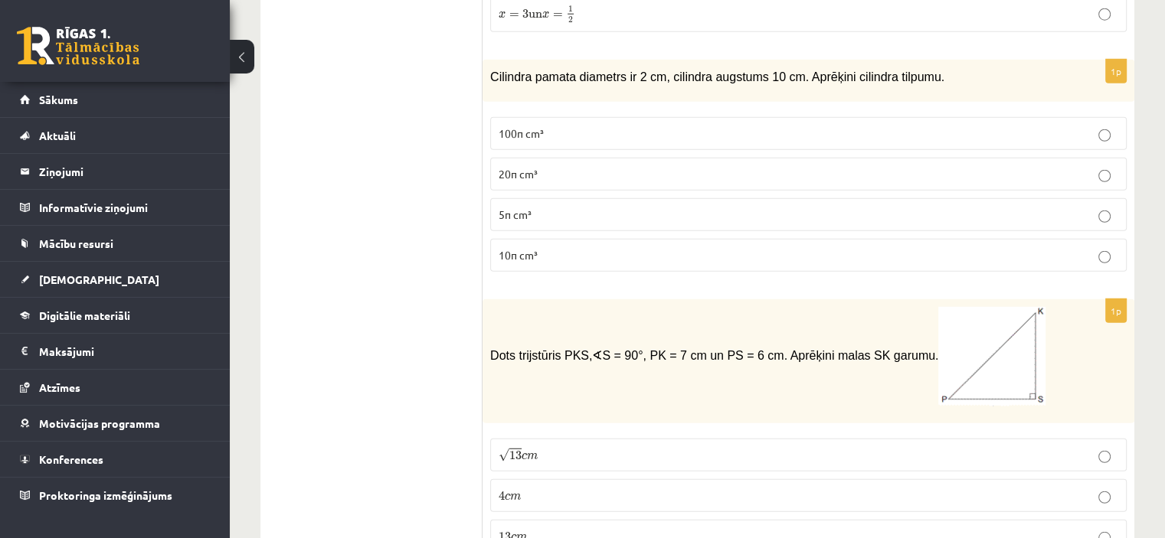
scroll to position [3972, 0]
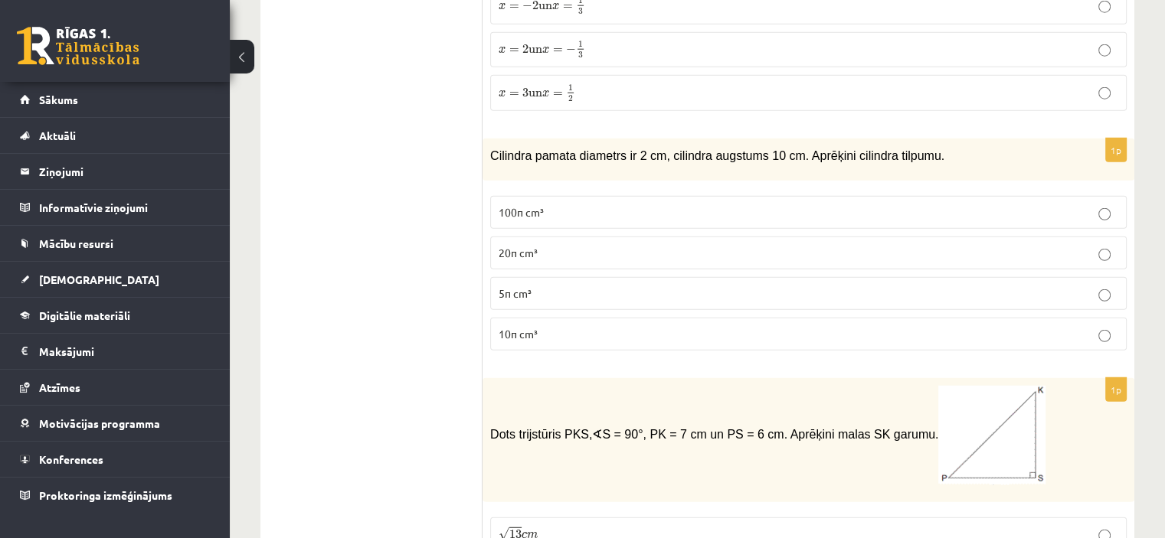
drag, startPoint x: 627, startPoint y: 250, endPoint x: 626, endPoint y: 266, distance: 15.3
click at [626, 286] on p "5π cm³" at bounding box center [807, 294] width 619 height 16
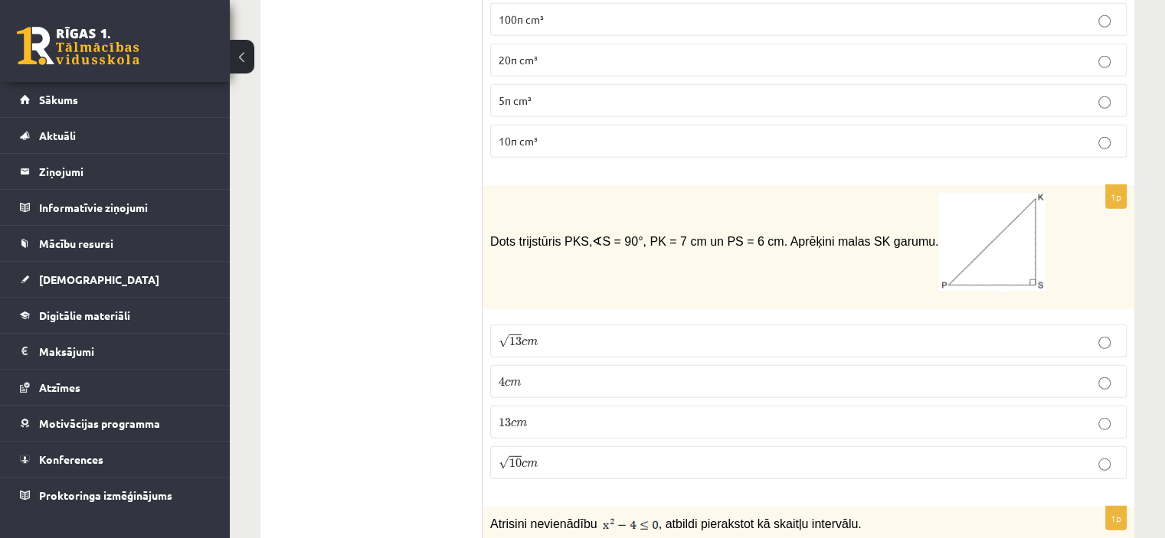
scroll to position [4201, 0]
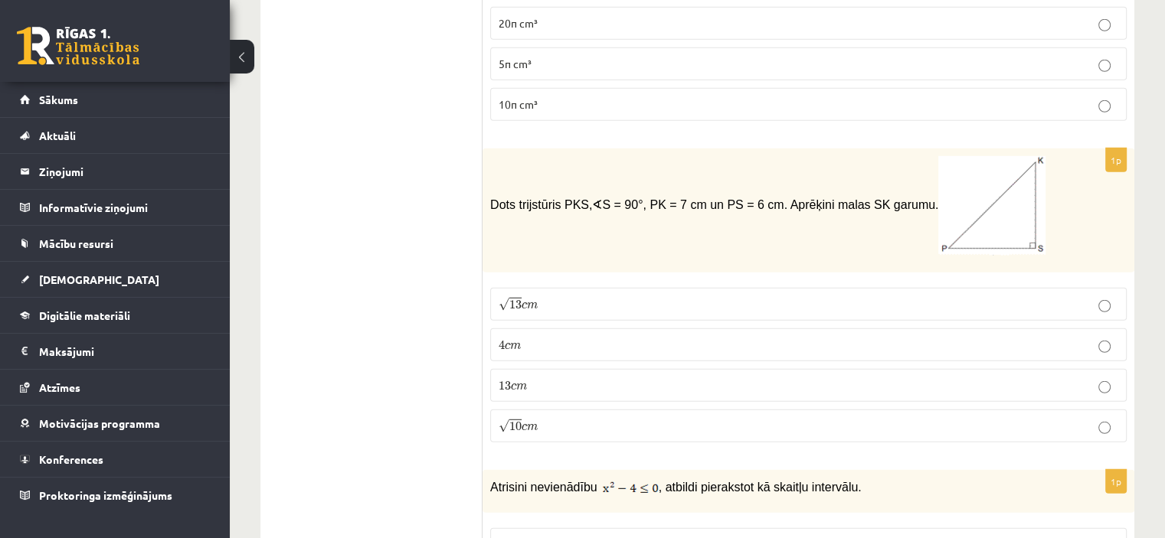
click at [564, 337] on p "4 c m 4 c m" at bounding box center [807, 345] width 619 height 16
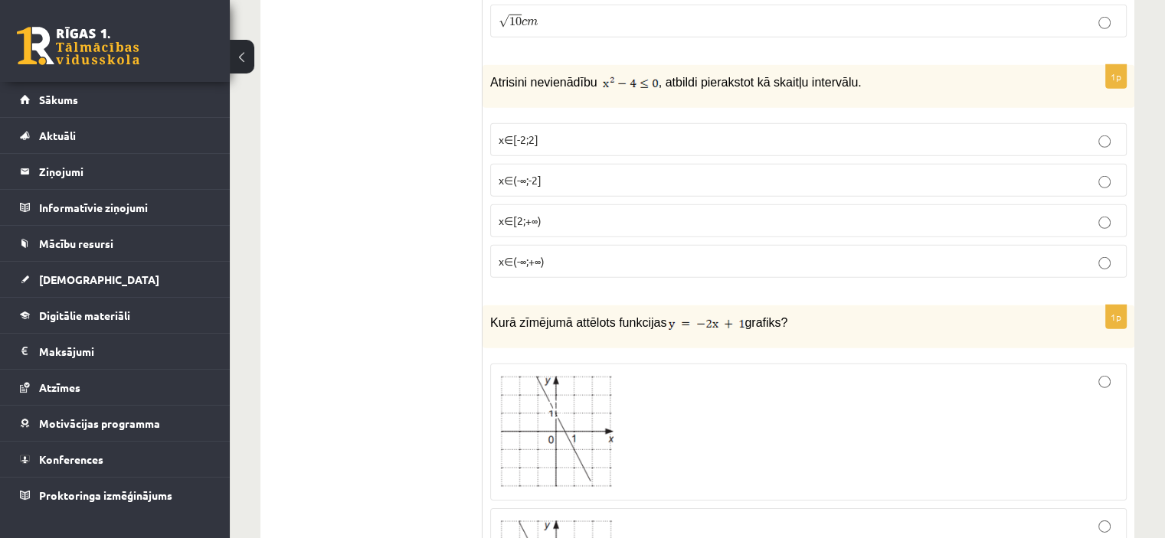
scroll to position [4530, 0]
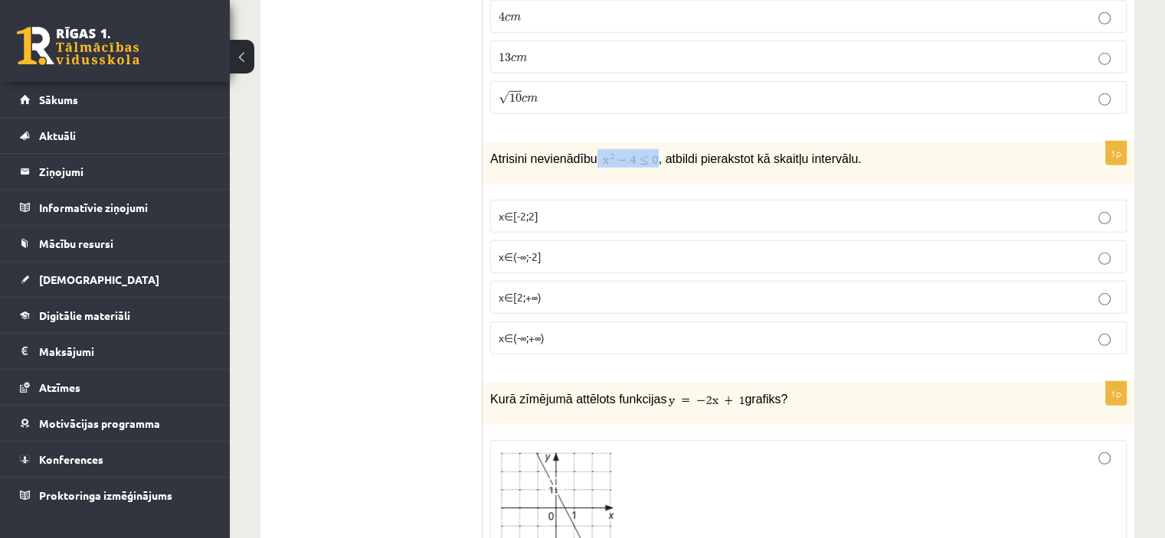
drag, startPoint x: 591, startPoint y: 122, endPoint x: 653, endPoint y: 125, distance: 62.1
click at [653, 149] on p "Atrisini nevienādību , atbildi pierakstot kā skaitļu intervālu." at bounding box center [770, 158] width 560 height 18
copy p
click at [683, 150] on div "1p Atrisini nevienādību , atbildi pierakstot kā skaitļu intervālu. x∈[-2;2] x∈(…" at bounding box center [808, 252] width 652 height 225
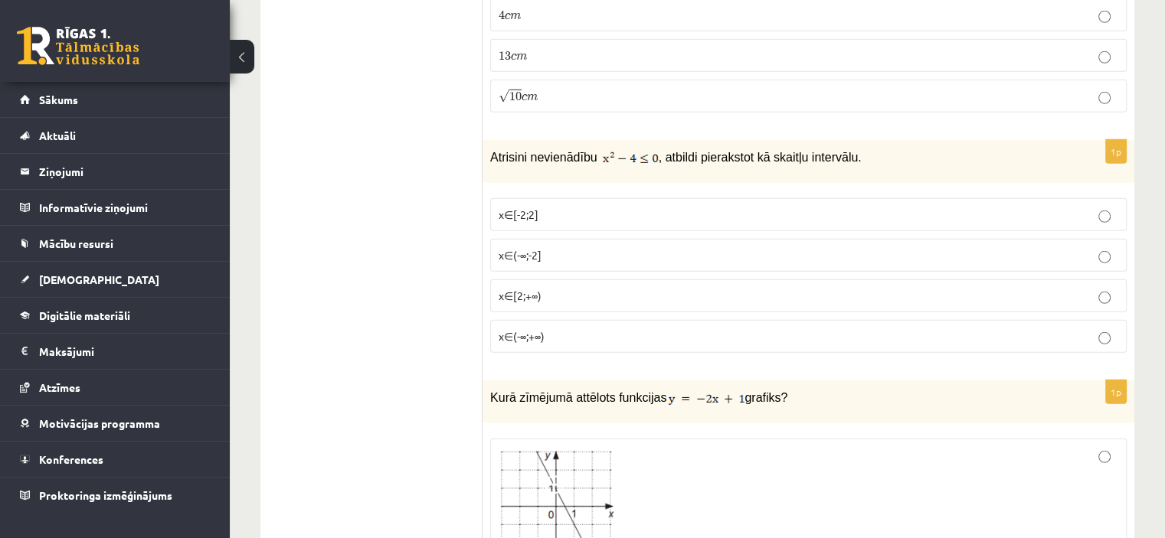
click at [829, 207] on p "x∈[-2;2]" at bounding box center [807, 215] width 619 height 16
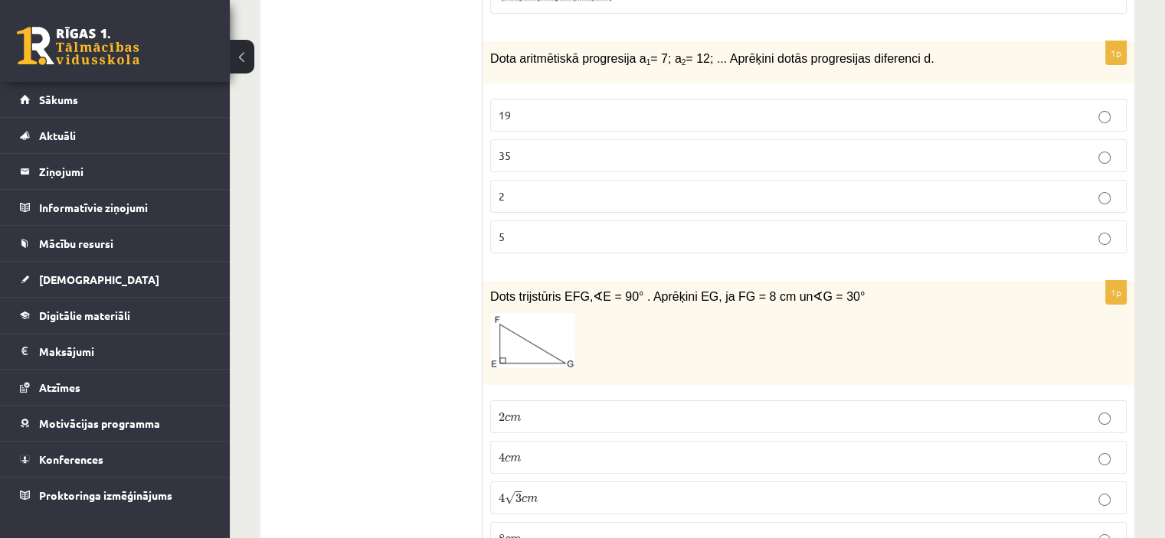
scroll to position [5498, 0]
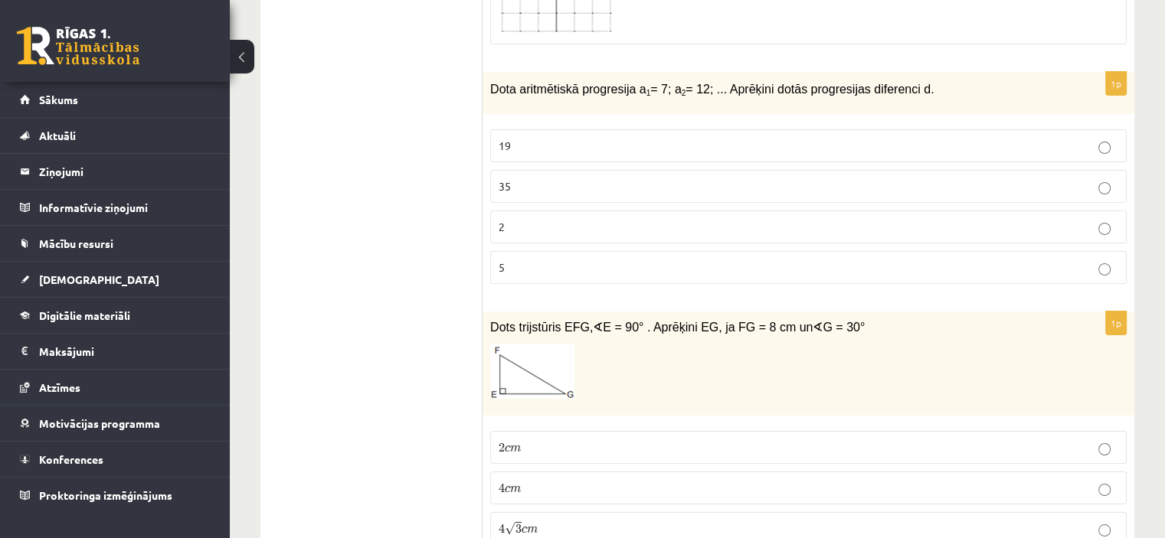
click at [505, 139] on span "19" at bounding box center [504, 146] width 12 height 14
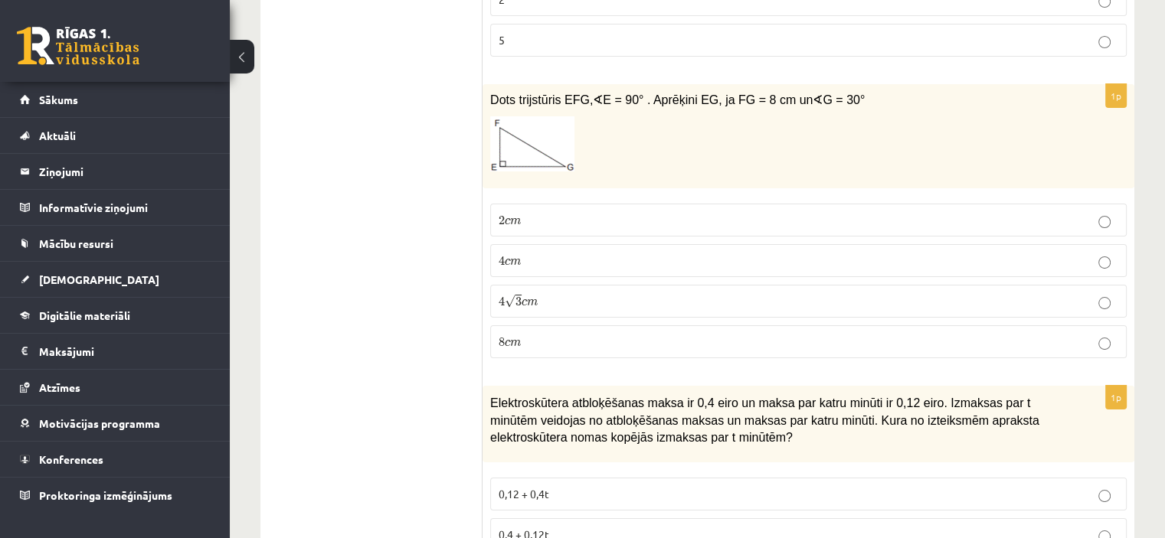
scroll to position [5727, 0]
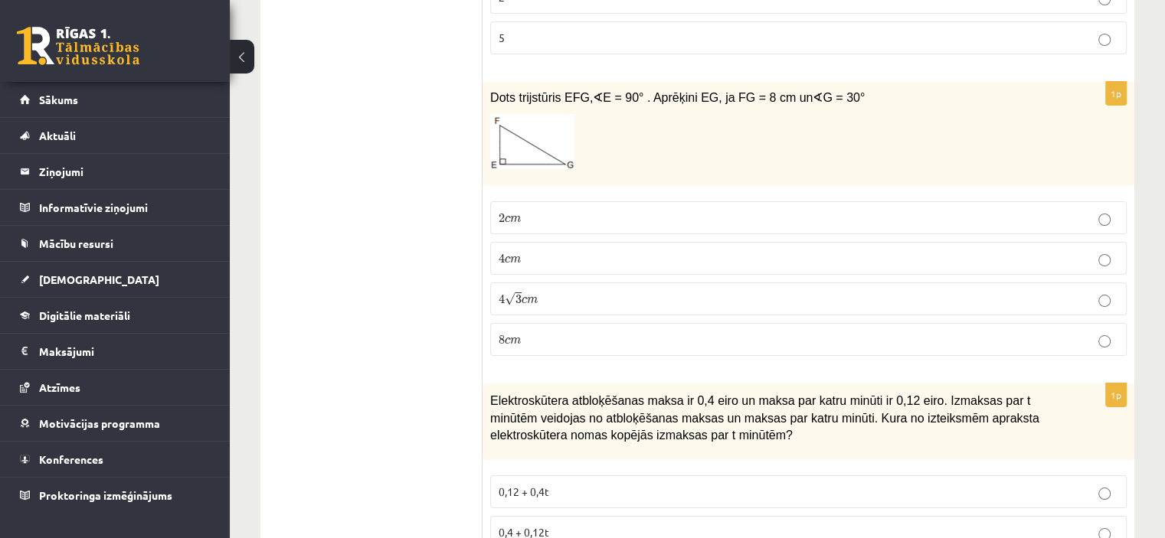
click at [554, 250] on p "4 c m 4 c m" at bounding box center [807, 258] width 619 height 16
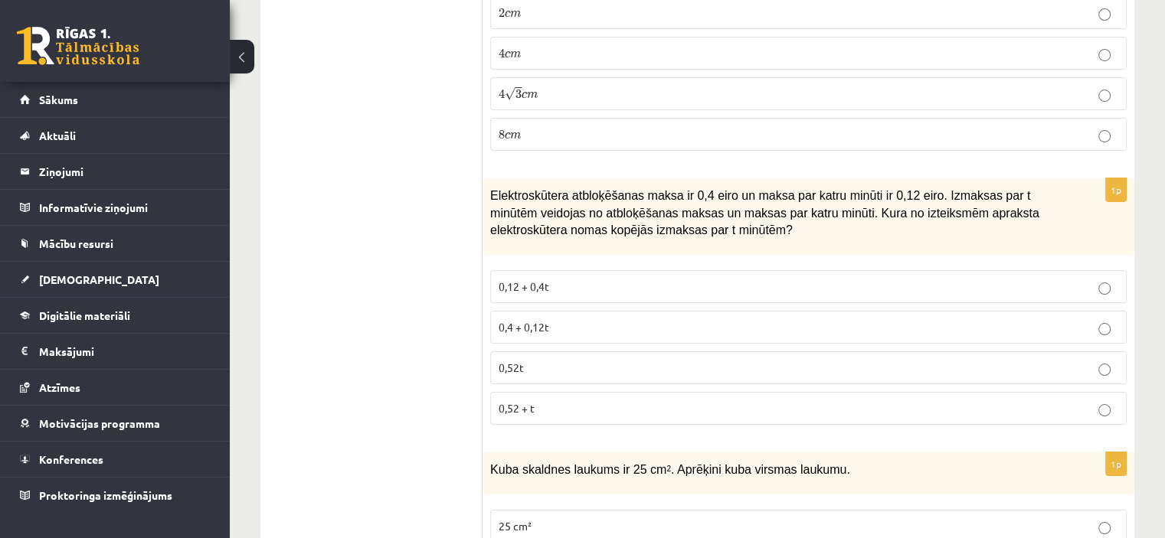
scroll to position [5957, 0]
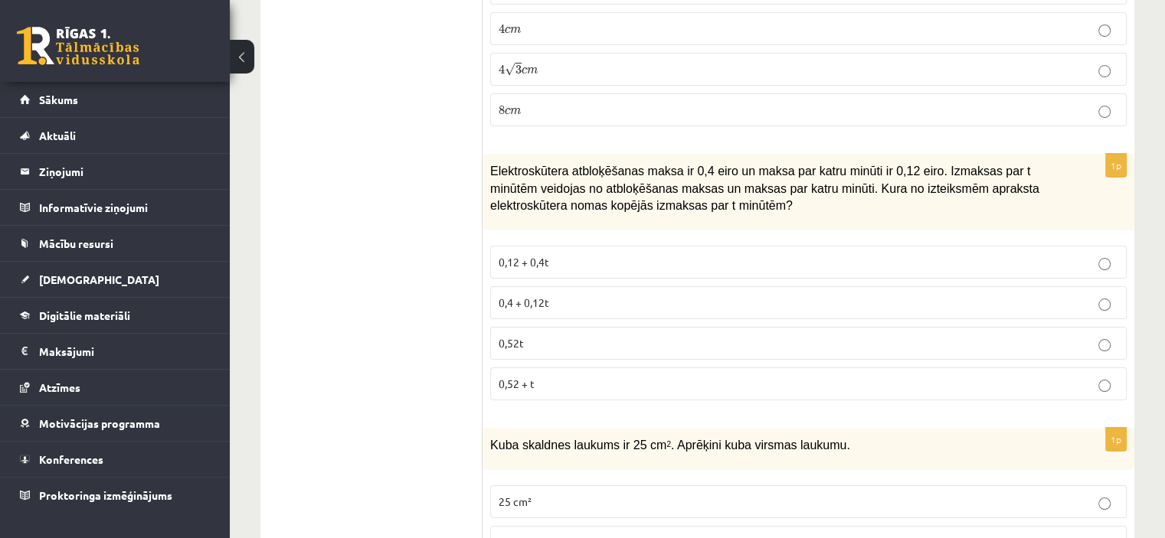
click at [593, 295] on p "0,4 + 0,12t" at bounding box center [807, 303] width 619 height 16
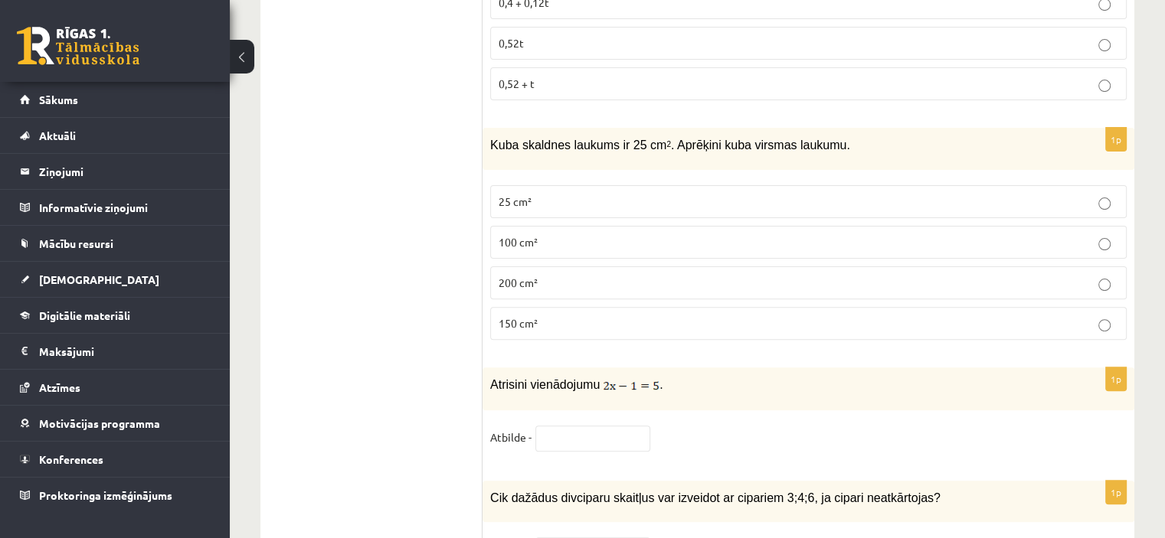
scroll to position [6263, 0]
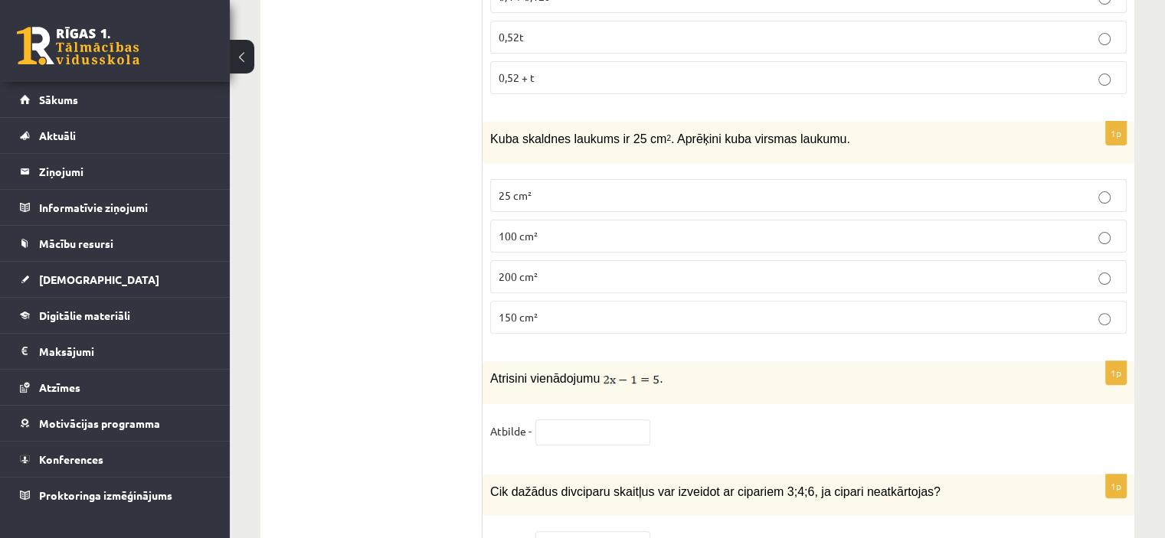
click at [623, 228] on p "100 cm²" at bounding box center [807, 236] width 619 height 16
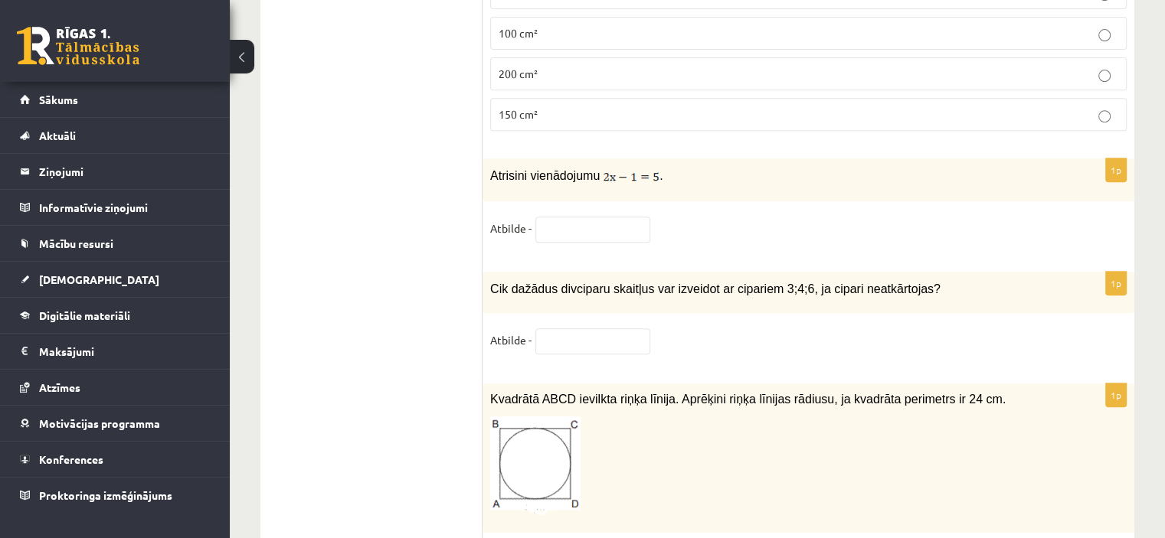
scroll to position [6493, 0]
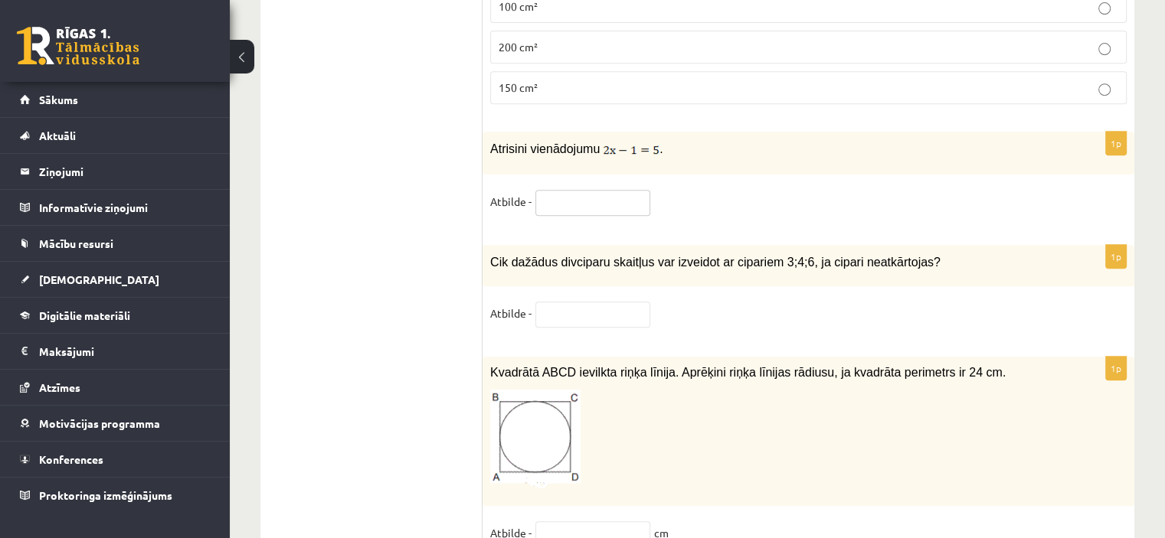
click at [588, 190] on input "text" at bounding box center [592, 203] width 115 height 26
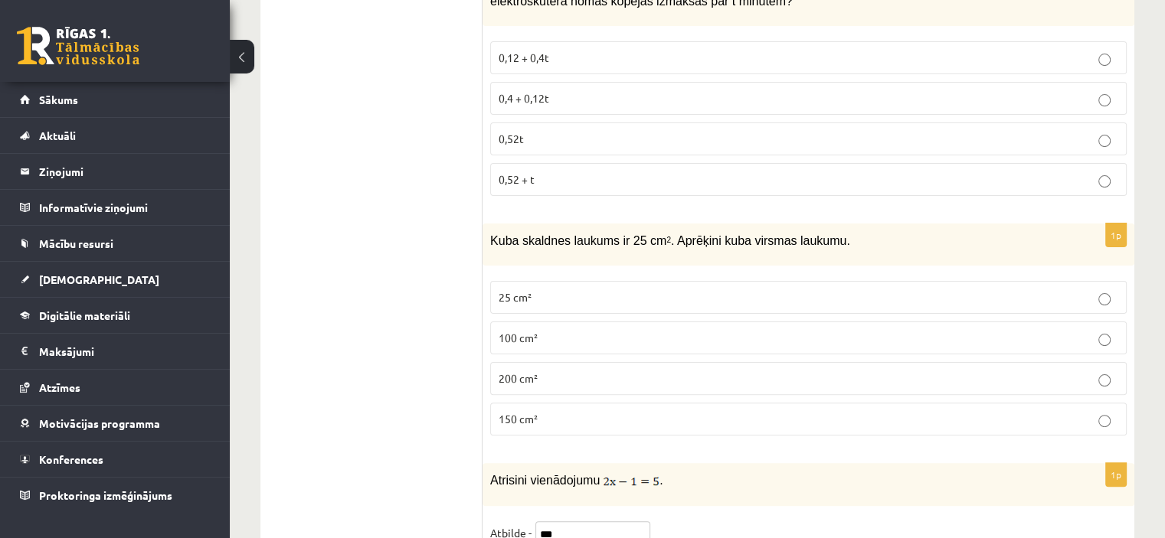
scroll to position [5957, 0]
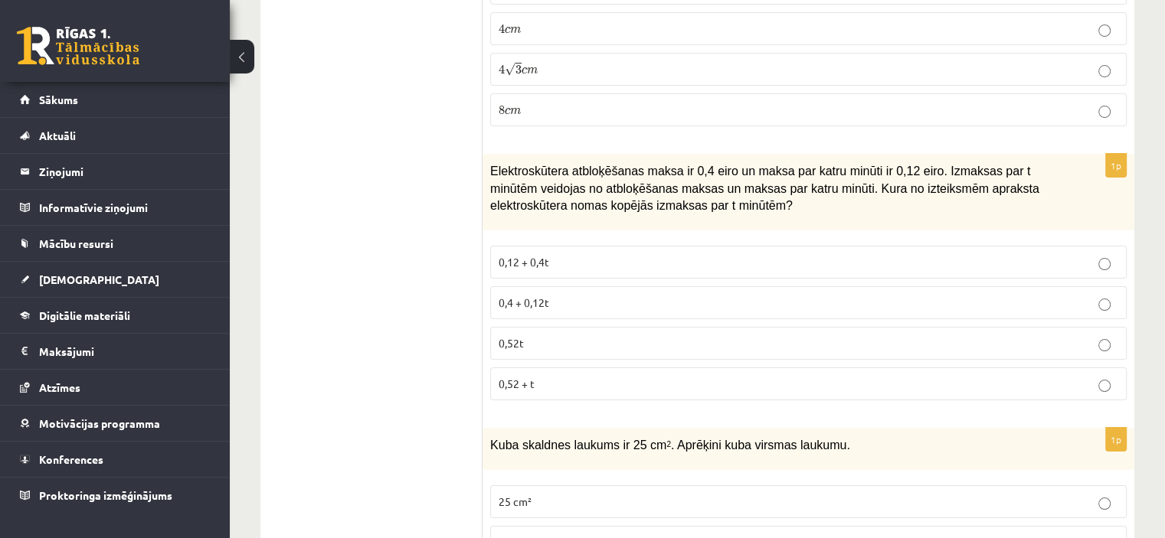
type input "***"
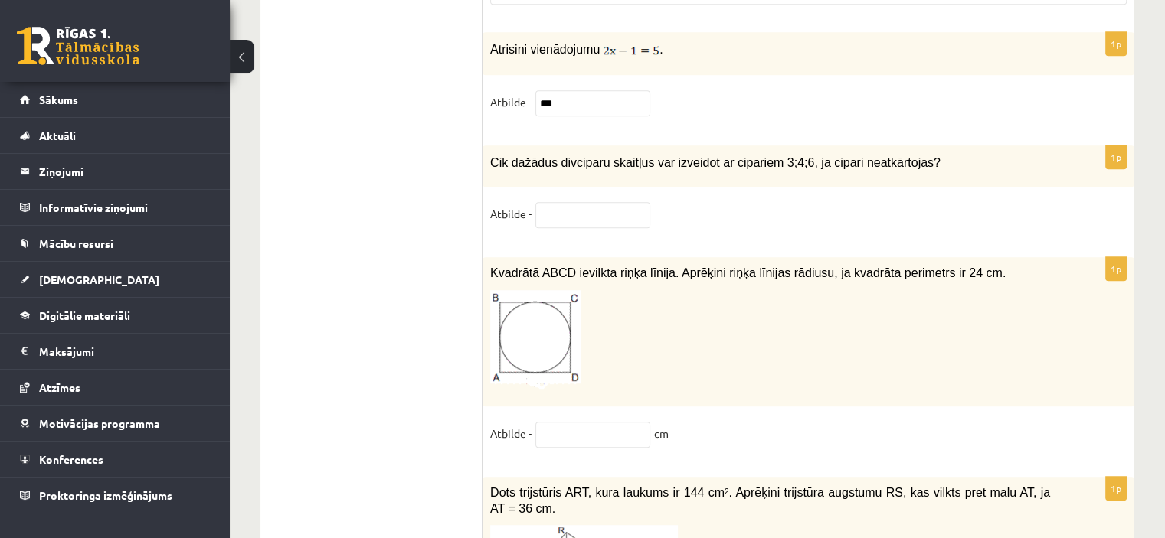
scroll to position [6599, 0]
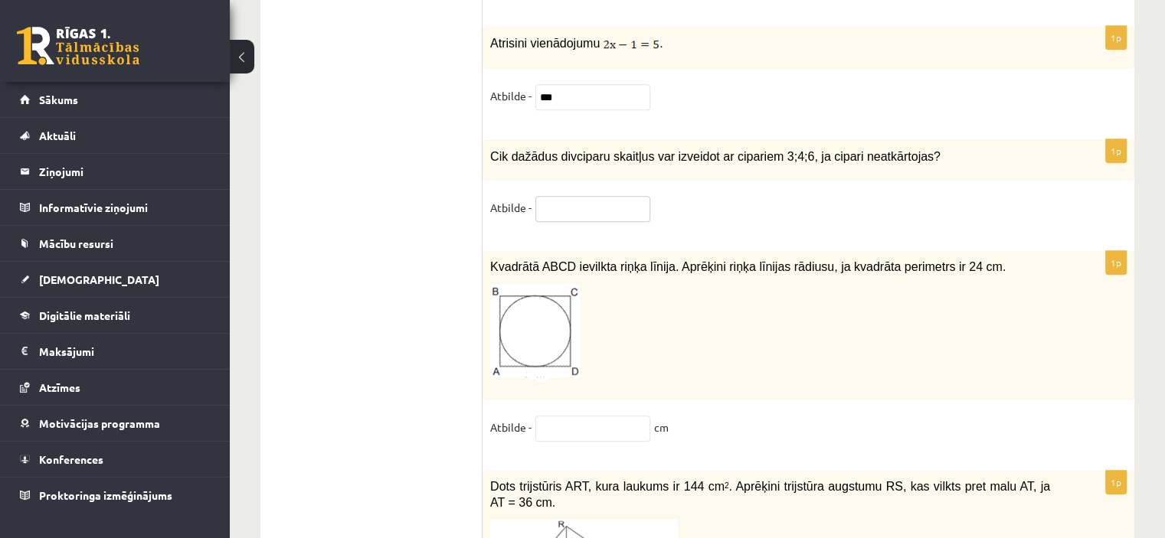
click at [554, 196] on input "text" at bounding box center [592, 209] width 115 height 26
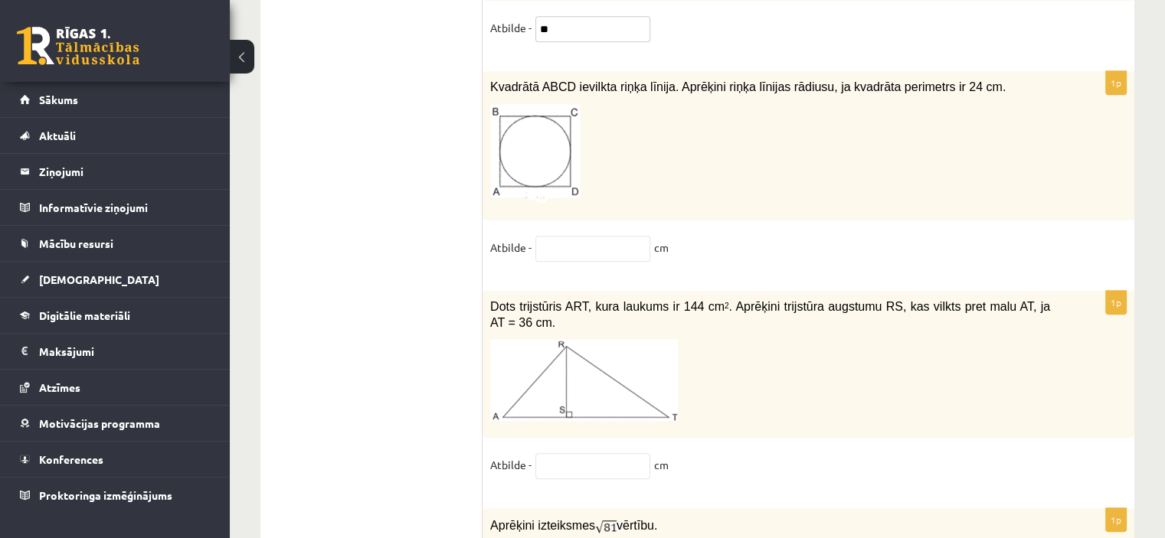
scroll to position [6752, 0]
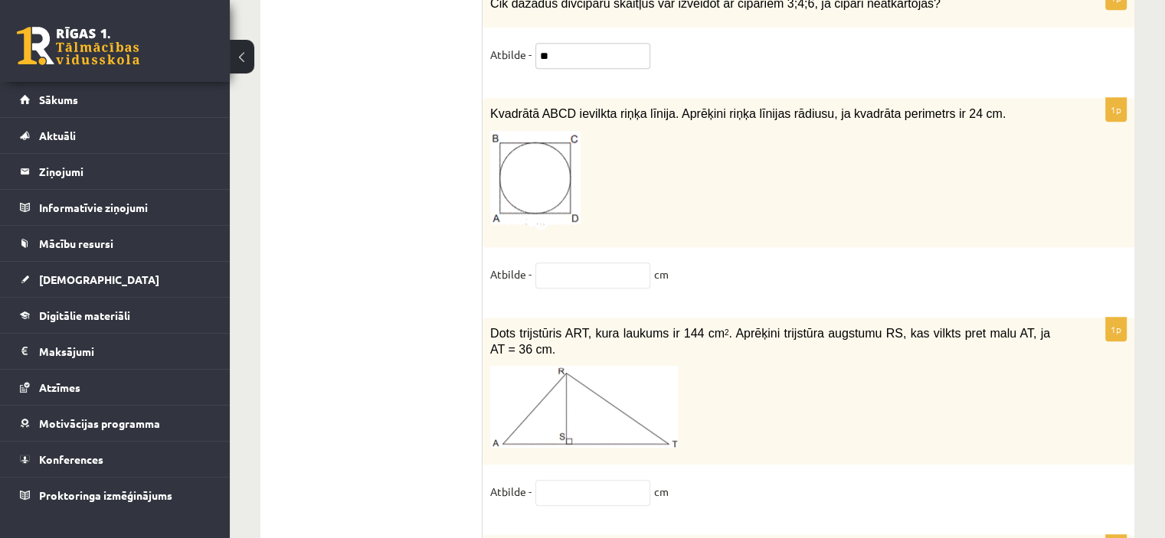
type input "**"
click at [597, 263] on input "text" at bounding box center [592, 276] width 115 height 26
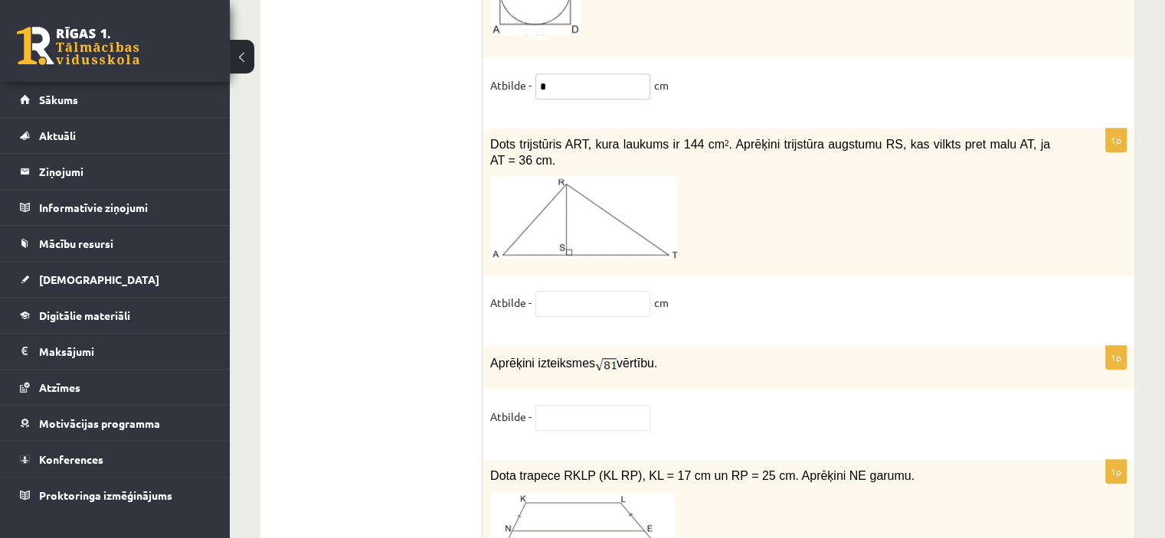
scroll to position [6982, 0]
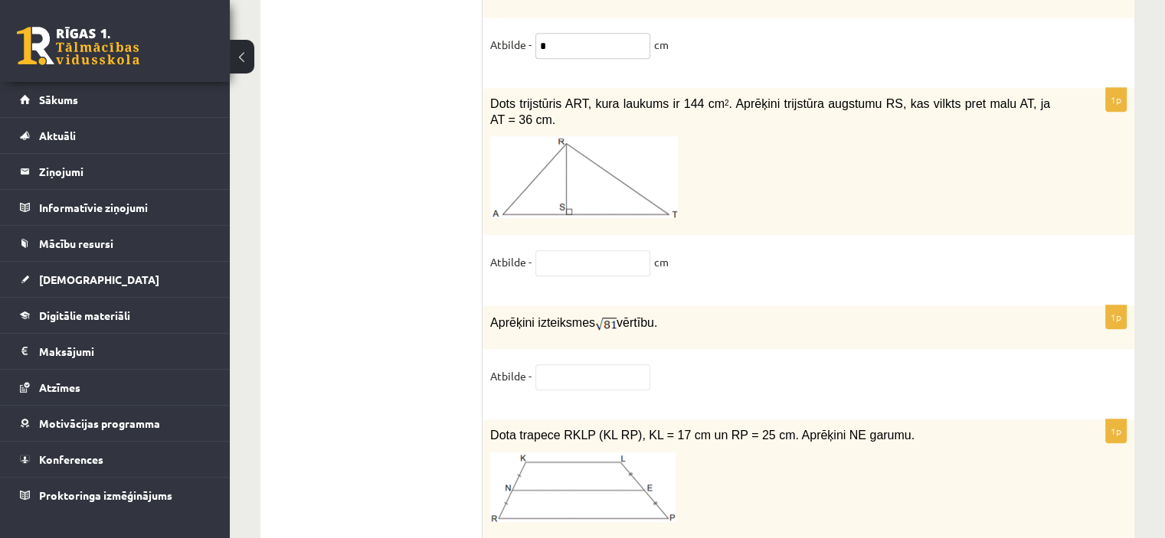
type input "*"
click at [589, 184] on div "1p Dots trijstūris ART, kura laukums ir 144 cm 2 . Aprēķini trijstūra augstumu …" at bounding box center [808, 189] width 652 height 202
click at [547, 364] on input "text" at bounding box center [592, 377] width 115 height 26
type input "*"
click at [545, 250] on input "text" at bounding box center [592, 263] width 115 height 26
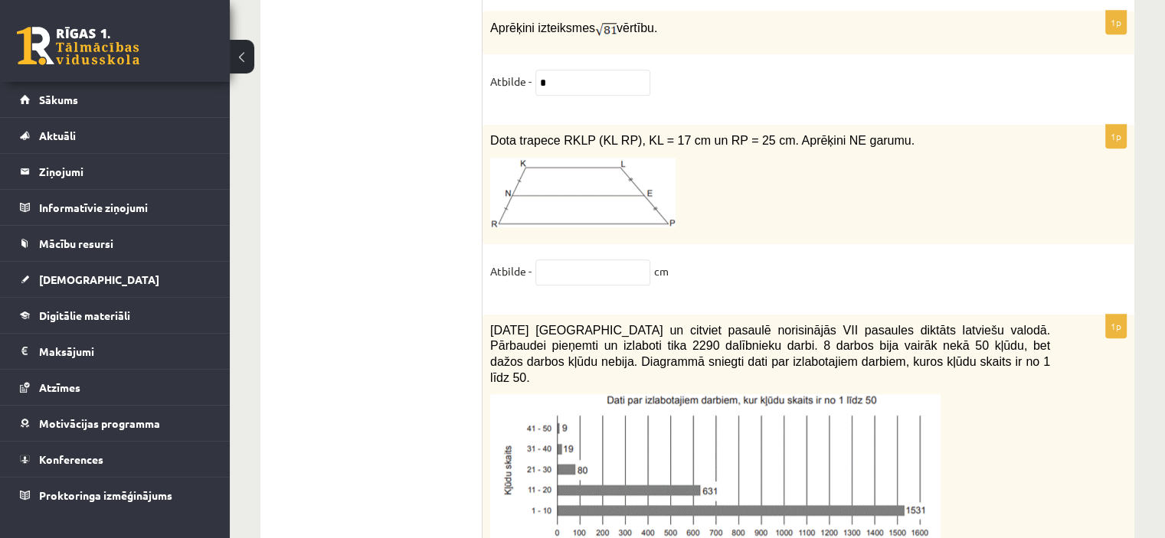
scroll to position [7211, 0]
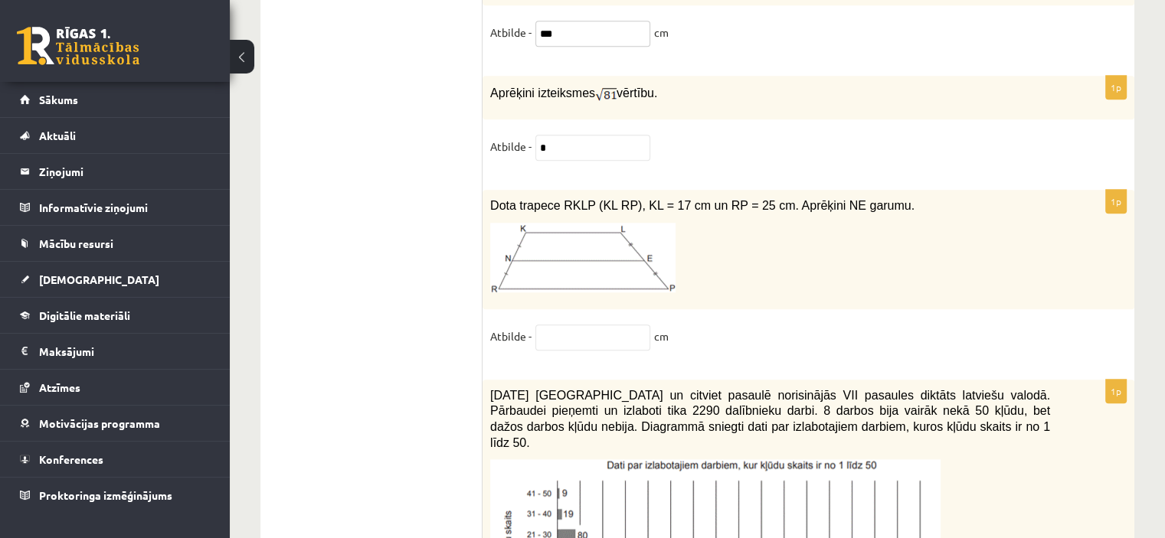
type input "***"
click at [560, 325] on input "text" at bounding box center [592, 338] width 115 height 26
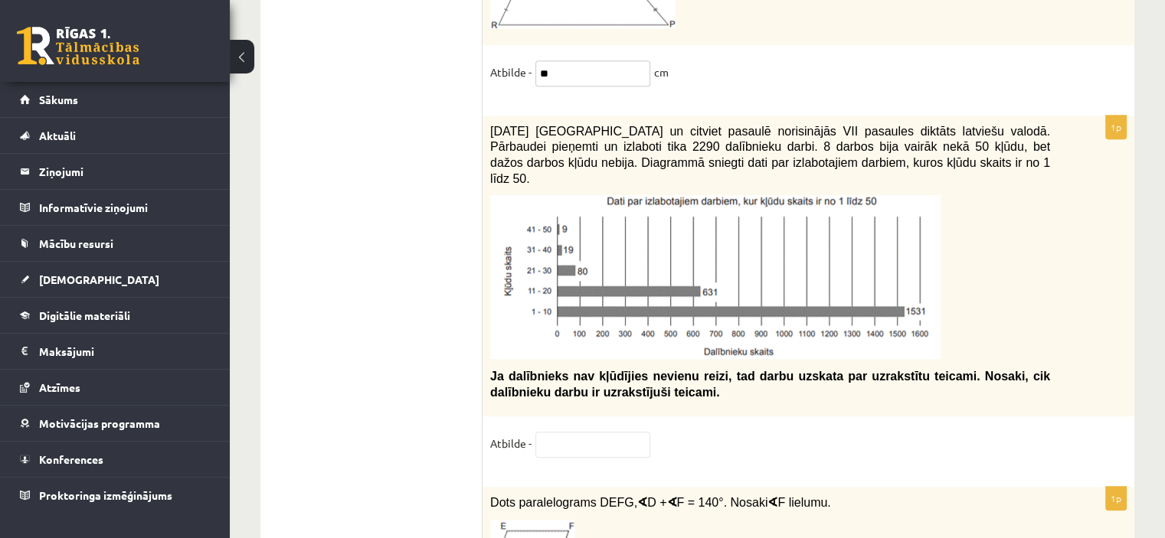
scroll to position [7441, 0]
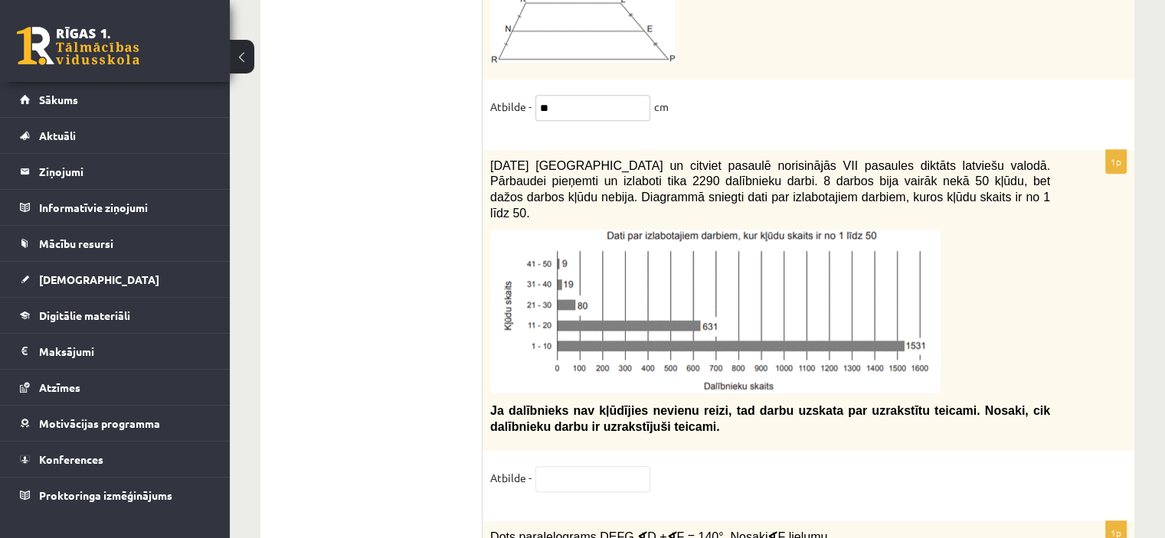
type input "**"
click at [555, 466] on input "text" at bounding box center [592, 479] width 115 height 26
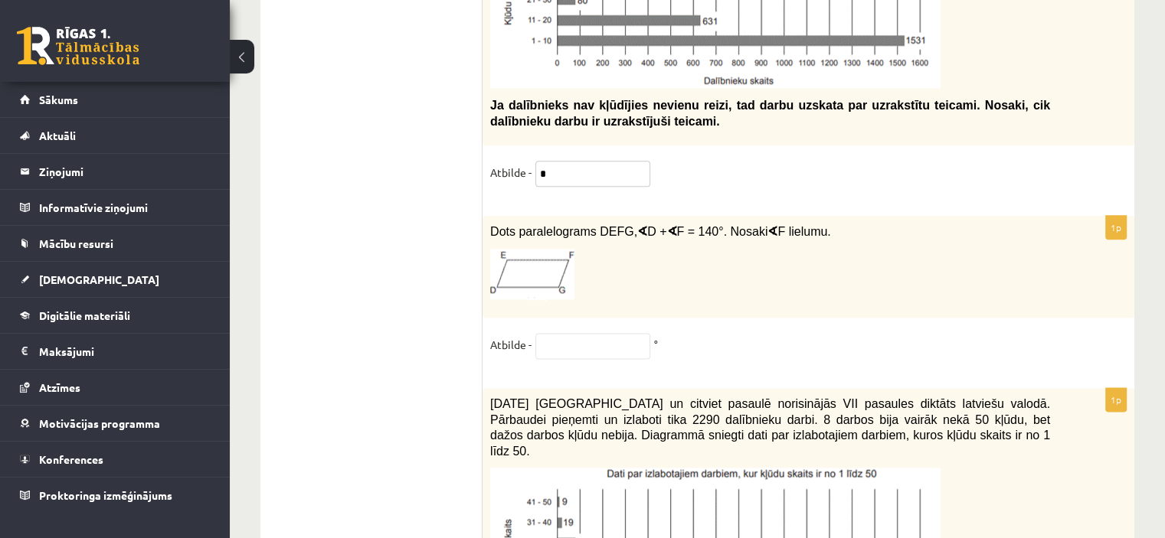
scroll to position [7747, 0]
type input "*"
click at [551, 332] on input "text" at bounding box center [592, 345] width 115 height 26
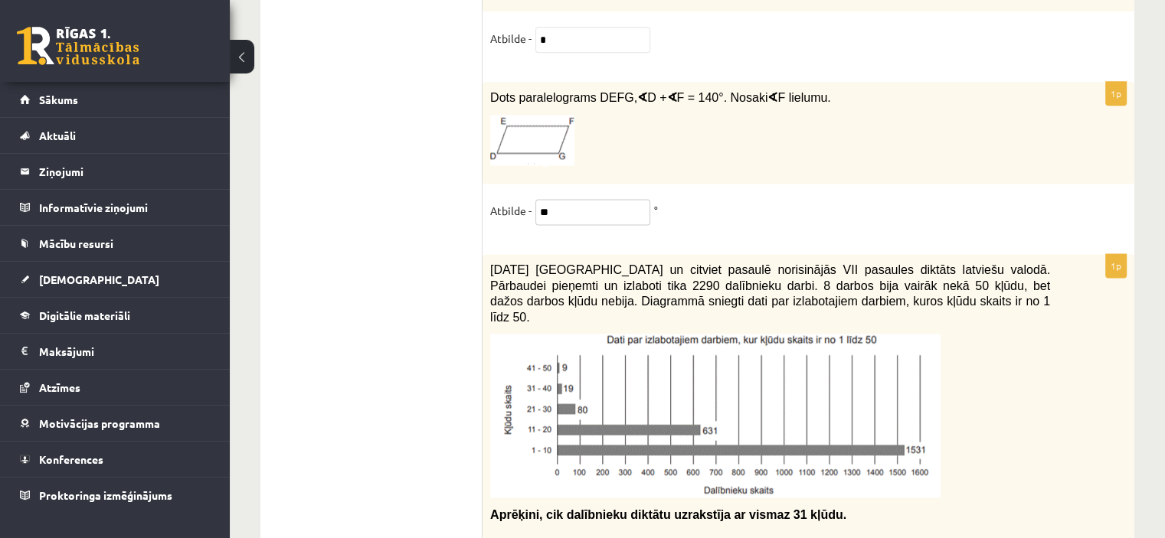
scroll to position [7901, 0]
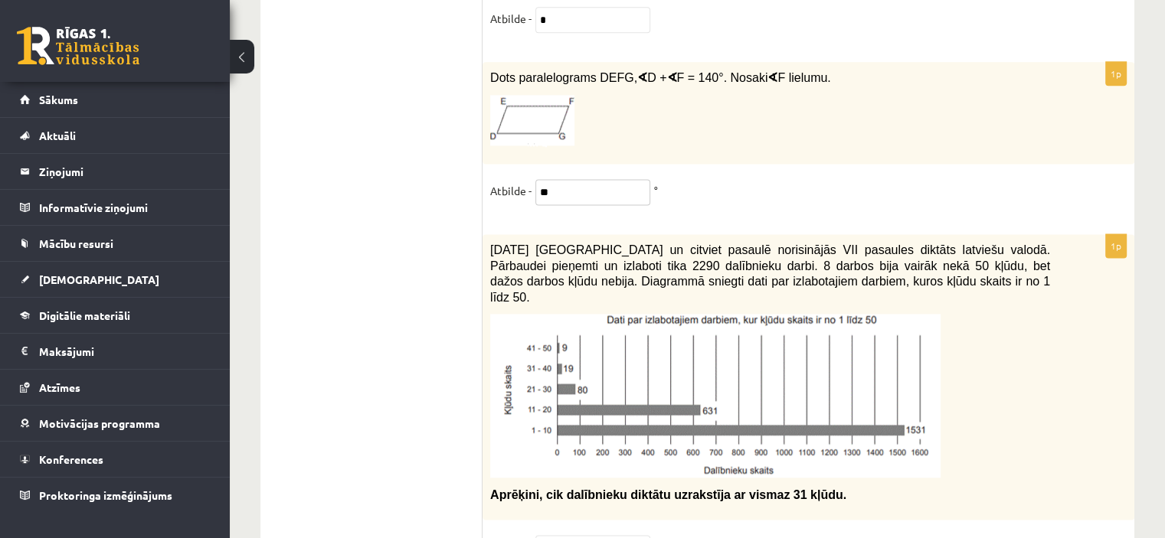
type input "**"
click at [581, 446] on div "1p 2021. gada 27. novembrī Latvijā un citviet pasaulē norisinājās VII pasaules …" at bounding box center [808, 404] width 652 height 341
drag, startPoint x: 578, startPoint y: 474, endPoint x: 570, endPoint y: 475, distance: 8.5
click at [577, 535] on input "text" at bounding box center [592, 548] width 115 height 26
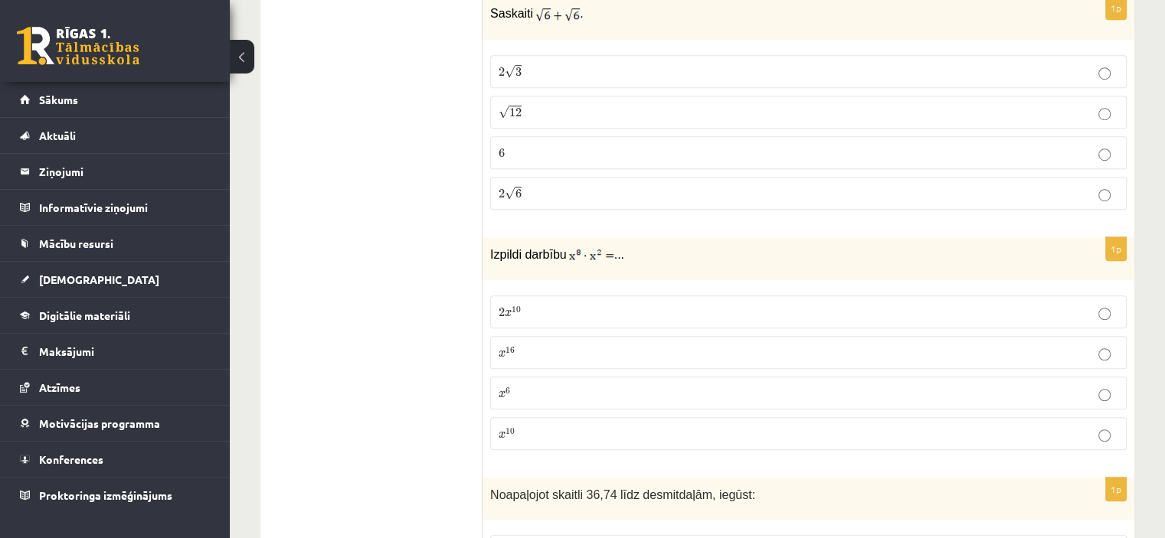
scroll to position [0, 0]
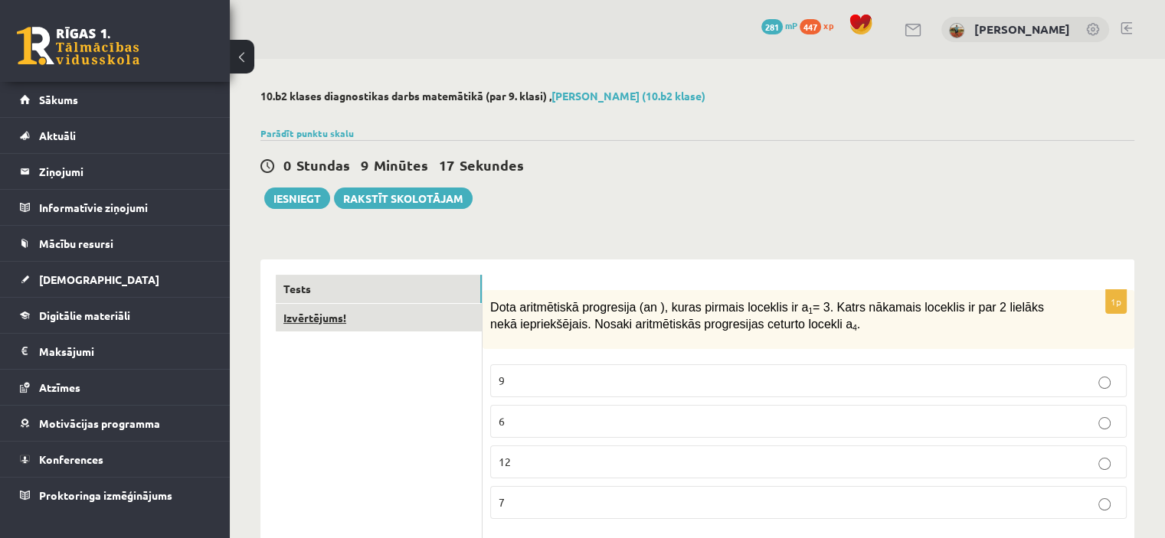
type input "*"
click at [332, 324] on link "Izvērtējums!" at bounding box center [379, 318] width 206 height 28
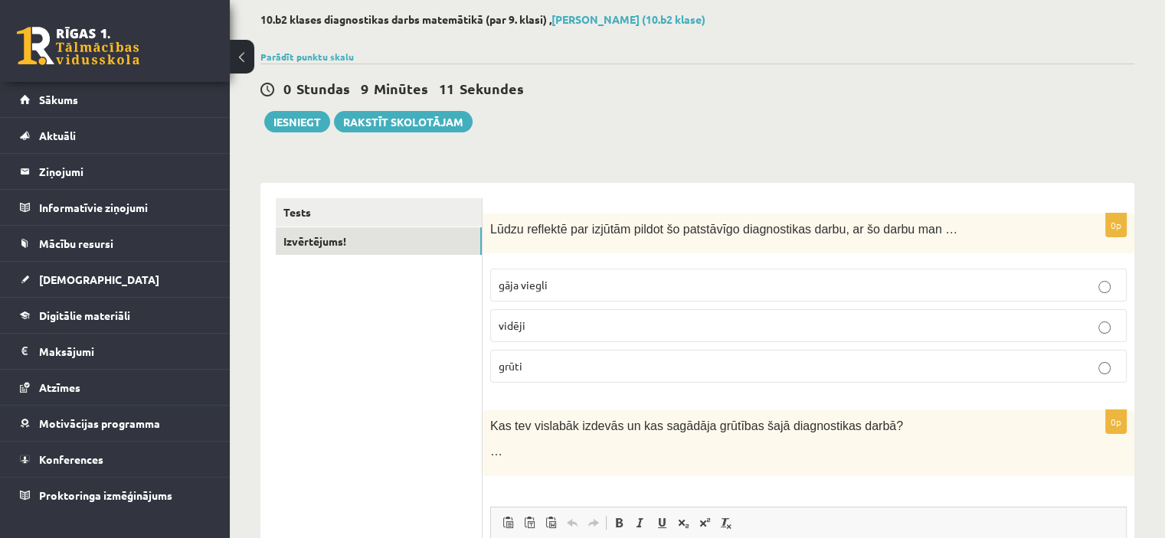
click at [576, 368] on p "grūti" at bounding box center [807, 366] width 619 height 16
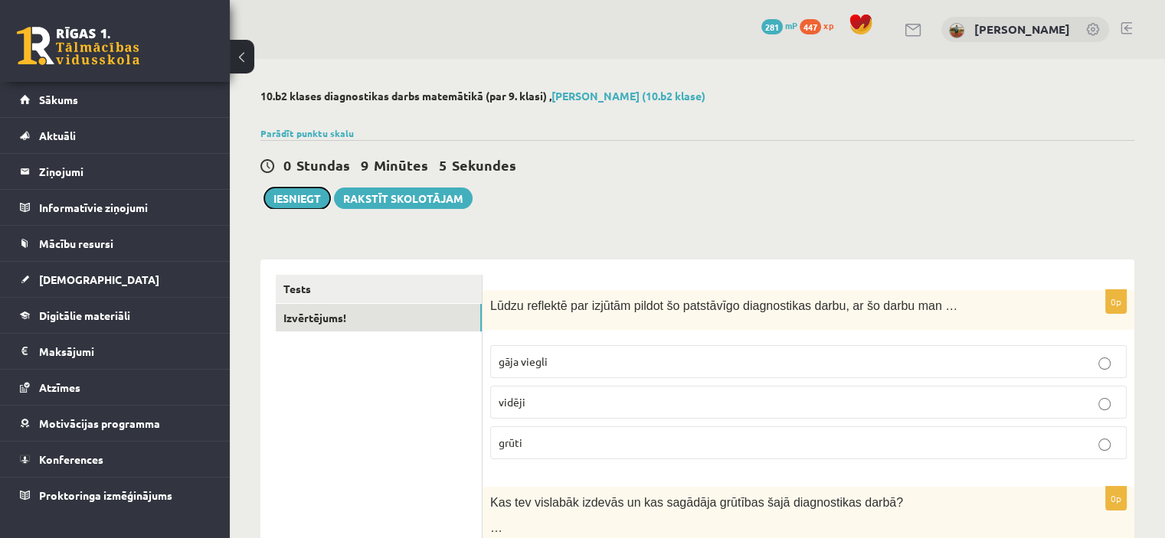
drag, startPoint x: 287, startPoint y: 192, endPoint x: 349, endPoint y: 214, distance: 65.6
click at [287, 193] on button "Iesniegt" at bounding box center [297, 198] width 66 height 21
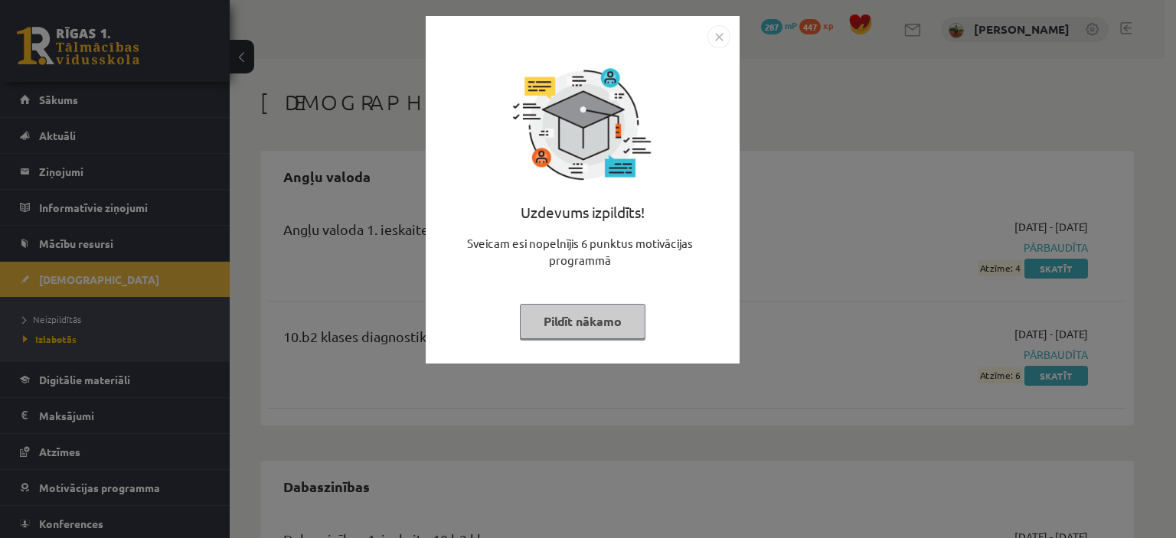
click at [716, 38] on img "Close" at bounding box center [719, 36] width 23 height 23
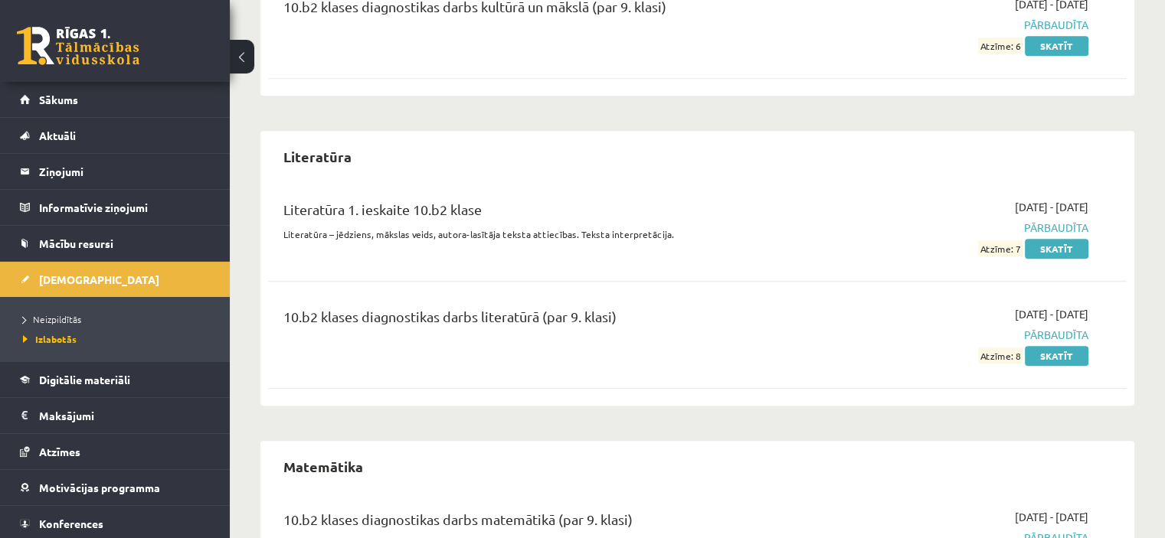
scroll to position [1608, 0]
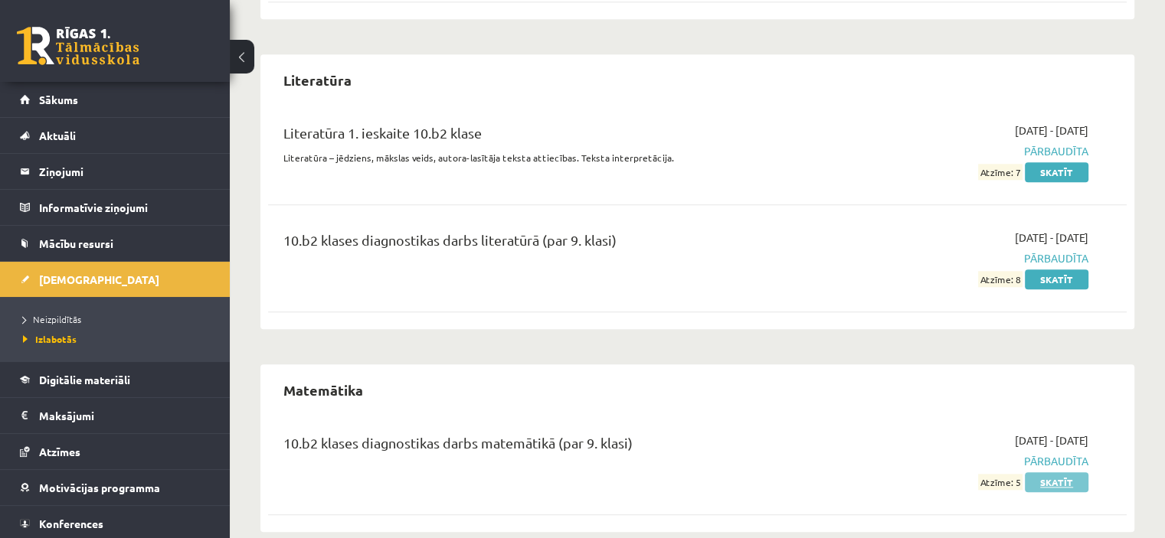
click at [1051, 472] on link "Skatīt" at bounding box center [1057, 482] width 64 height 20
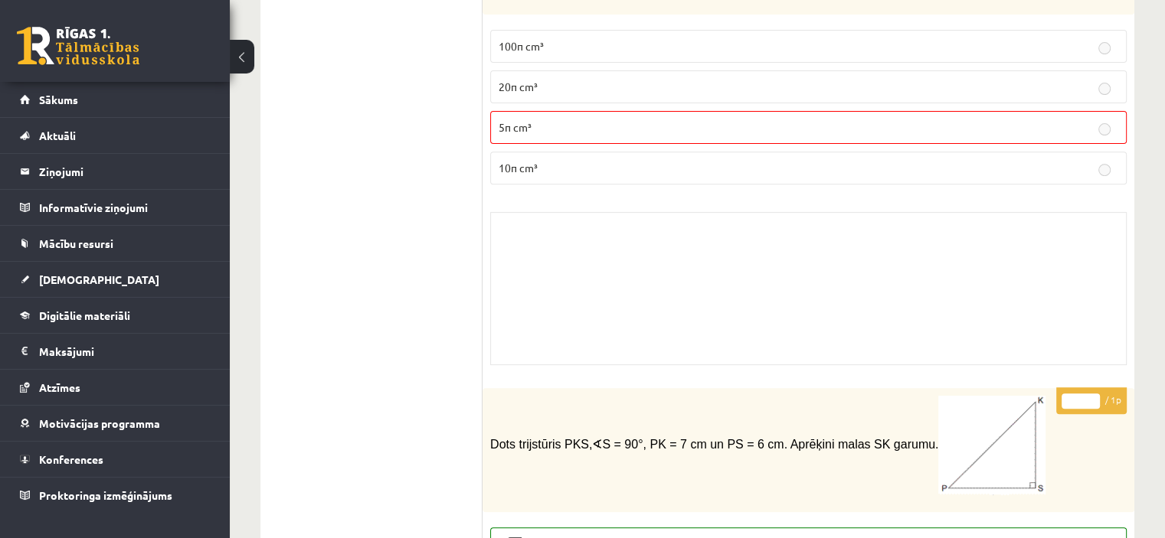
scroll to position [6415, 0]
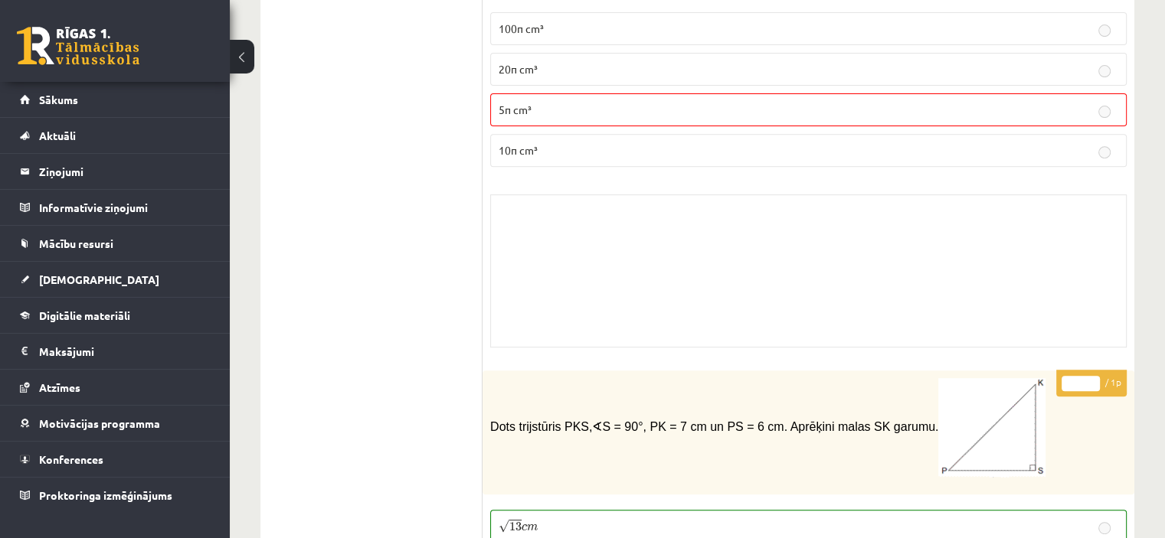
click at [111, 51] on link at bounding box center [78, 46] width 123 height 38
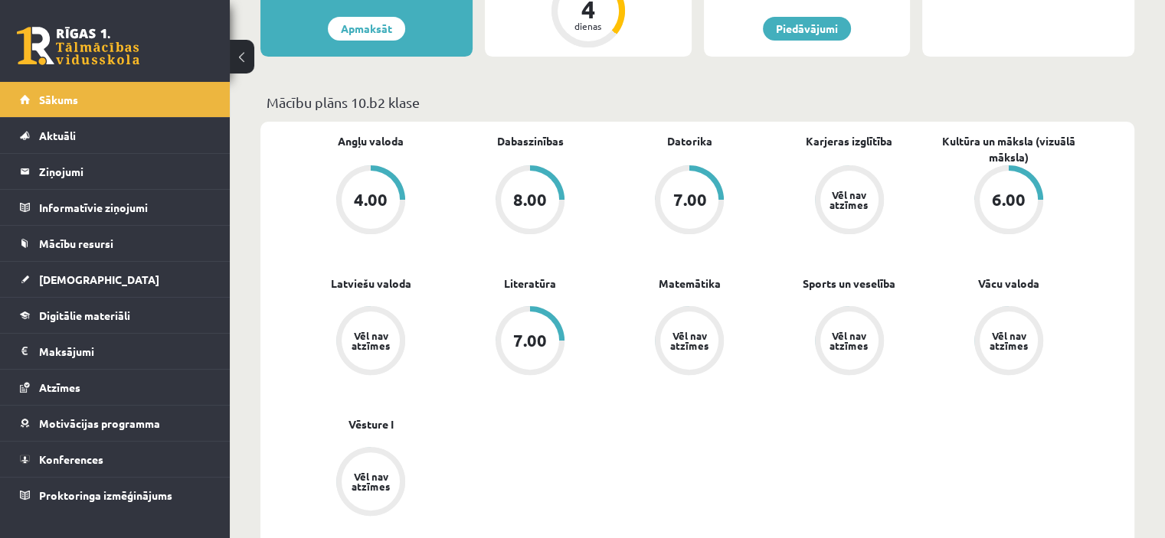
scroll to position [383, 0]
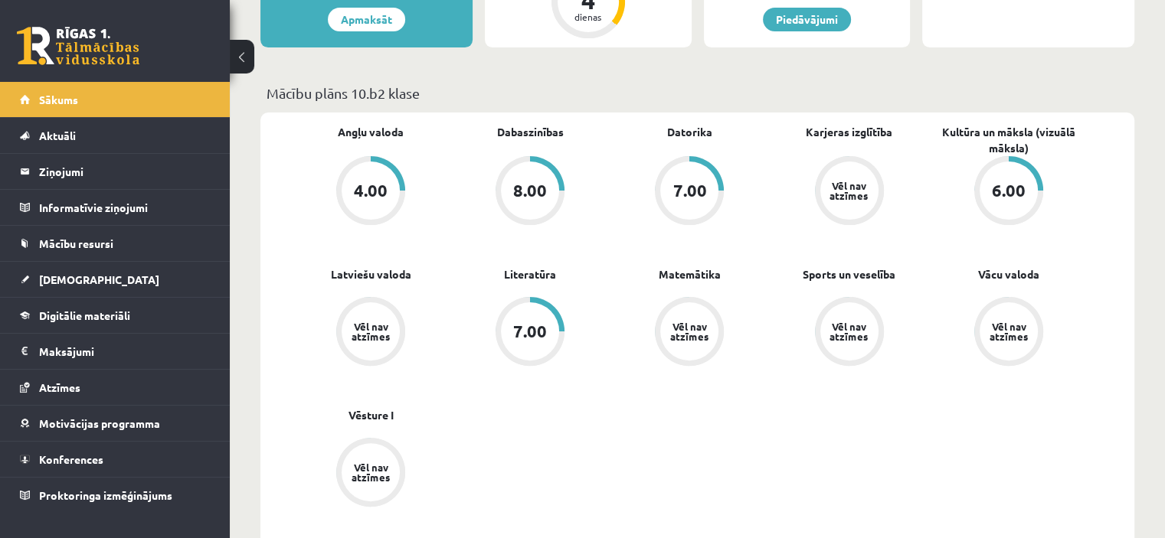
click at [711, 347] on div "Vēl nav atzīmes" at bounding box center [689, 331] width 58 height 58
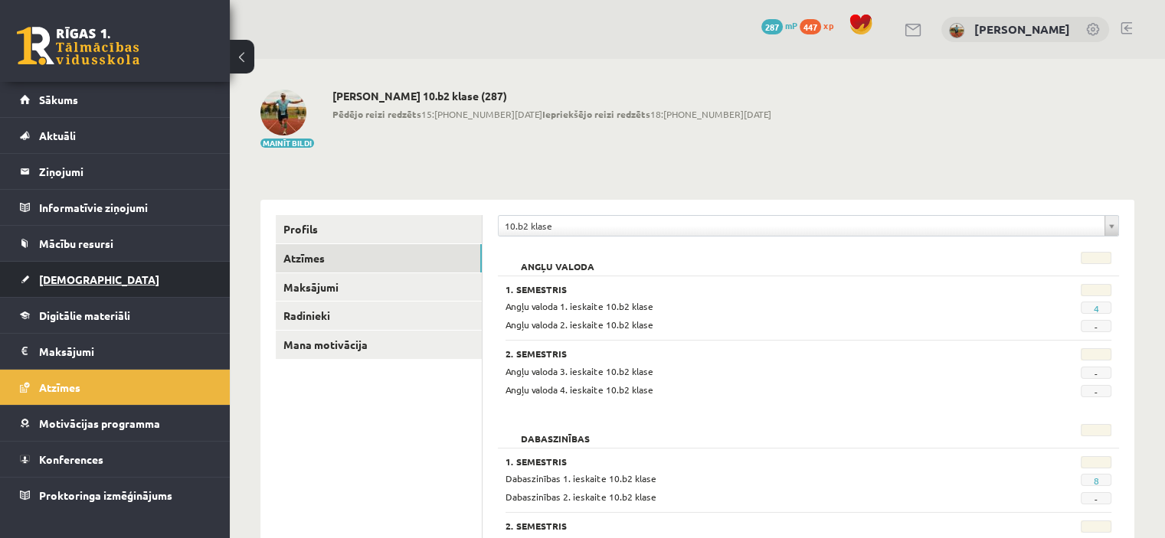
click at [92, 290] on link "[DEMOGRAPHIC_DATA]" at bounding box center [115, 279] width 191 height 35
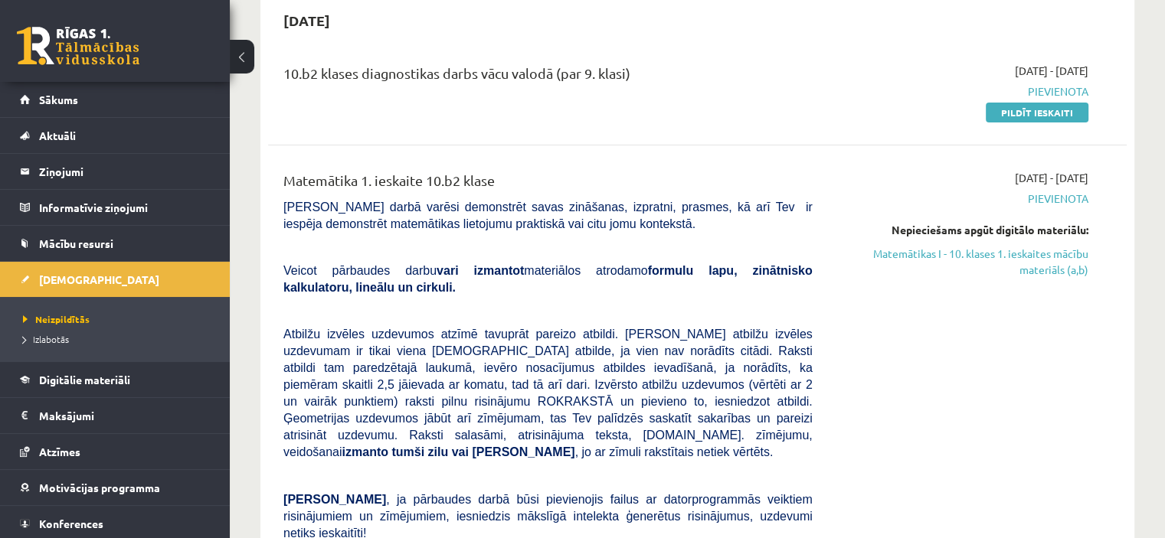
scroll to position [153, 0]
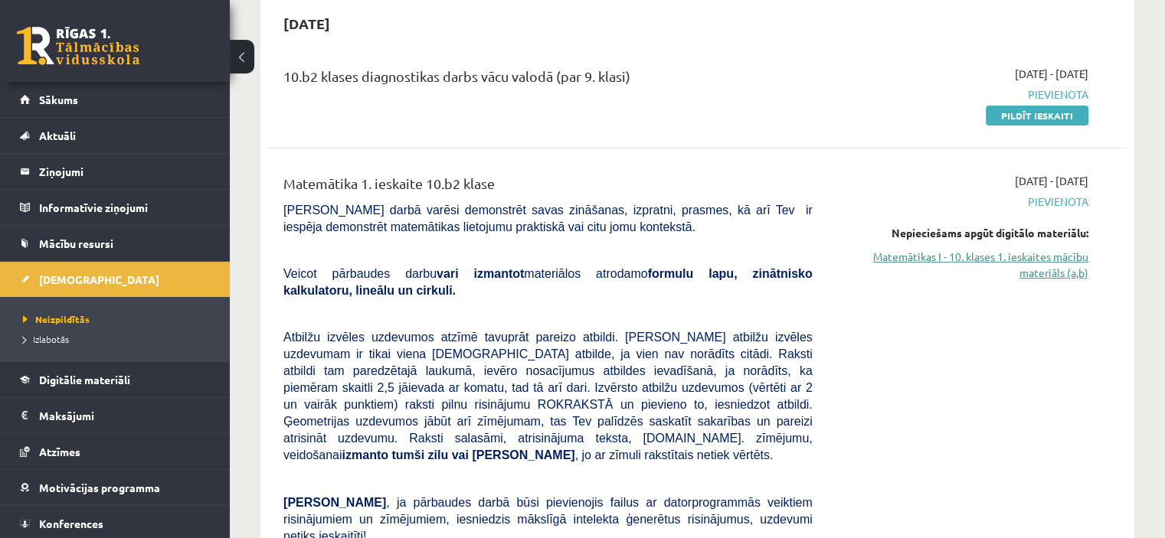
click at [1047, 263] on link "Matemātikas I - 10. klases 1. ieskaites mācību materiāls (a,b)" at bounding box center [961, 265] width 253 height 32
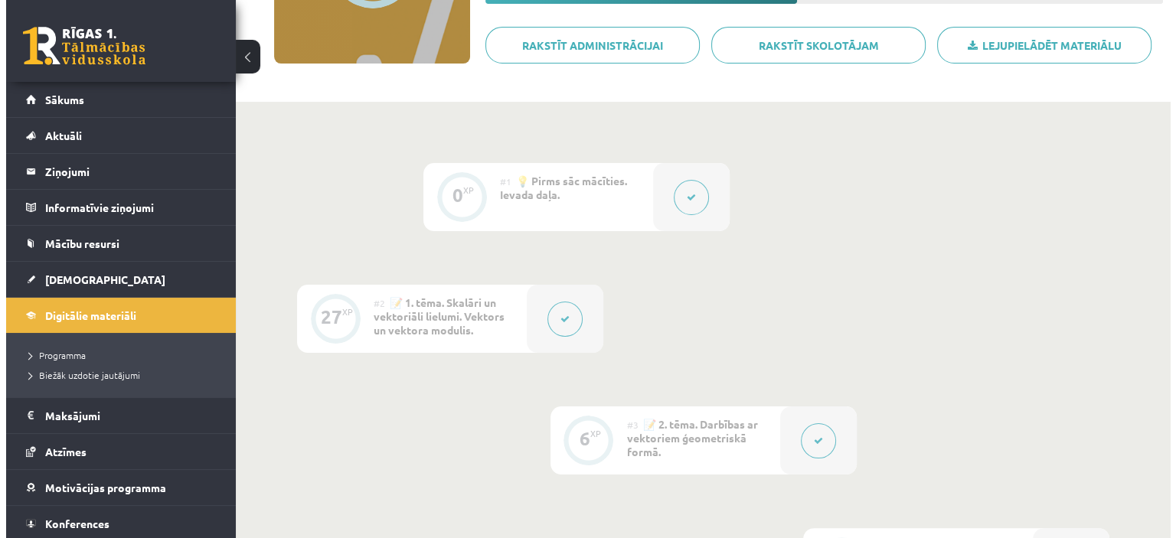
scroll to position [244, 0]
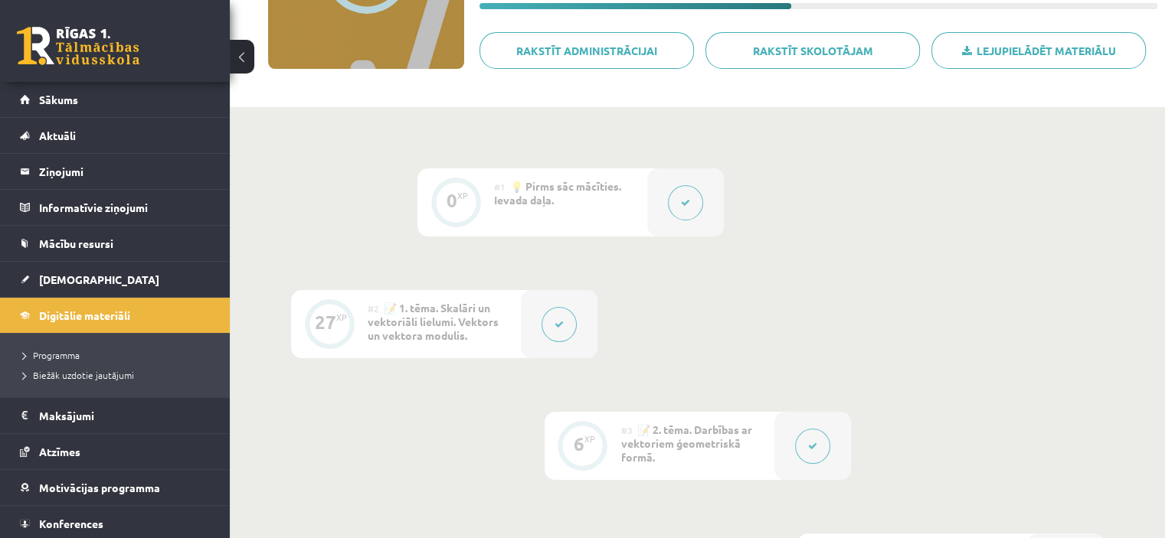
click at [659, 217] on div at bounding box center [685, 202] width 77 height 68
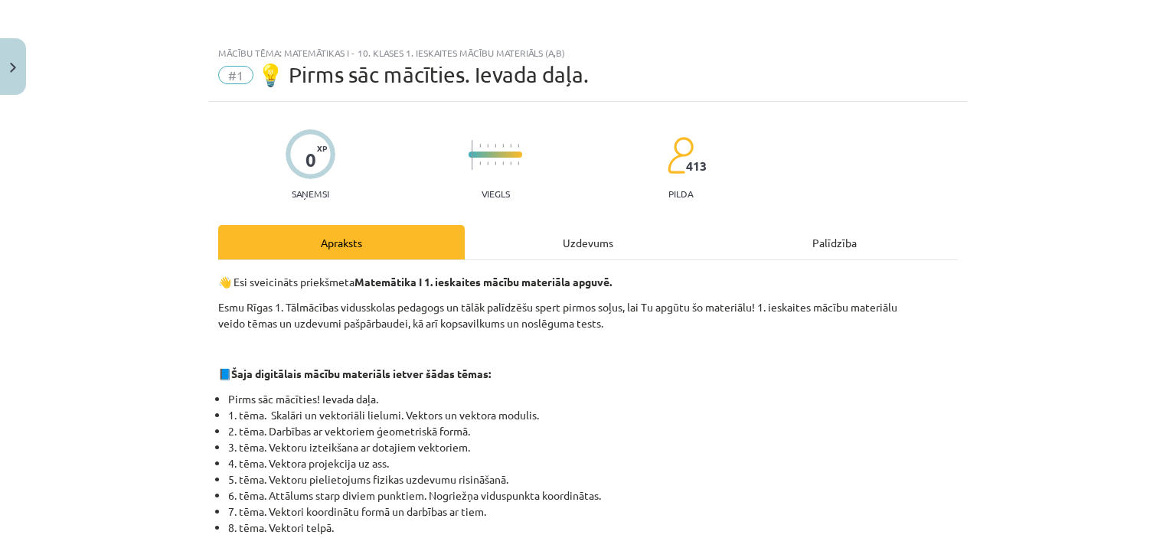
click at [597, 232] on div "Uzdevums" at bounding box center [588, 242] width 247 height 34
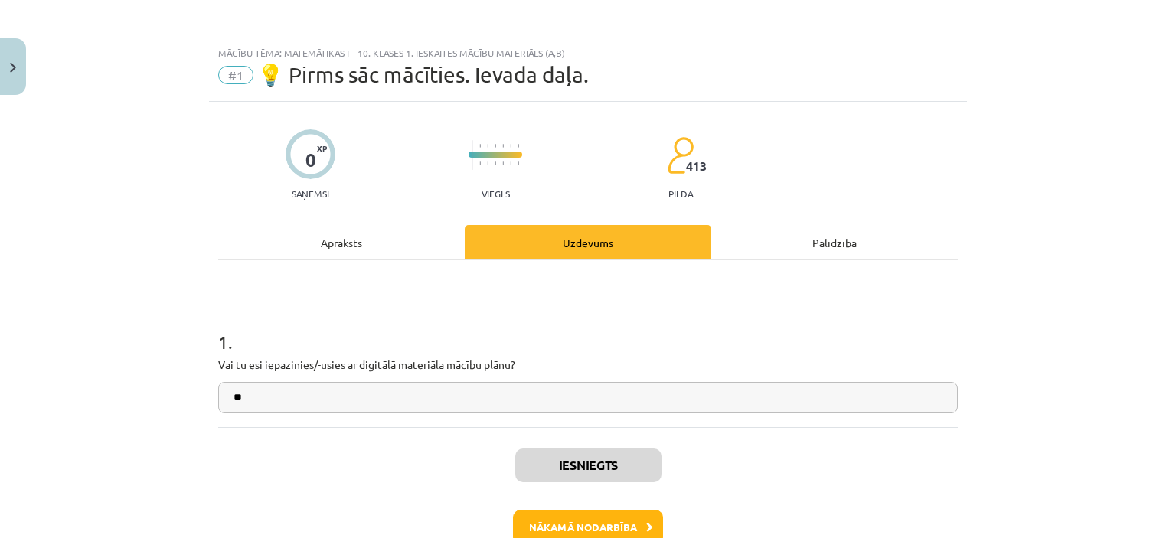
scroll to position [0, 0]
click at [323, 238] on div "Apraksts" at bounding box center [341, 242] width 247 height 34
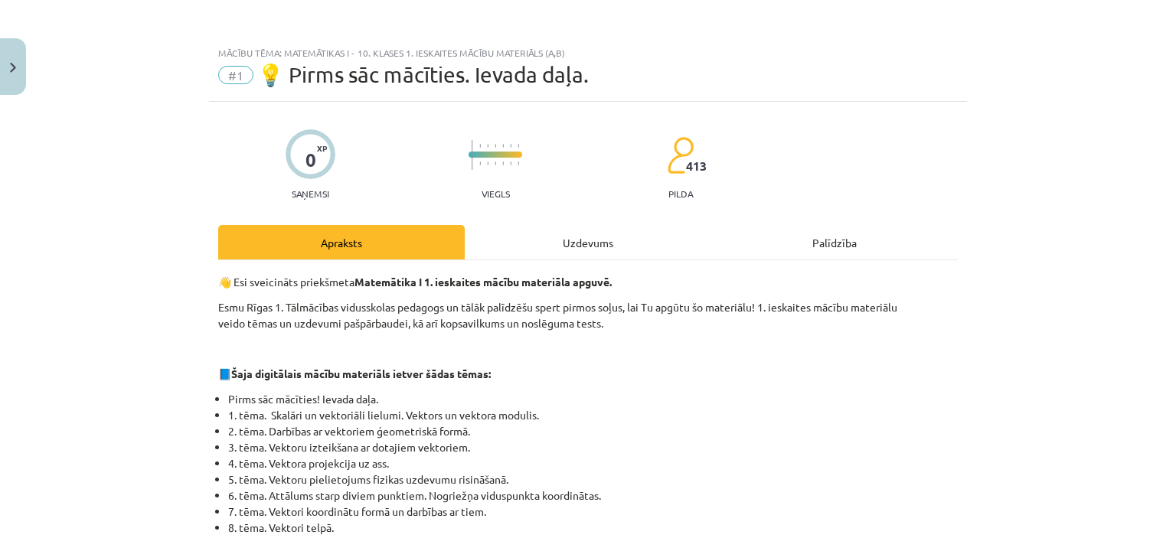
scroll to position [38, 0]
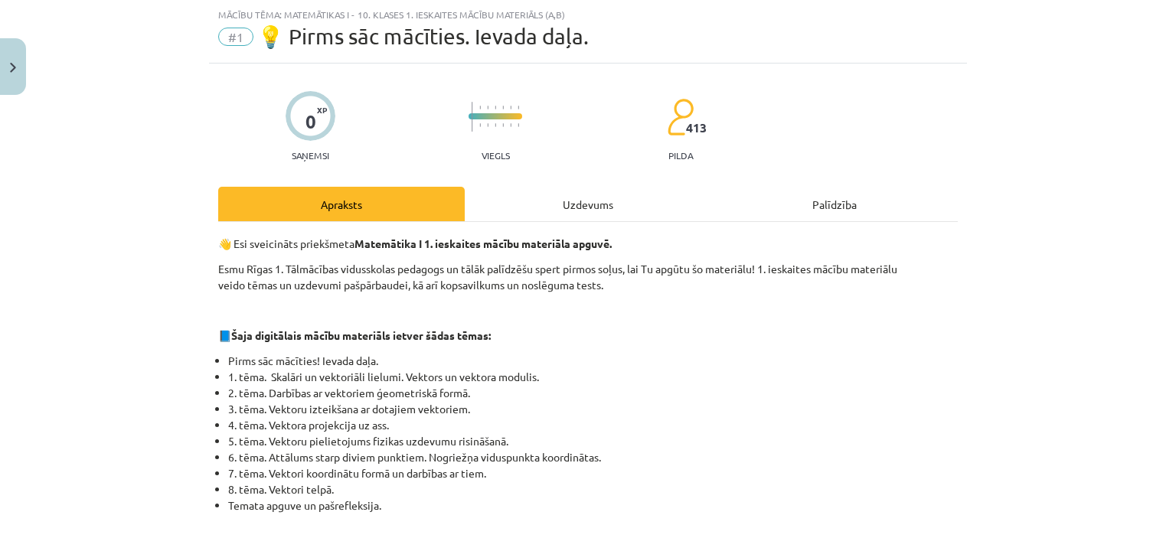
click at [26, 74] on div "Mācību tēma: Matemātikas i - 10. klases 1. ieskaites mācību materiāls (a,b) #1 …" at bounding box center [588, 269] width 1176 height 538
click at [5, 52] on button "Close" at bounding box center [13, 66] width 26 height 57
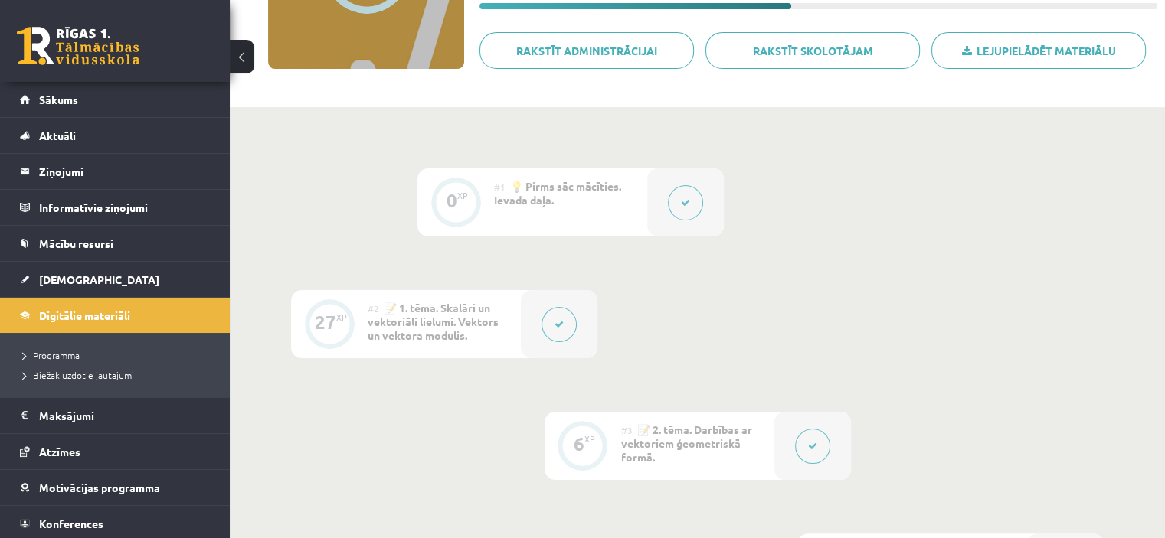
click at [532, 333] on div at bounding box center [559, 324] width 77 height 68
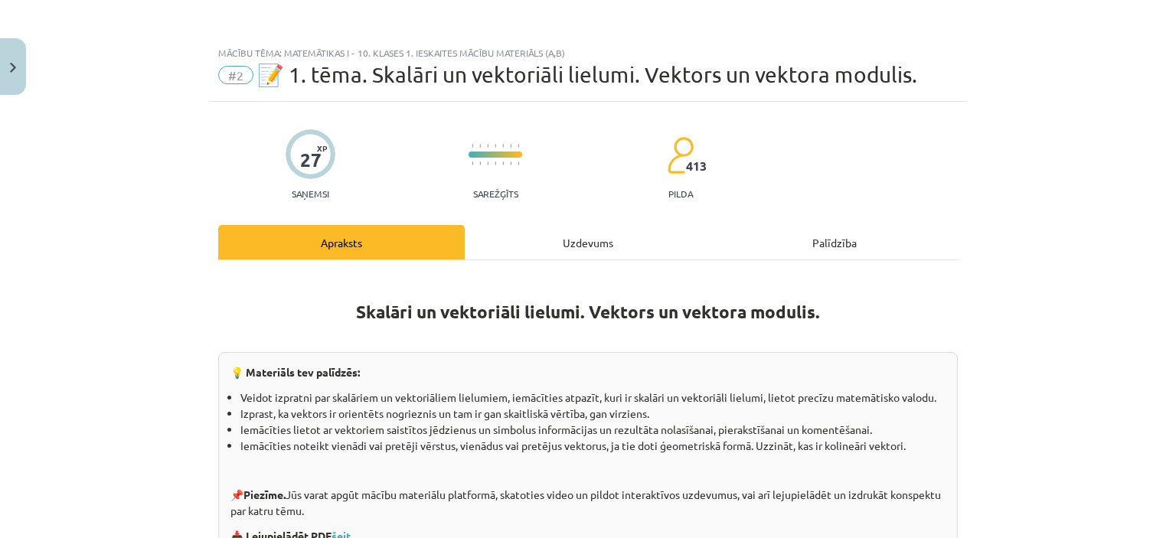
click at [554, 243] on div "Uzdevums" at bounding box center [588, 242] width 247 height 34
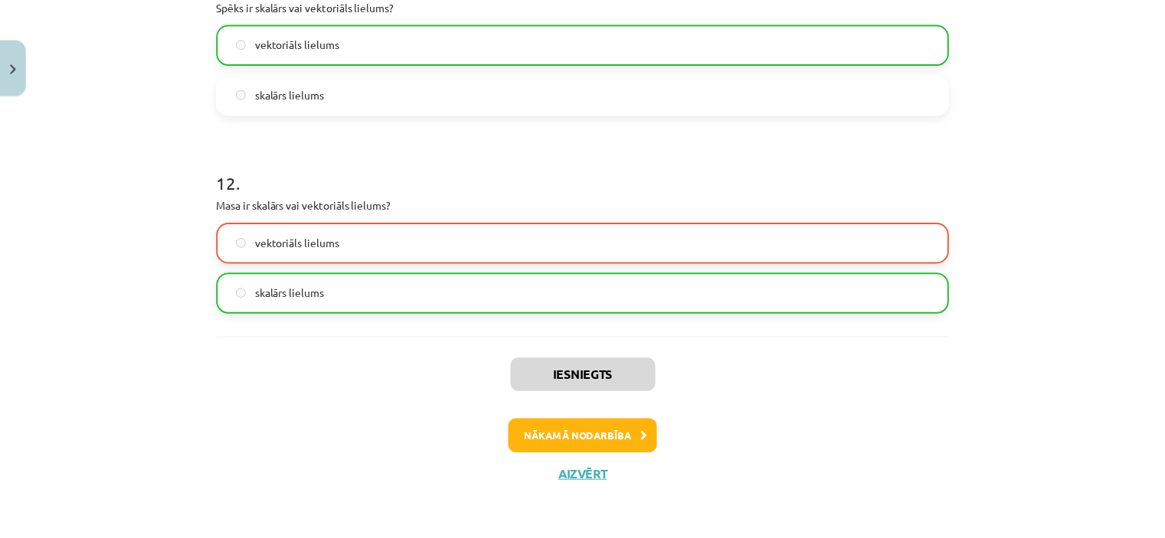
scroll to position [5030, 0]
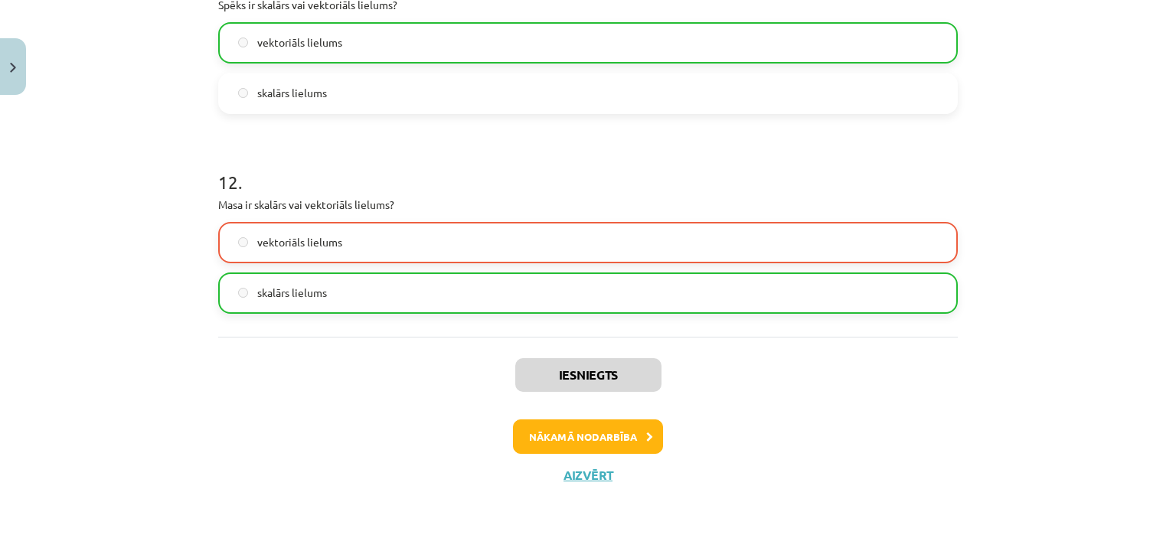
click at [466, 237] on label "vektoriāls lielums" at bounding box center [588, 243] width 737 height 38
click at [574, 474] on button "Aizvērt" at bounding box center [588, 475] width 58 height 15
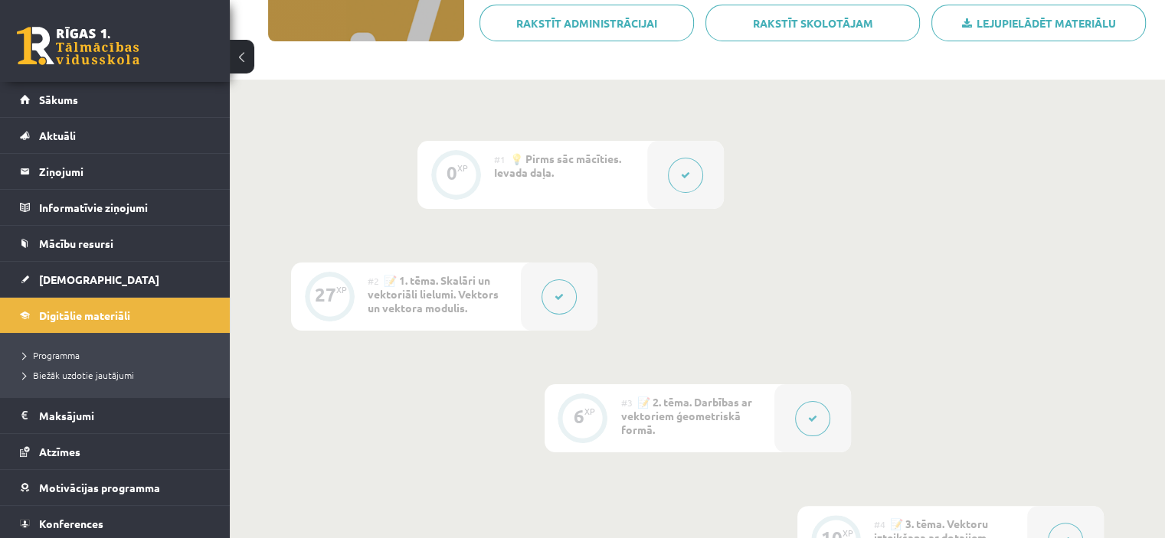
scroll to position [91, 0]
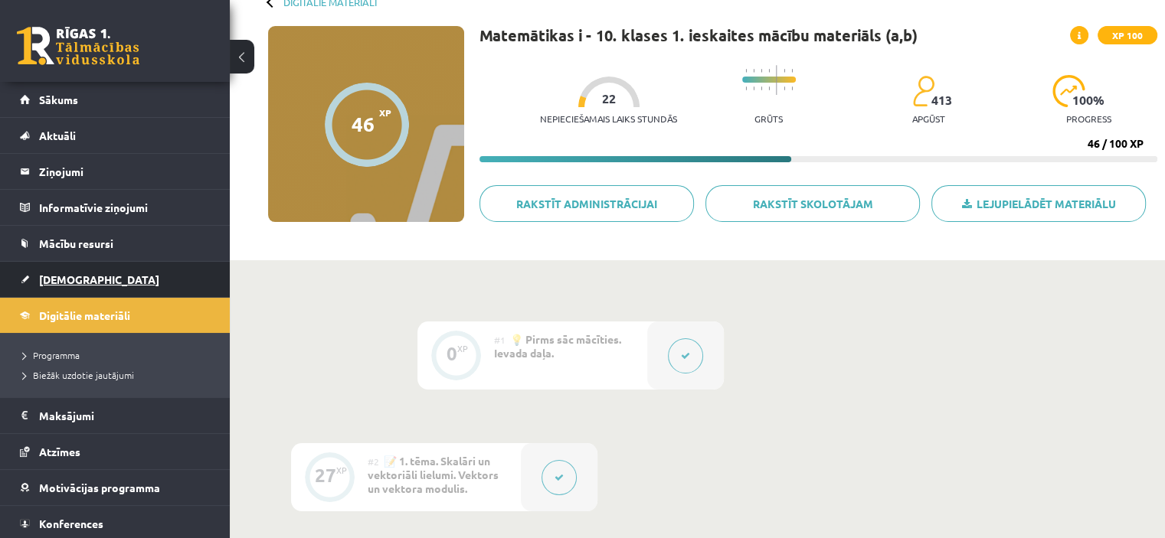
click at [78, 279] on span "[DEMOGRAPHIC_DATA]" at bounding box center [99, 280] width 120 height 14
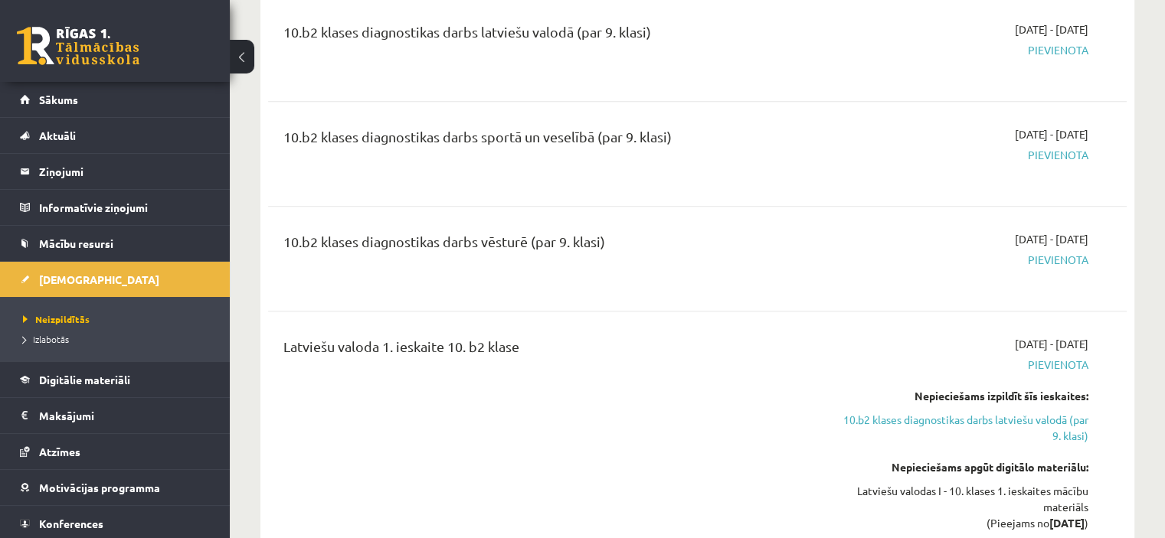
scroll to position [1531, 0]
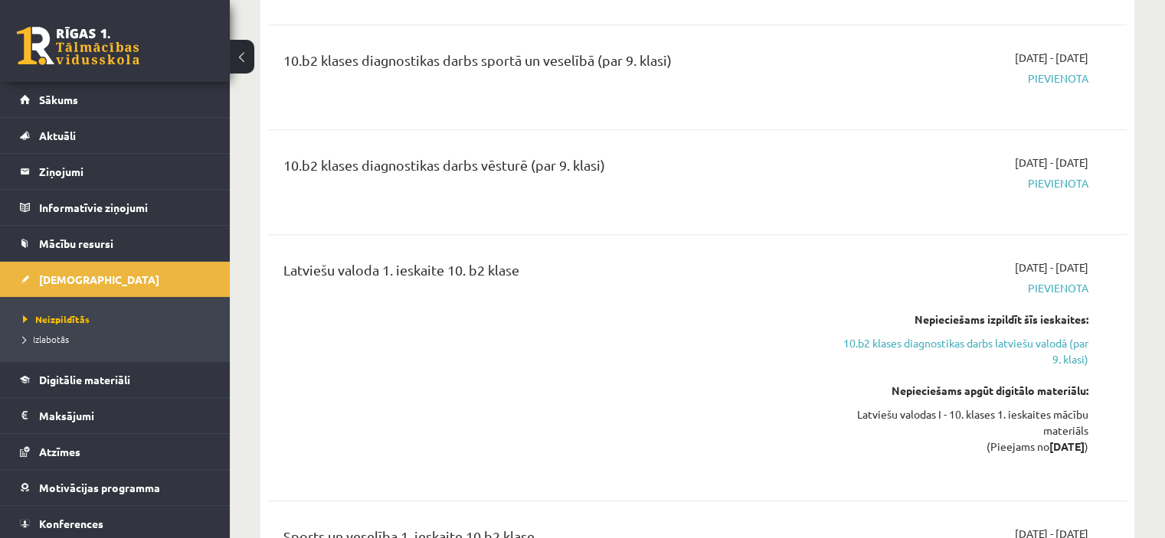
click at [117, 59] on link at bounding box center [78, 46] width 123 height 38
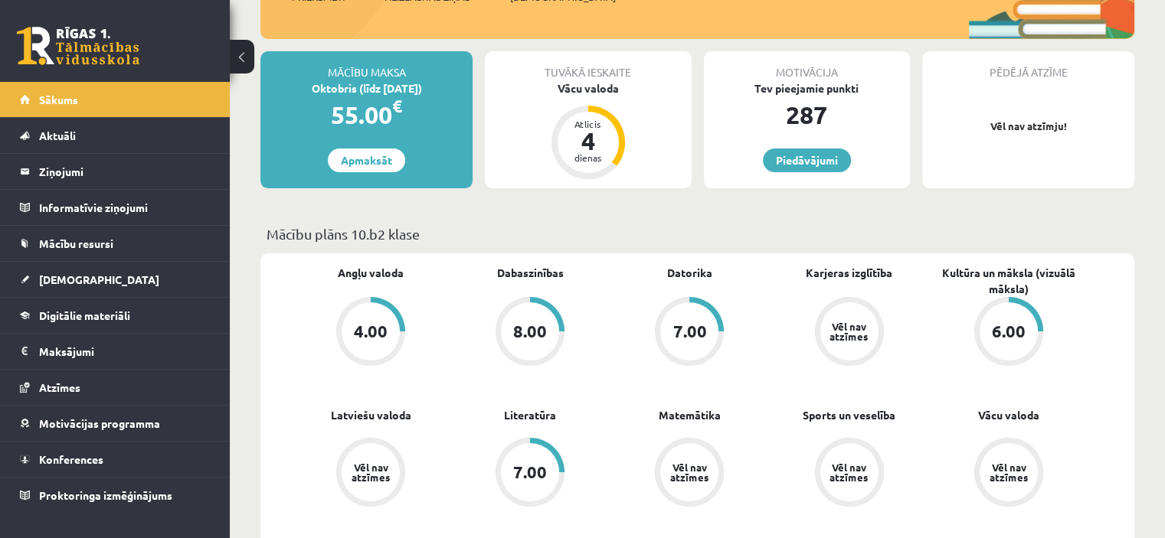
scroll to position [153, 0]
